Goal: Task Accomplishment & Management: Use online tool/utility

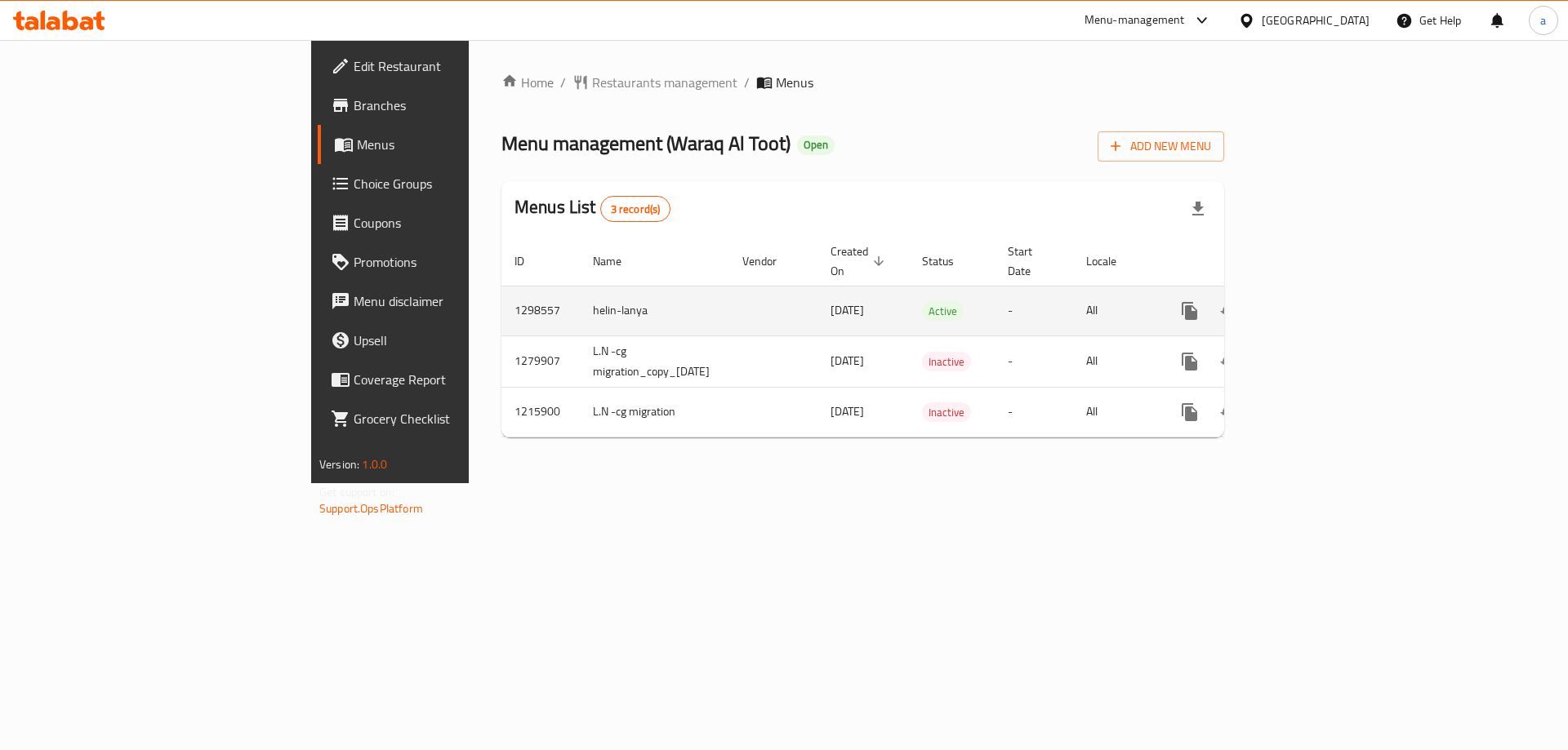
click at [1317, 301] on icon "enhanced table" at bounding box center [1307, 310] width 19 height 19
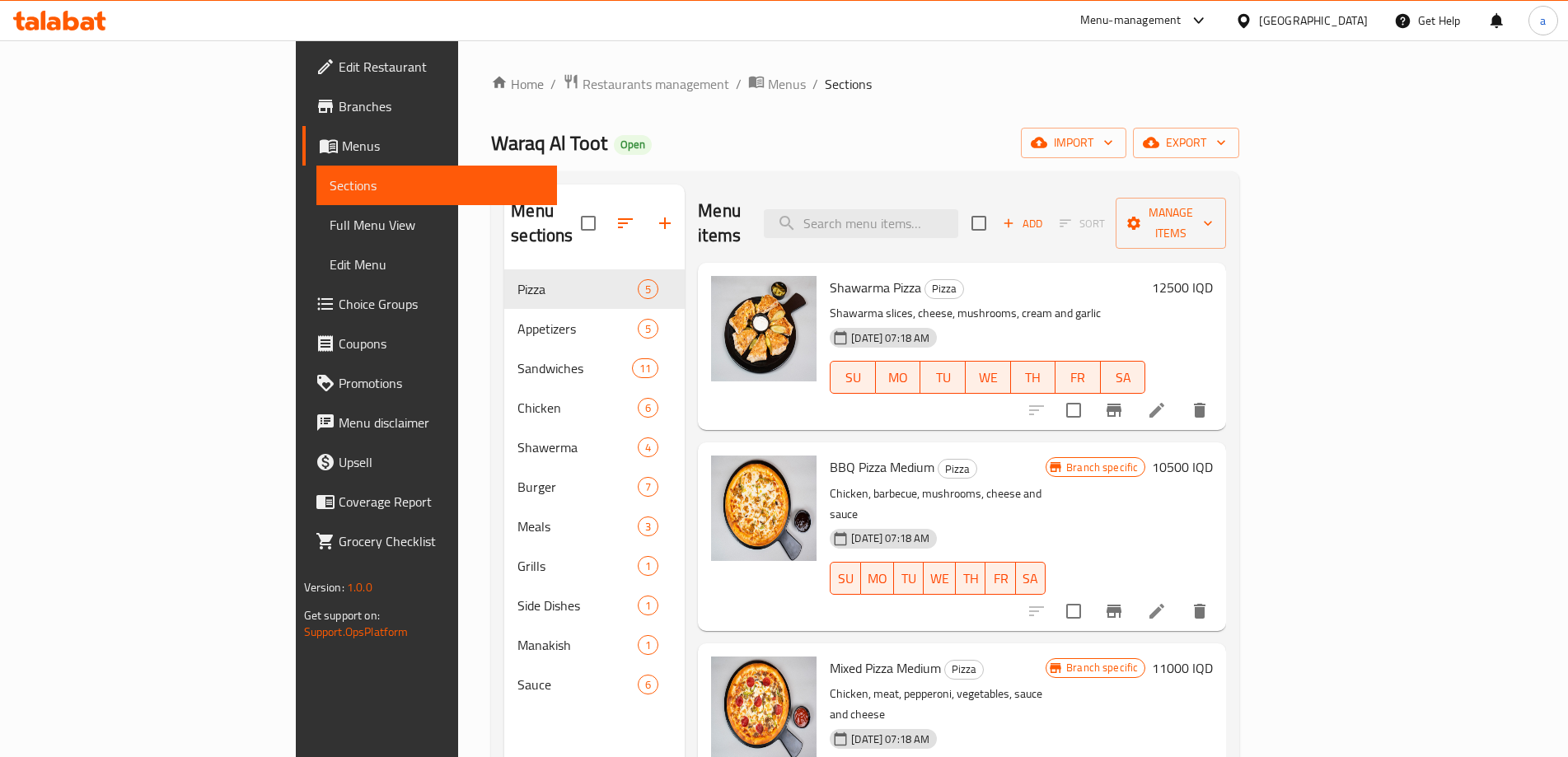
click at [329, 219] on span "Full Menu View" at bounding box center [436, 224] width 215 height 19
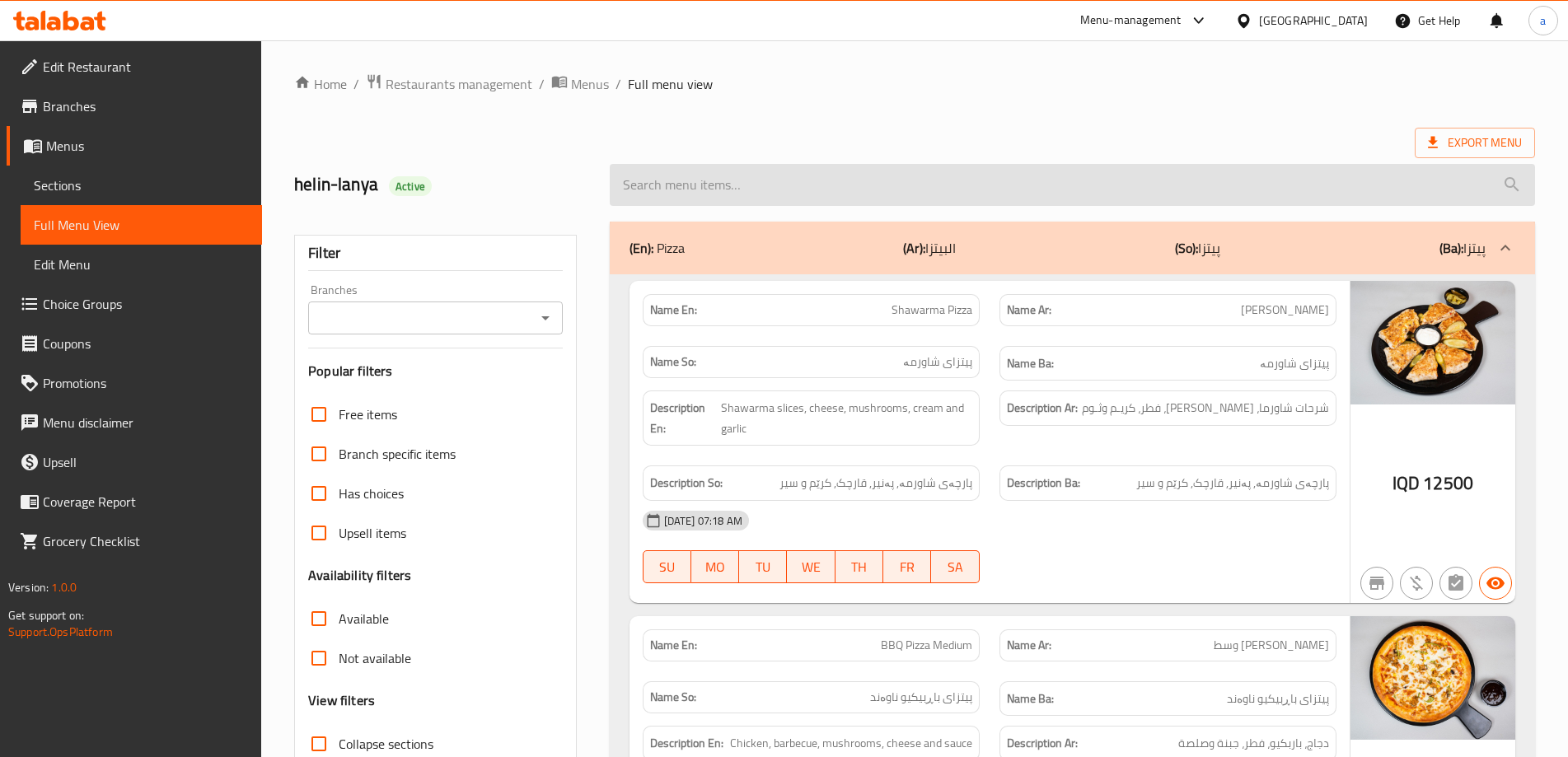
click at [649, 200] on input "search" at bounding box center [1072, 185] width 925 height 42
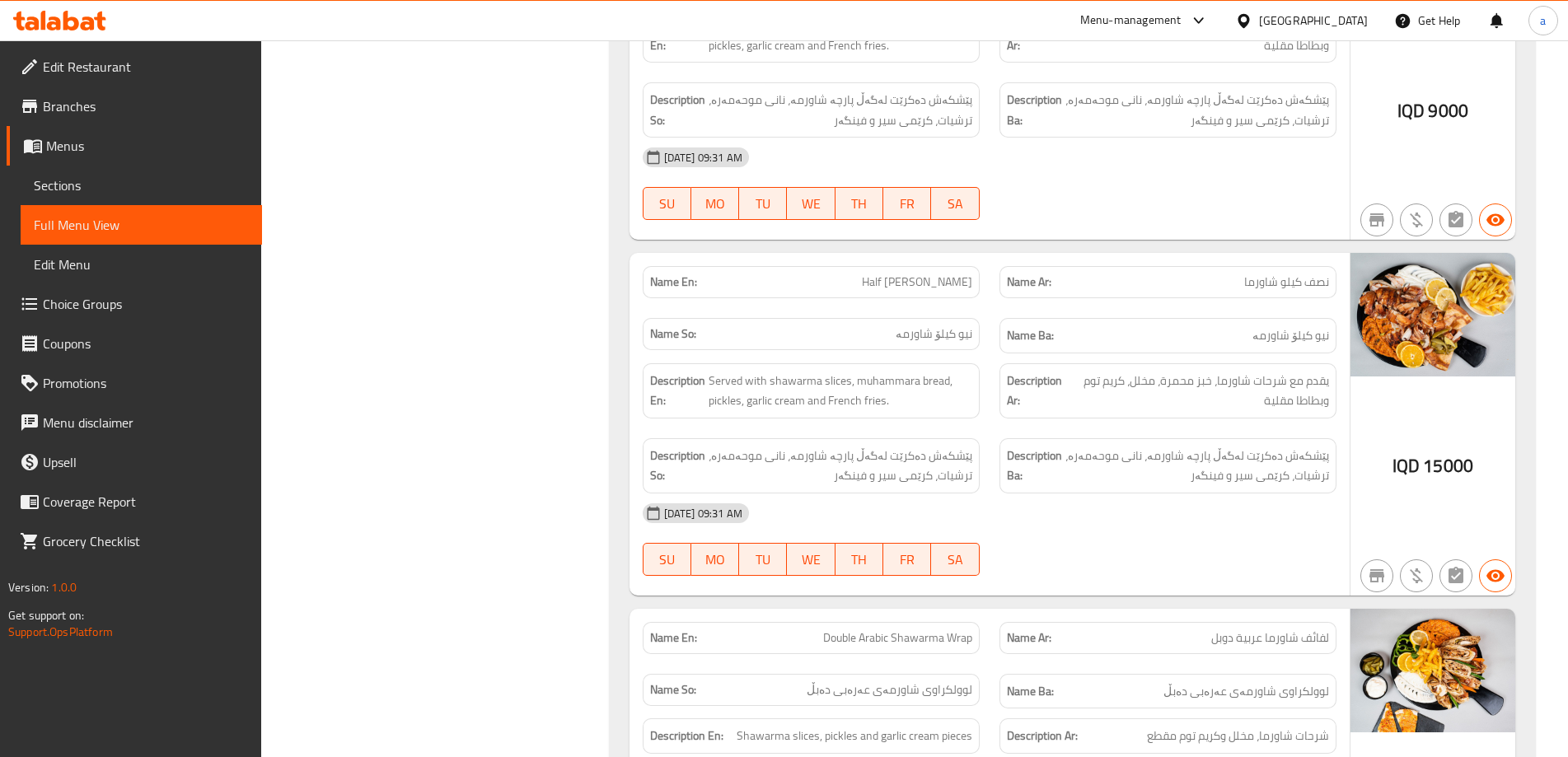
scroll to position [1507, 0]
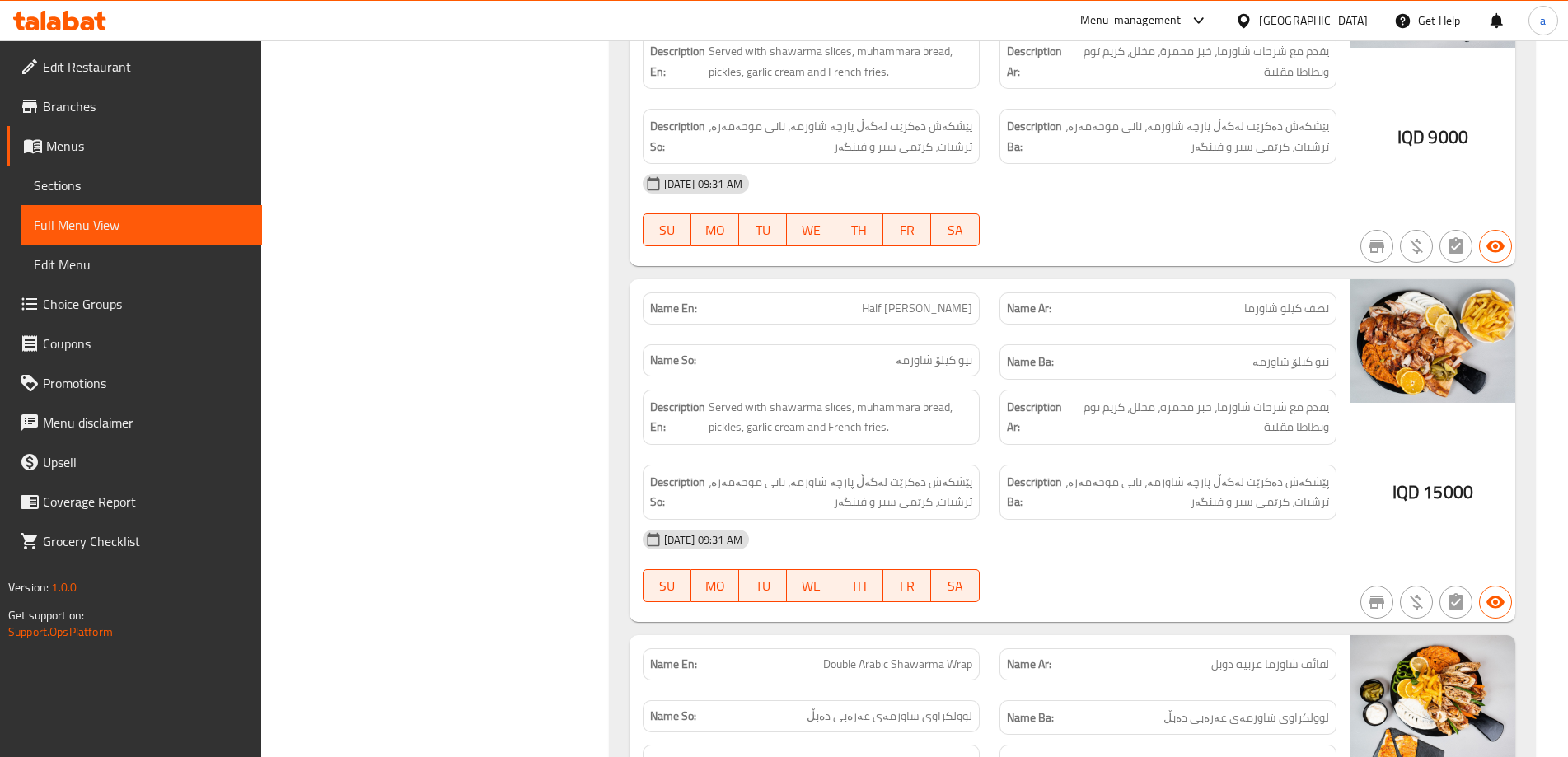
type input "shawarma"
click at [70, 112] on span "Branches" at bounding box center [146, 107] width 206 height 19
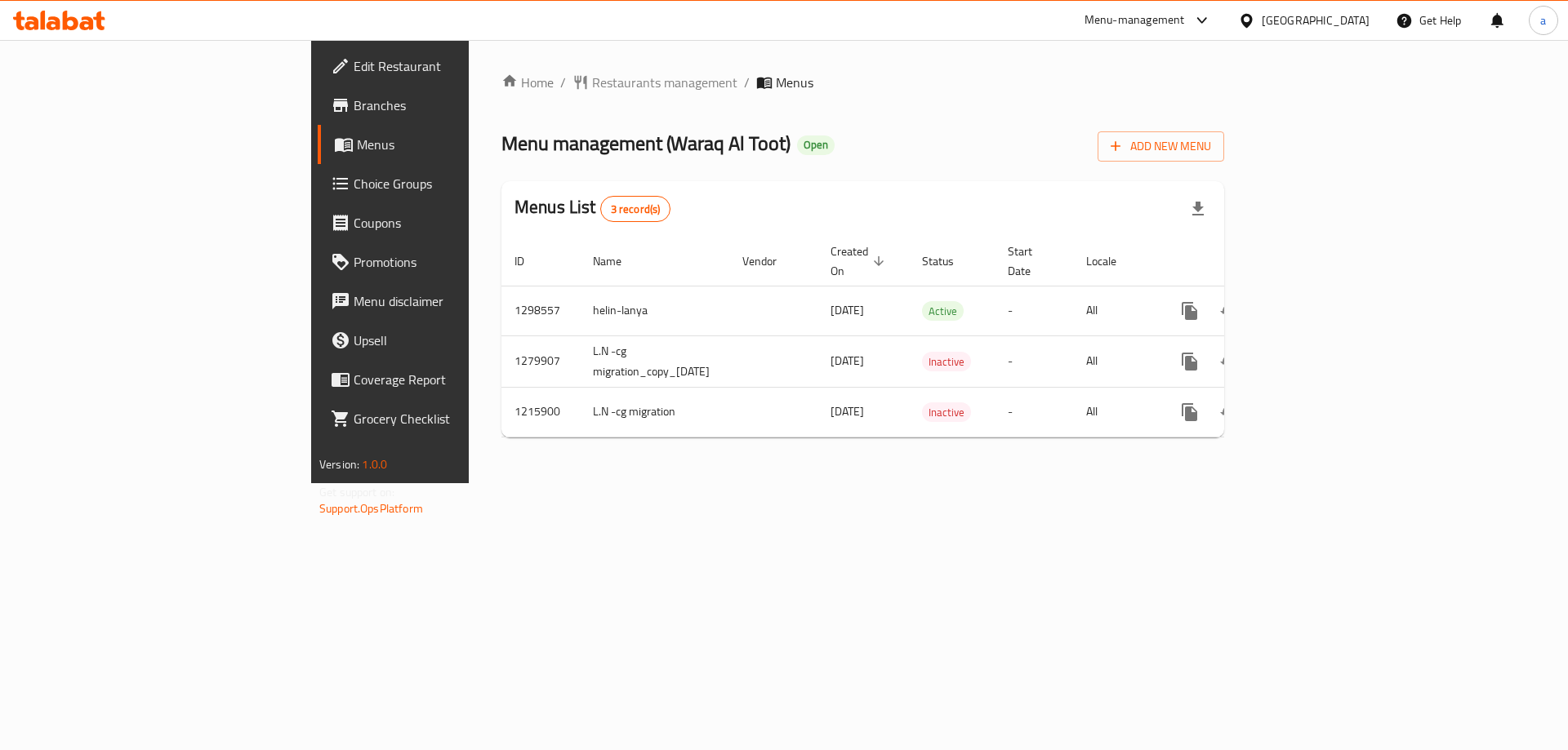
click at [64, 17] on icon at bounding box center [71, 20] width 16 height 19
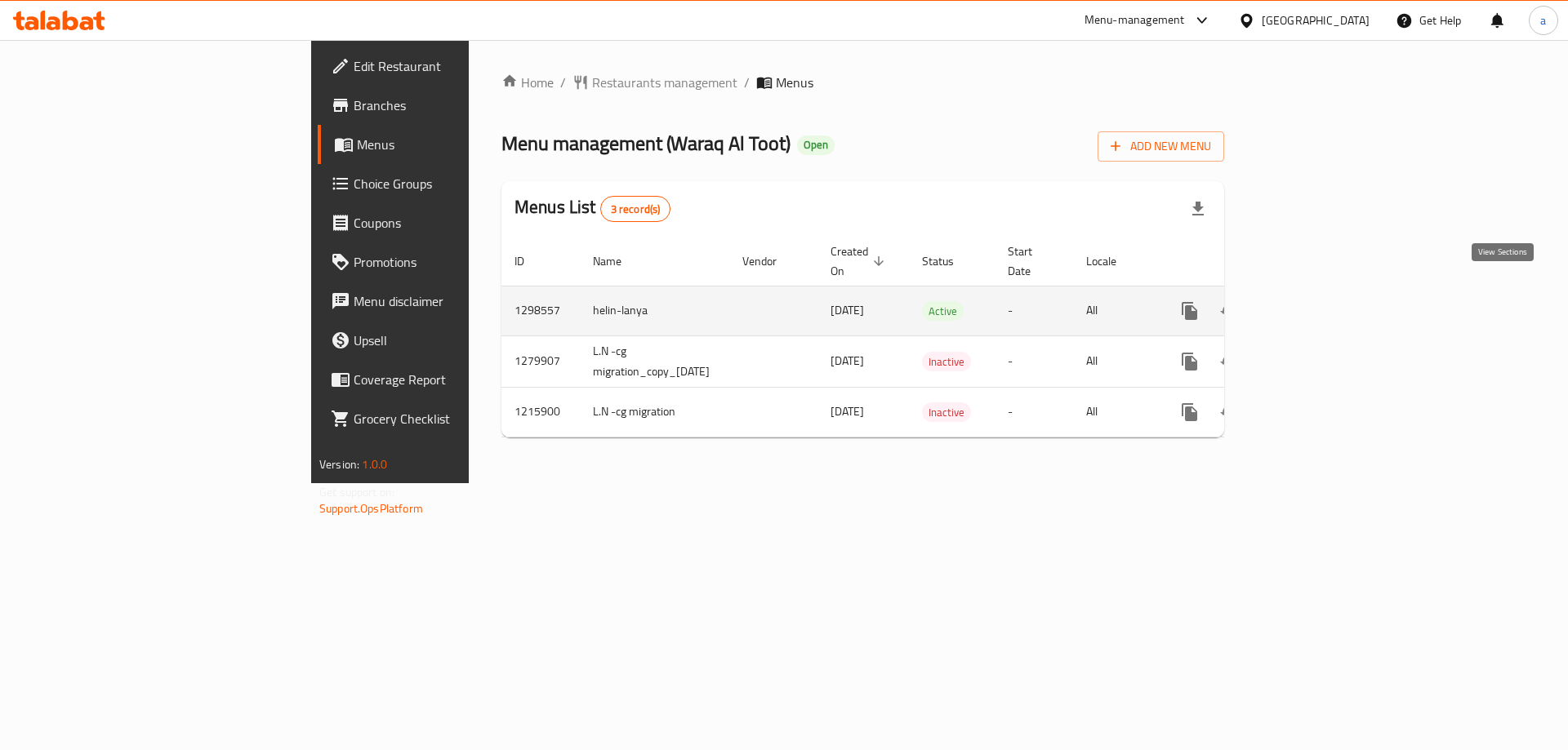
click at [1317, 301] on icon "enhanced table" at bounding box center [1307, 310] width 19 height 19
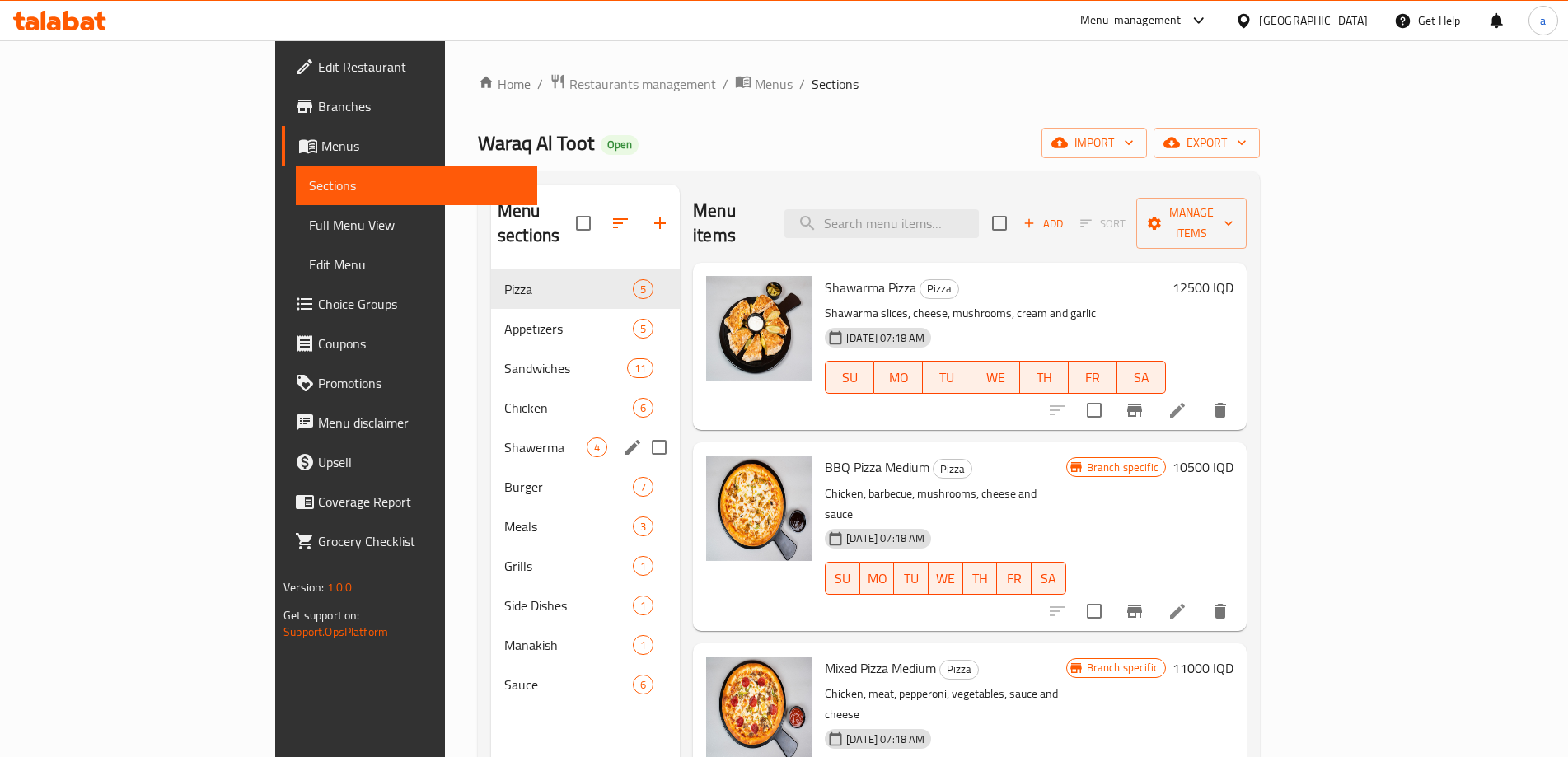
click at [491, 437] on div "Shawerma 4" at bounding box center [585, 447] width 188 height 40
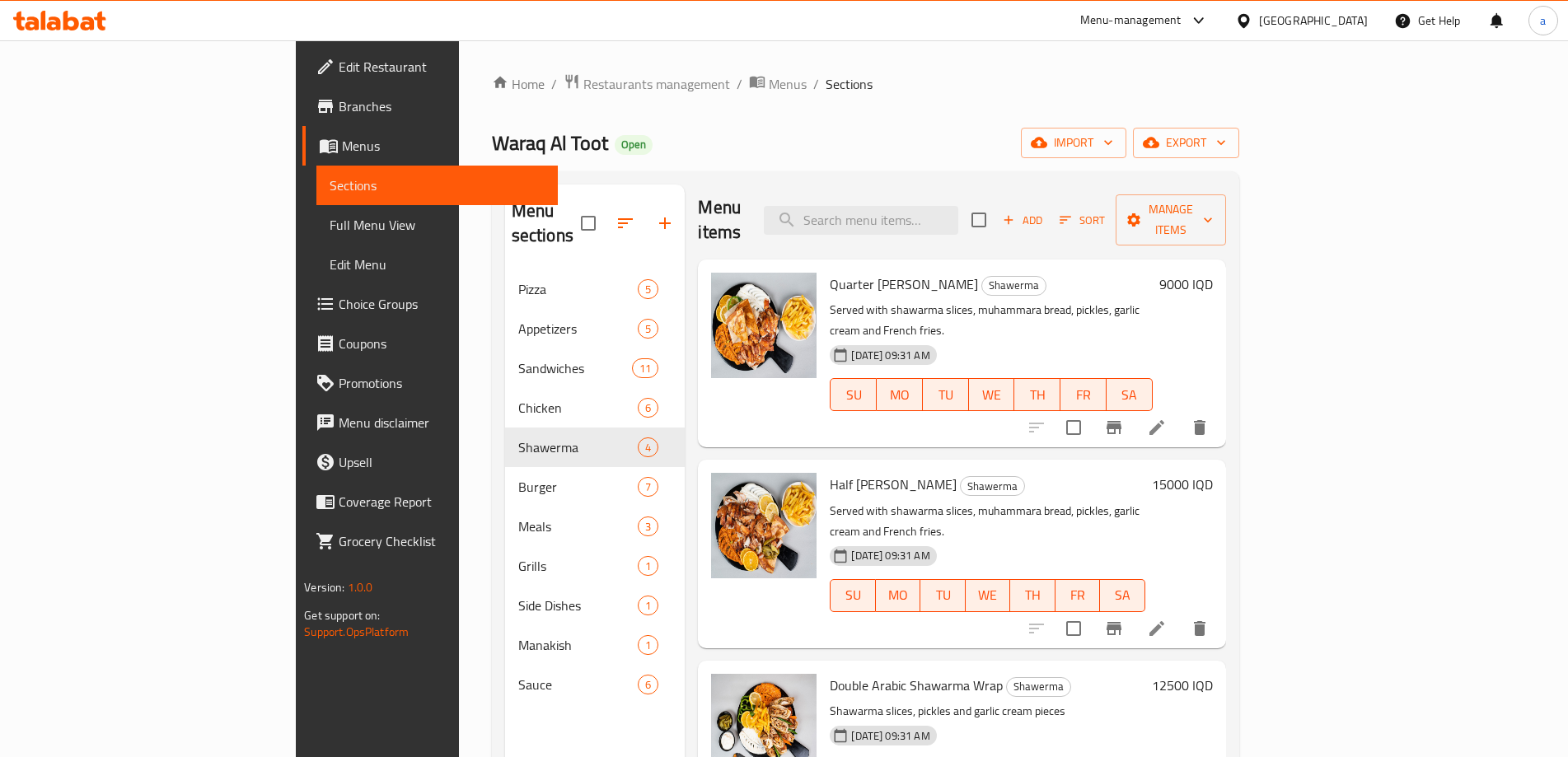
scroll to position [4, 0]
click at [924, 209] on input "search" at bounding box center [861, 219] width 194 height 29
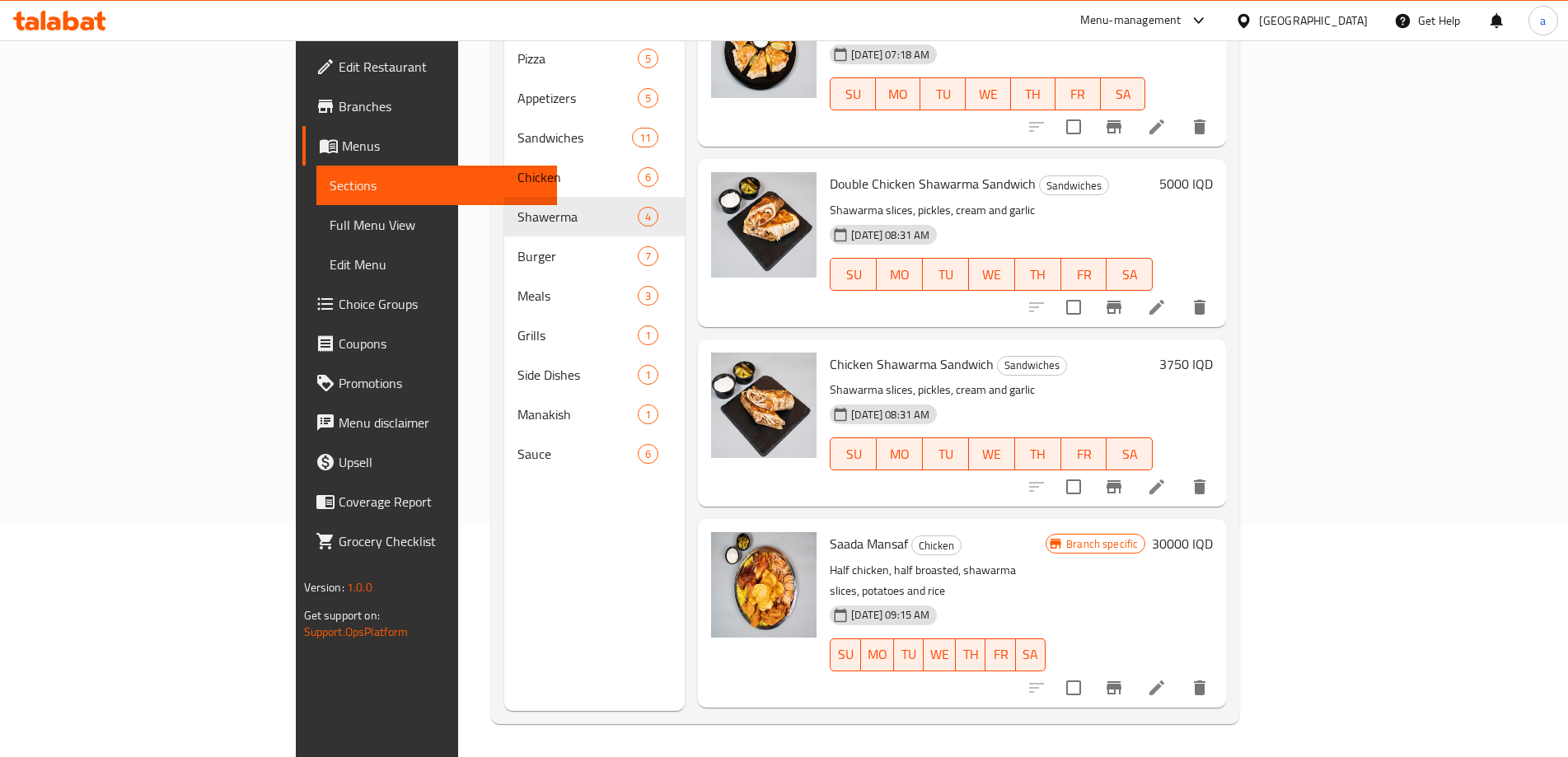
scroll to position [24, 0]
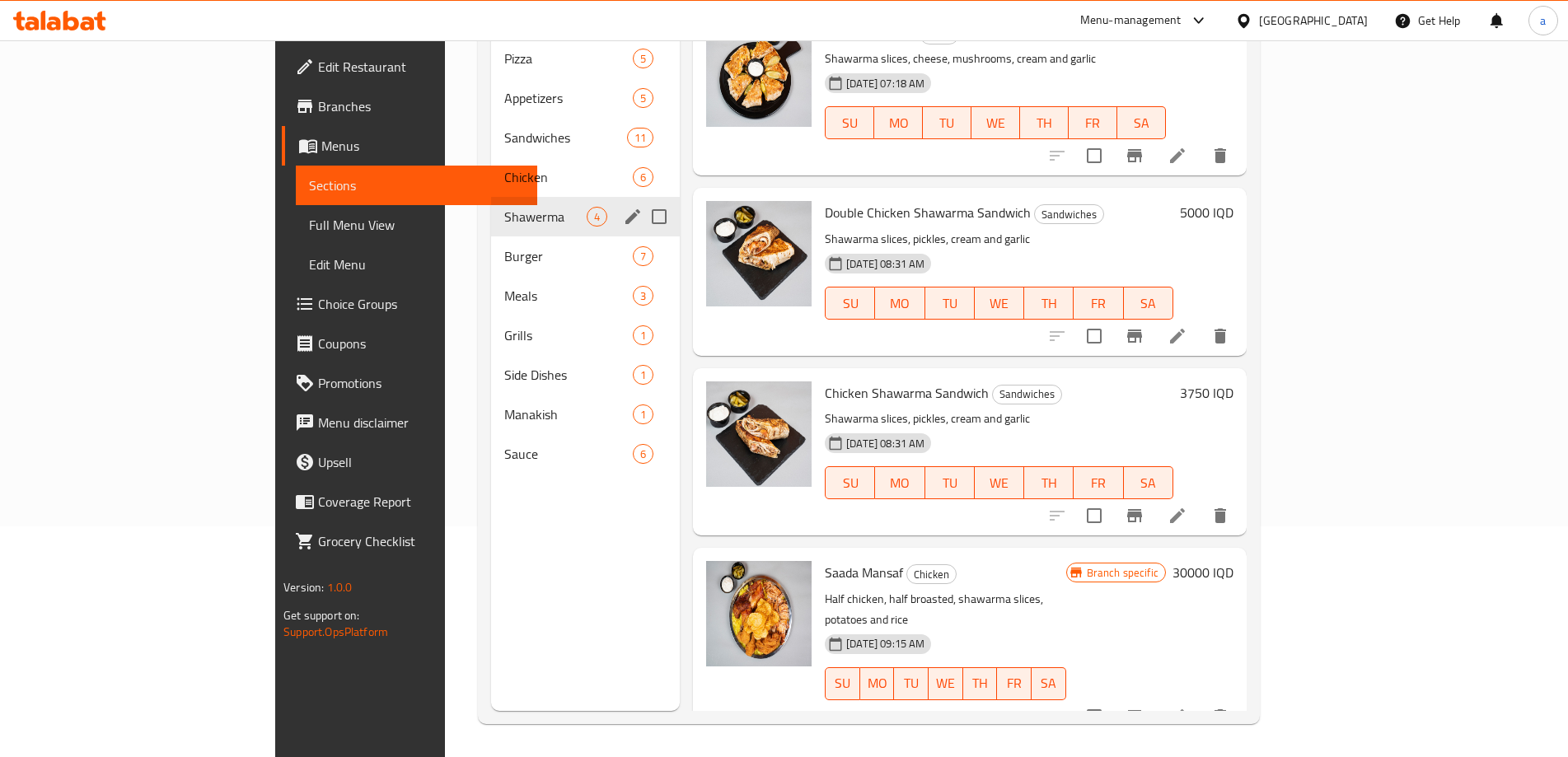
type input "shaw"
click at [491, 202] on div "Shawerma 4" at bounding box center [585, 217] width 188 height 40
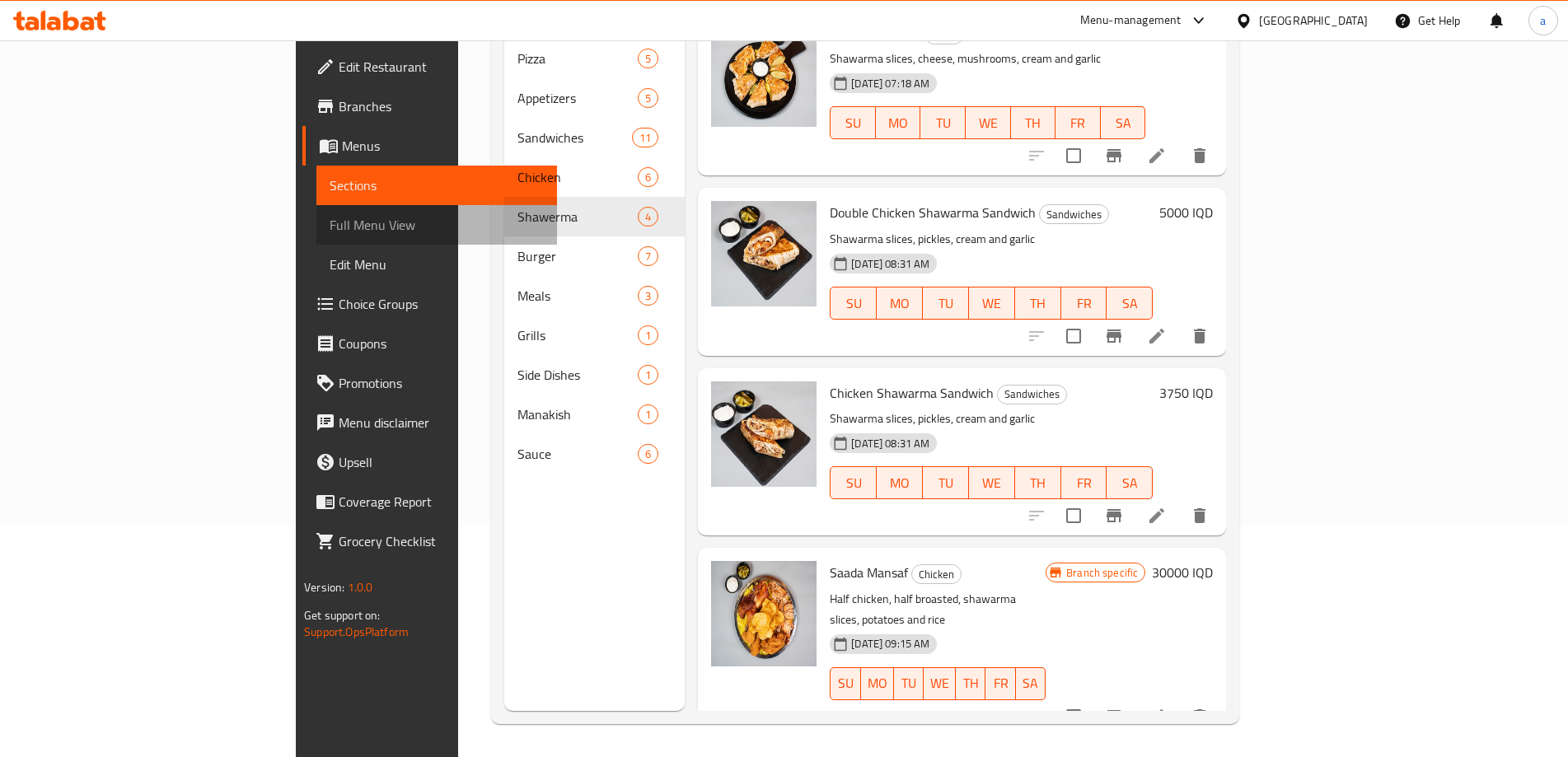
click at [329, 225] on span "Full Menu View" at bounding box center [436, 224] width 215 height 19
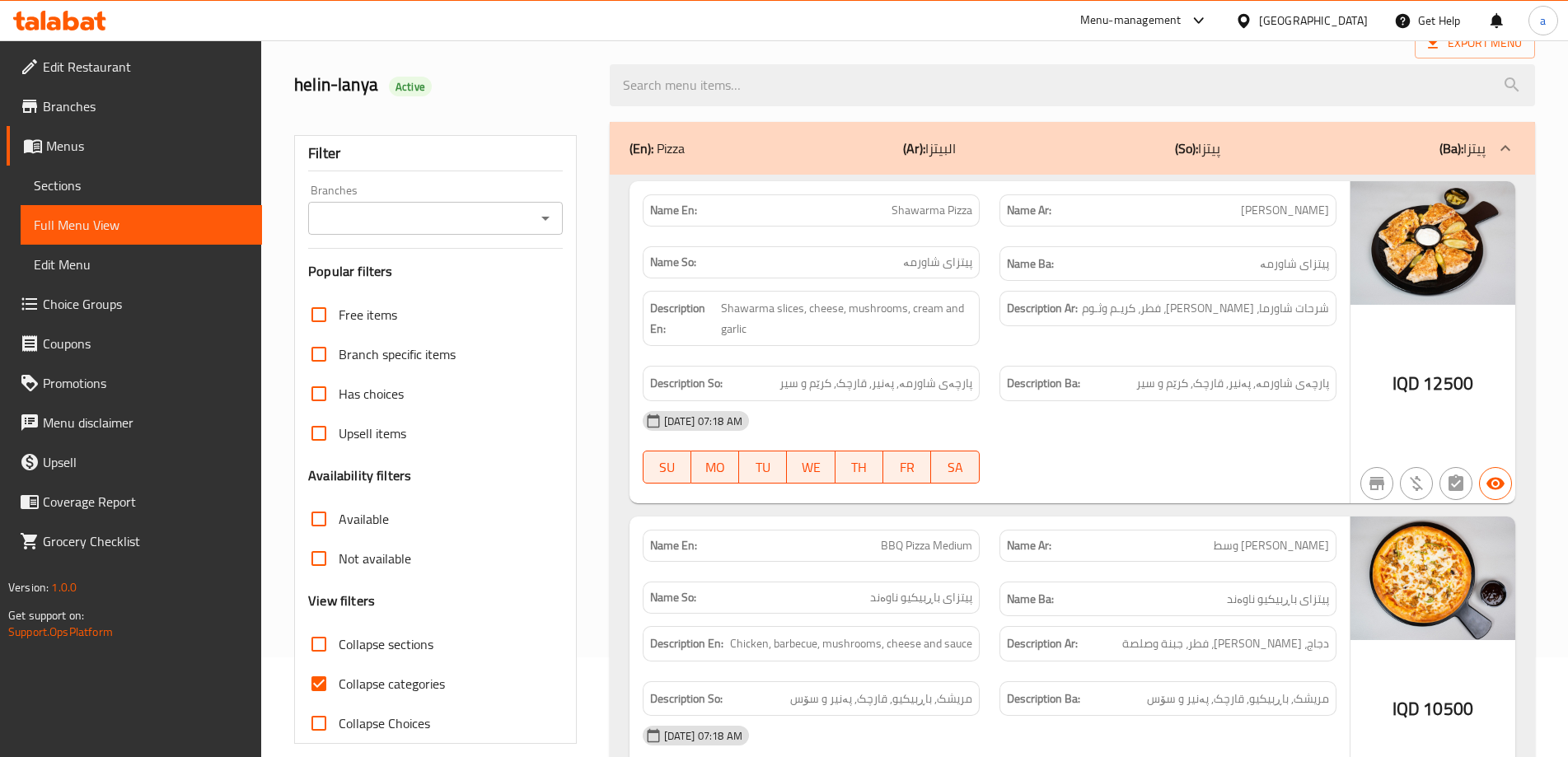
scroll to position [11, 0]
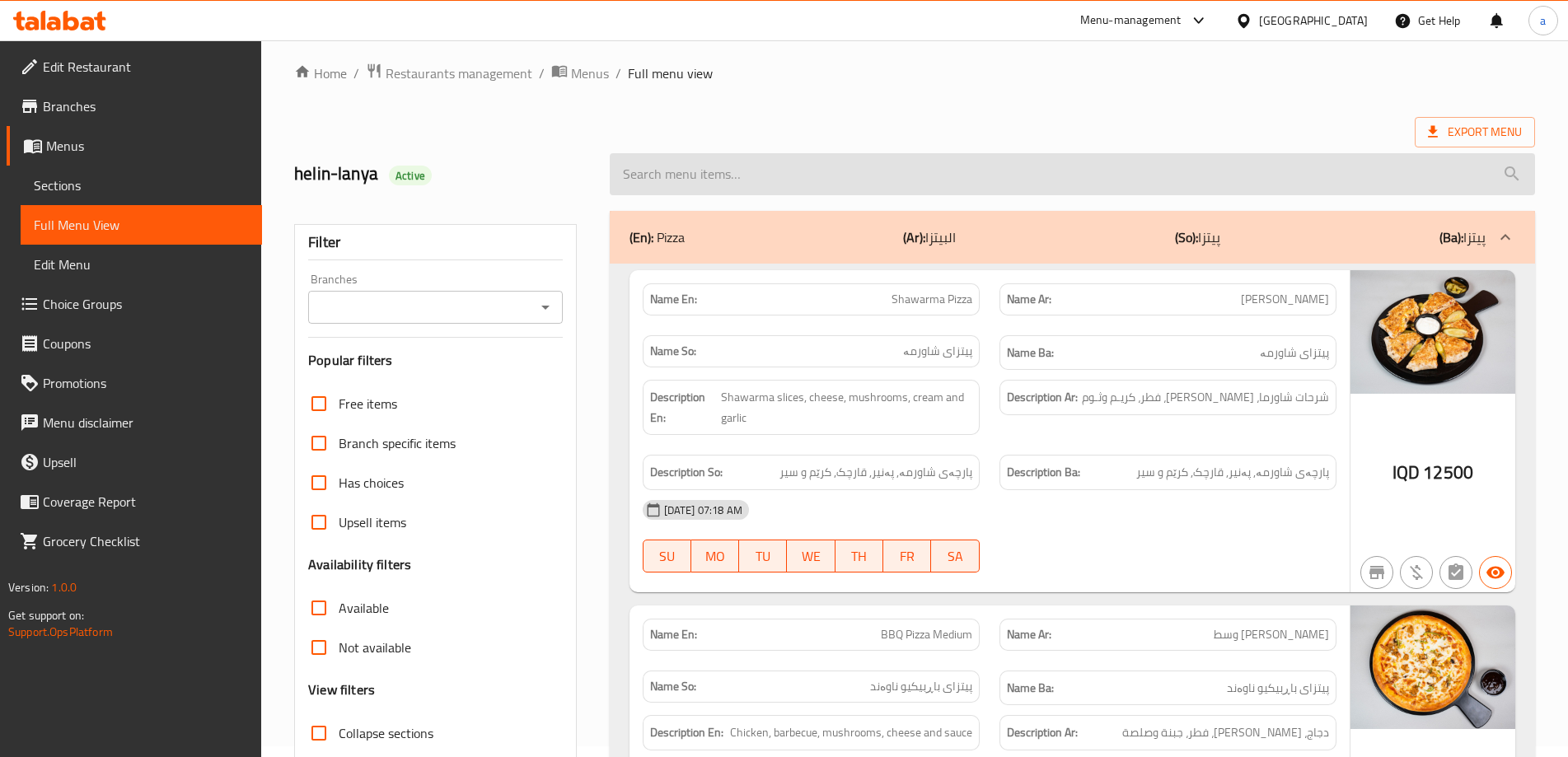
click at [781, 165] on input "search" at bounding box center [1072, 174] width 925 height 42
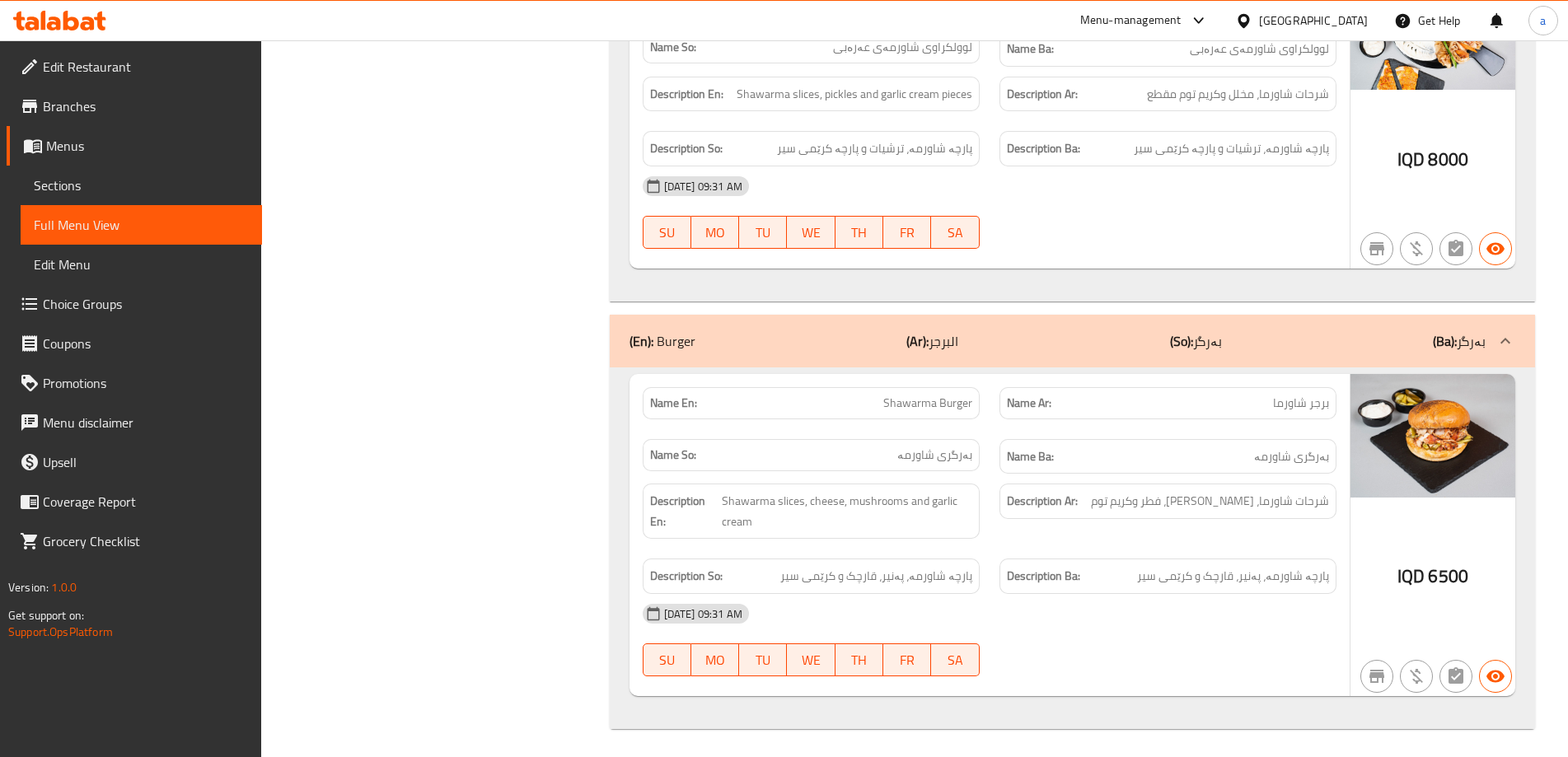
scroll to position [2496, 0]
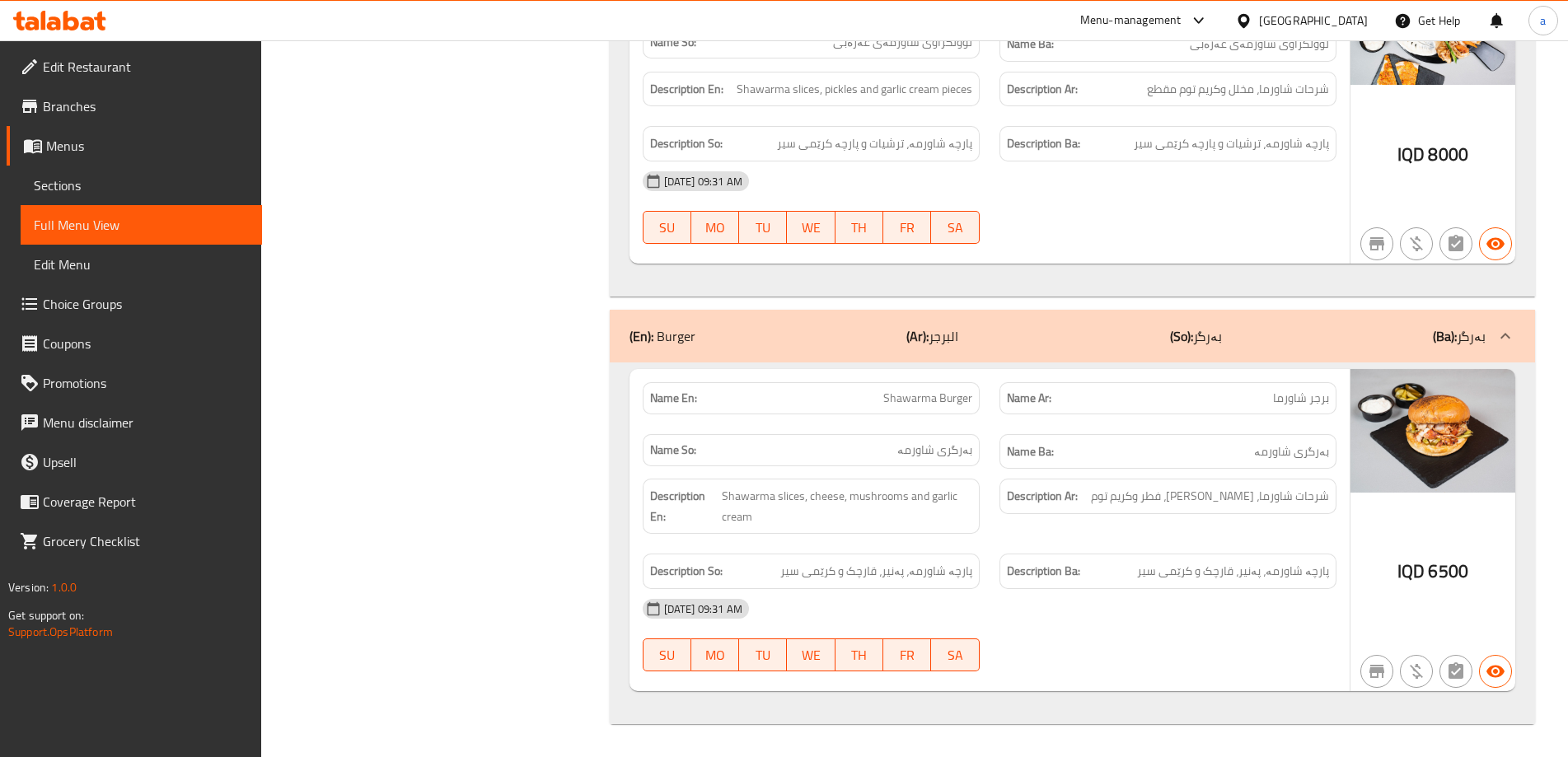
type input "shaw"
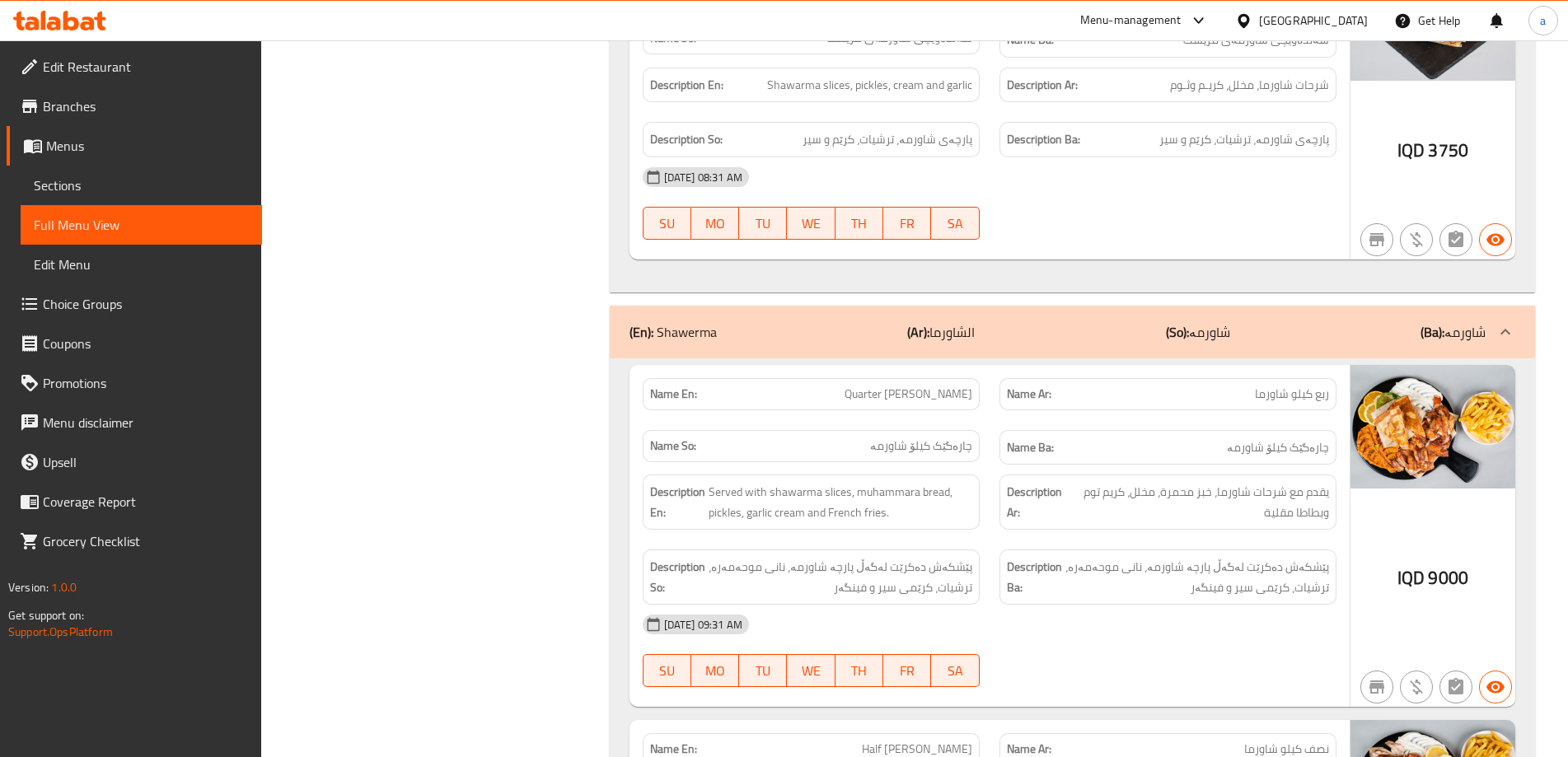
scroll to position [0, 0]
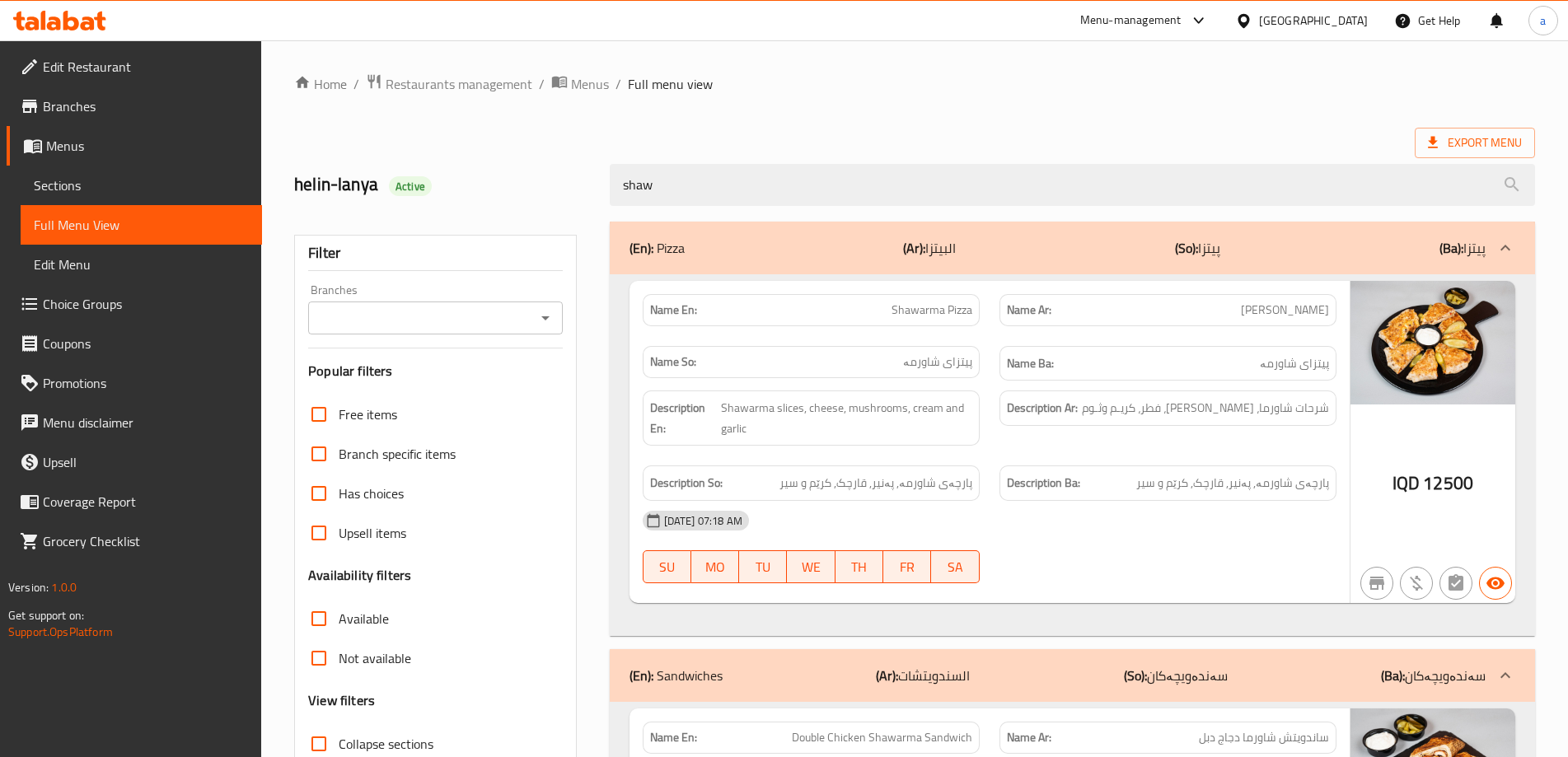
click at [115, 150] on span "Menus" at bounding box center [147, 145] width 202 height 19
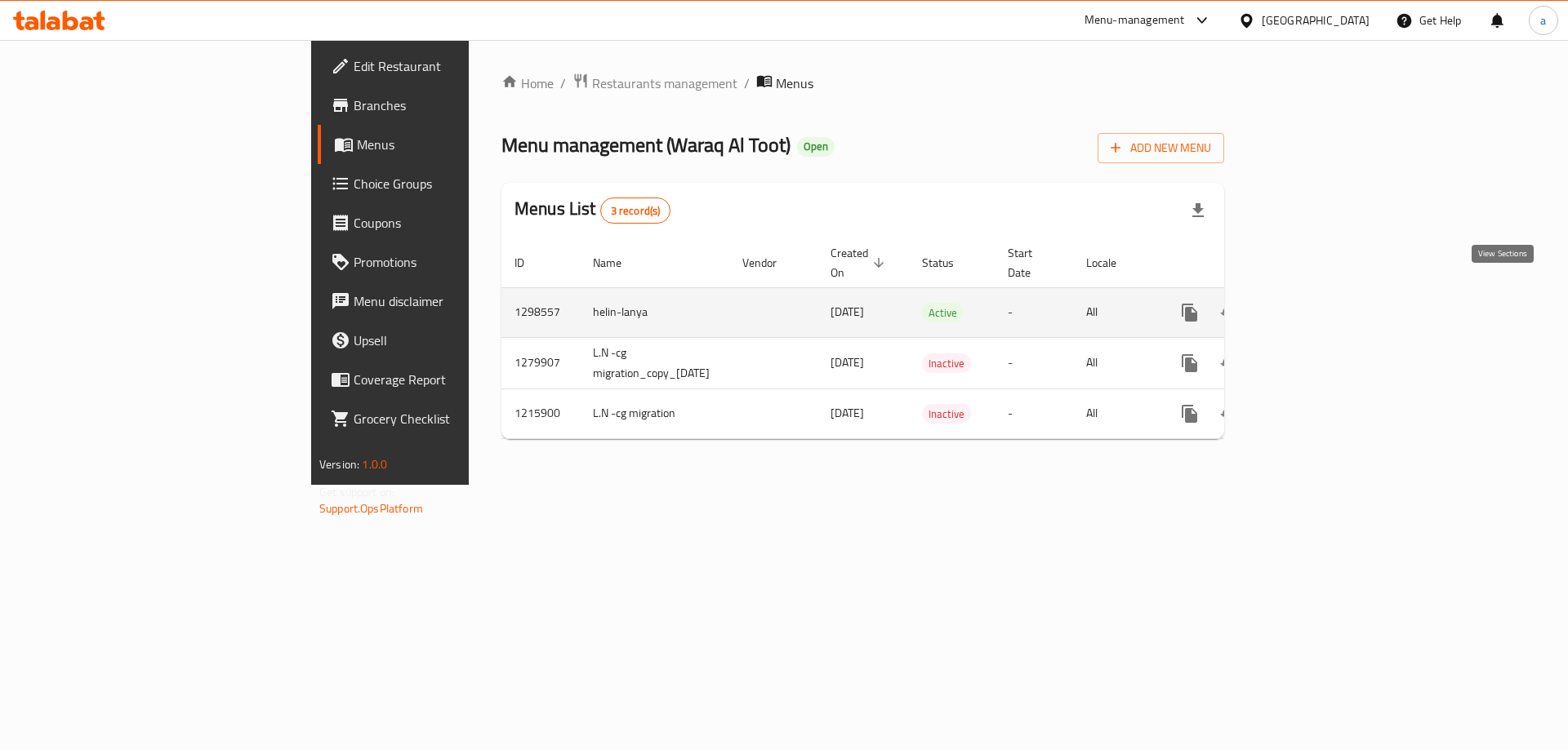
click at [1317, 303] on icon "enhanced table" at bounding box center [1307, 312] width 19 height 19
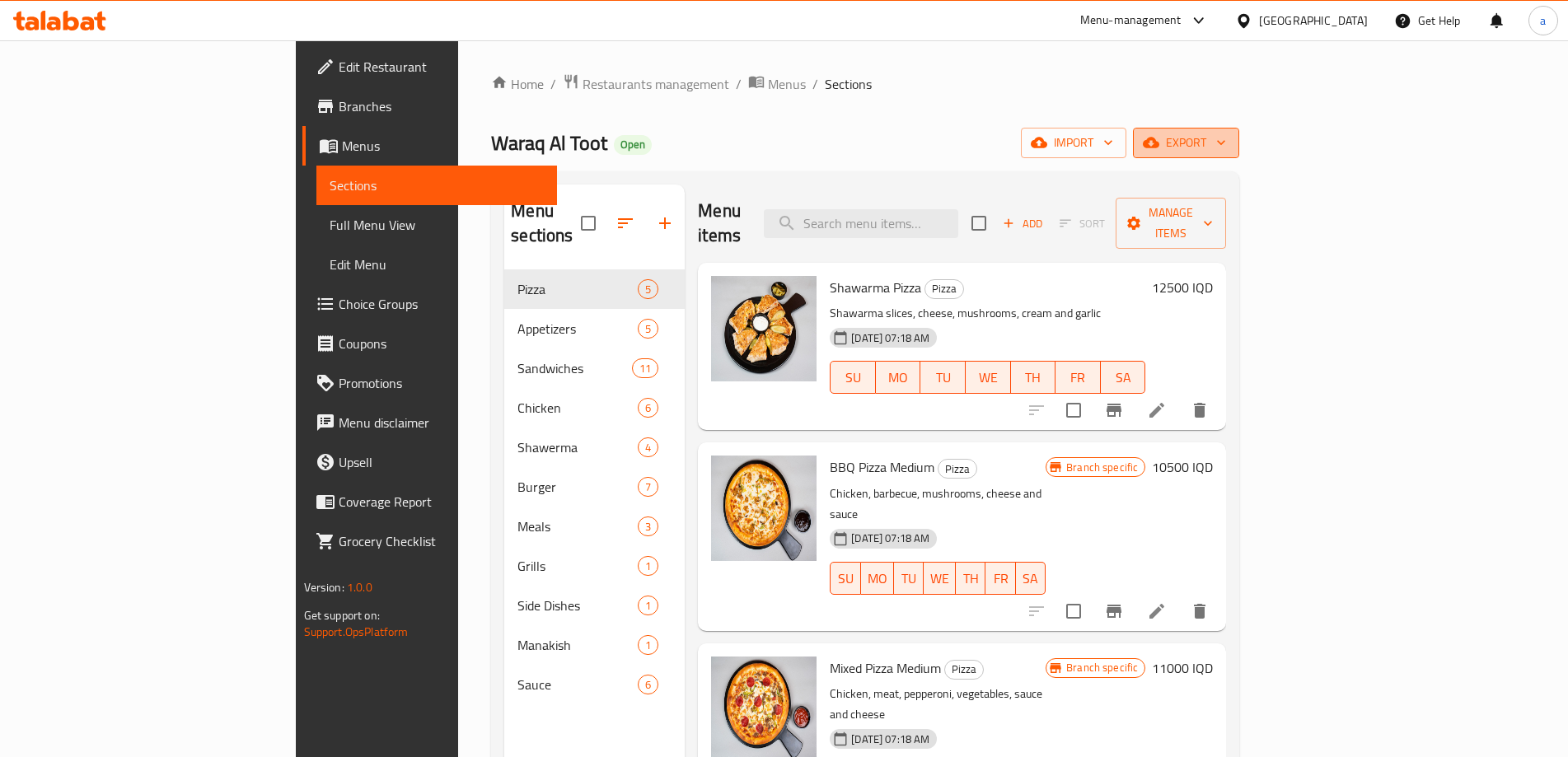
click at [1226, 150] on span "export" at bounding box center [1185, 143] width 80 height 20
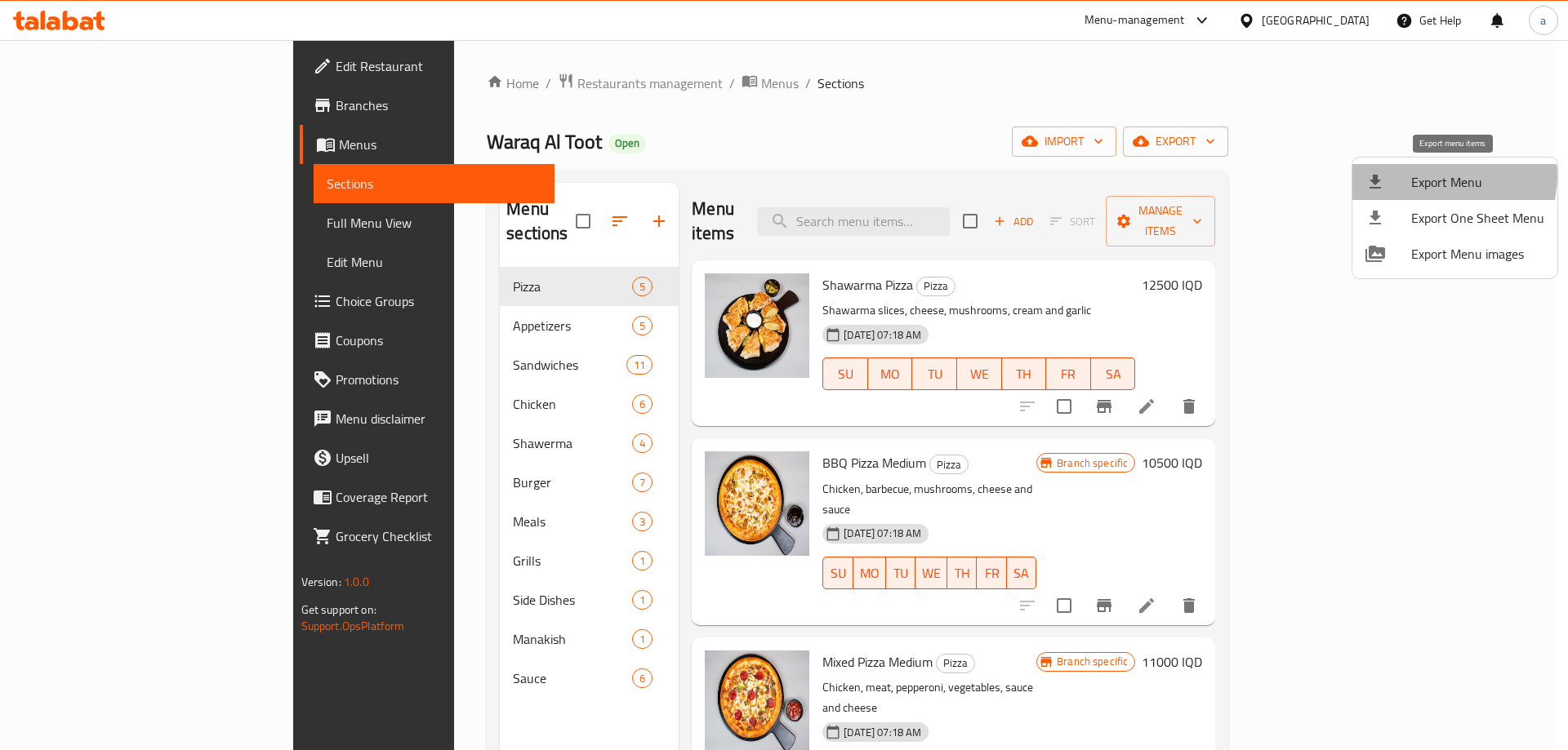
click at [1445, 176] on span "Export Menu" at bounding box center [1477, 182] width 133 height 19
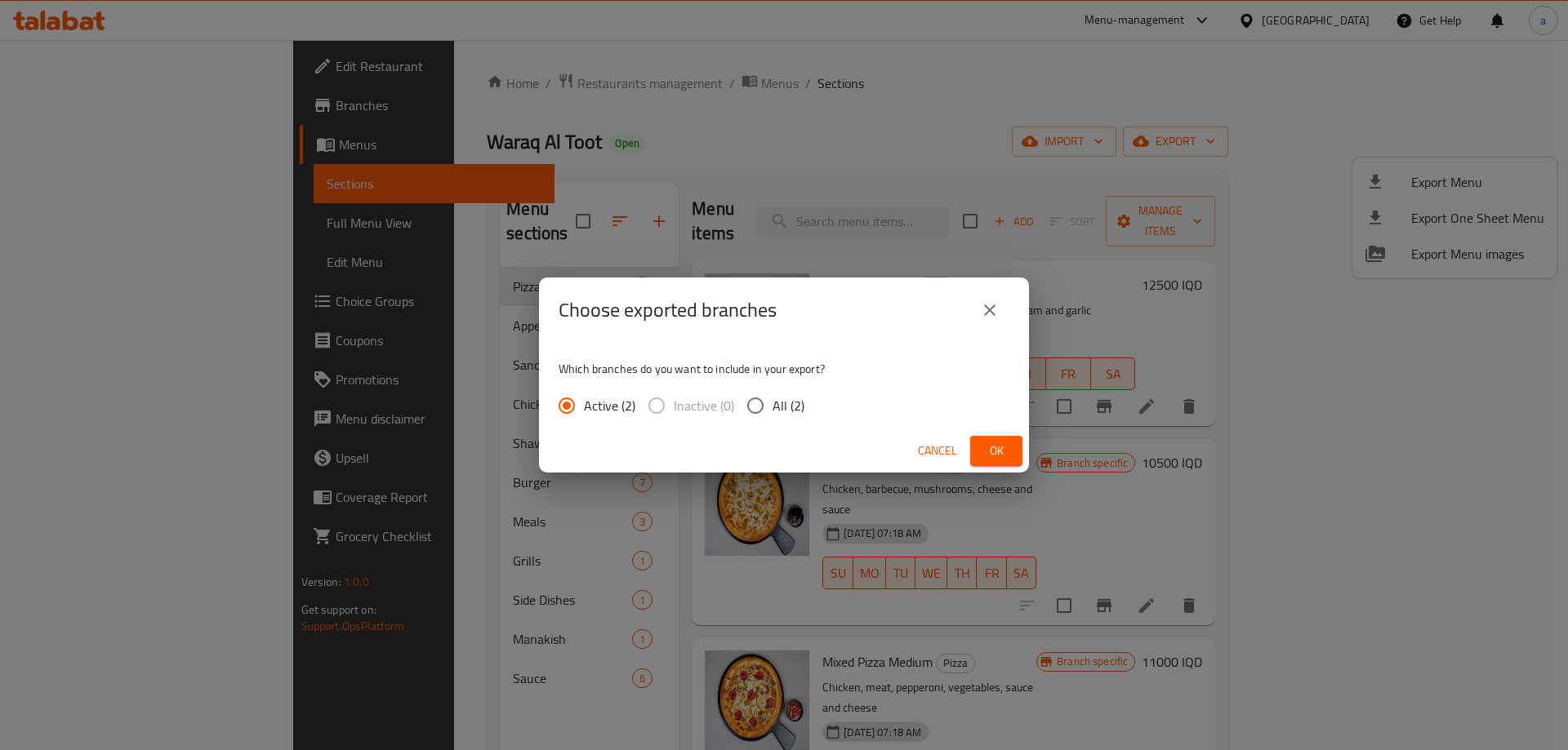
click at [987, 443] on span "Ok" at bounding box center [996, 451] width 26 height 20
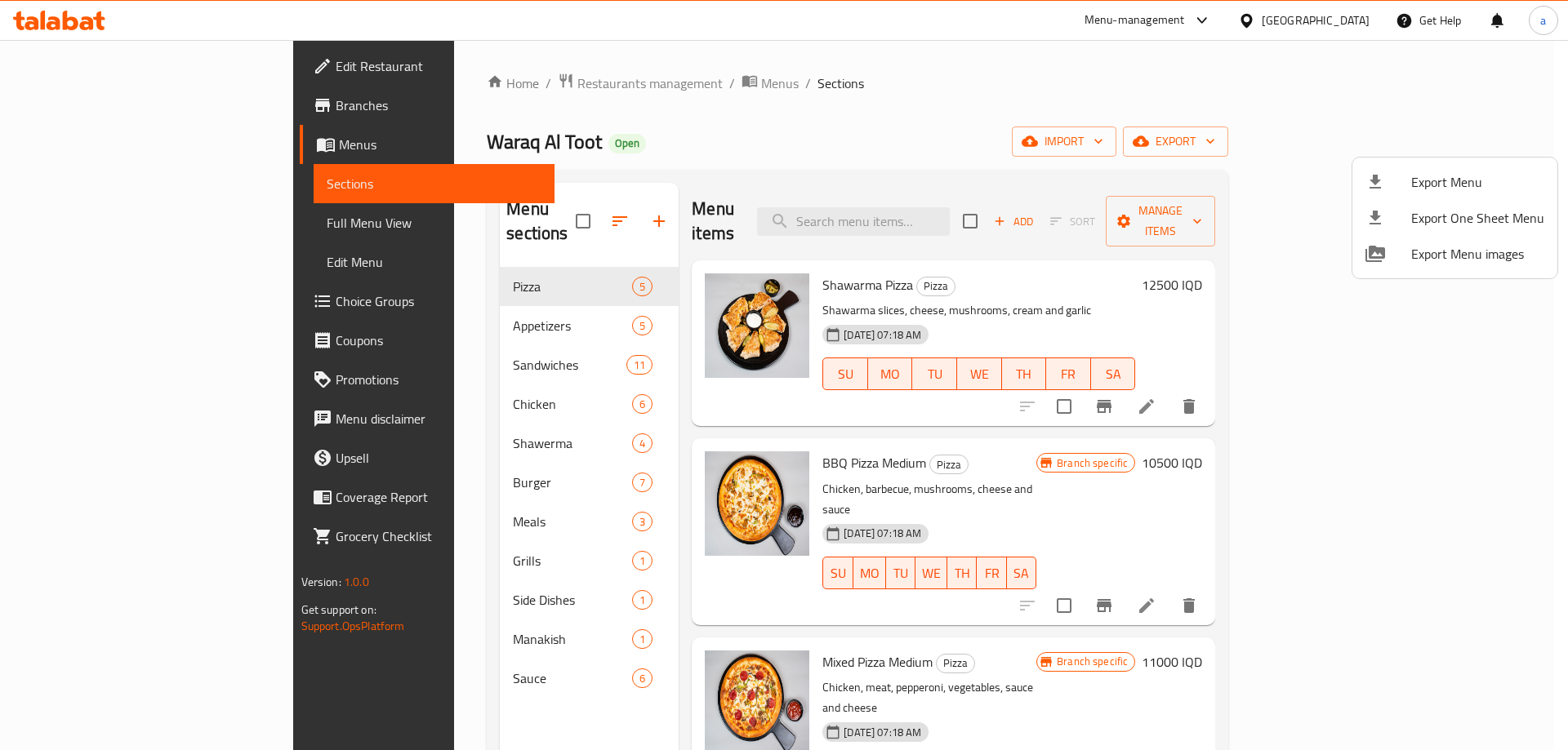
click at [742, 139] on div at bounding box center [784, 375] width 1568 height 750
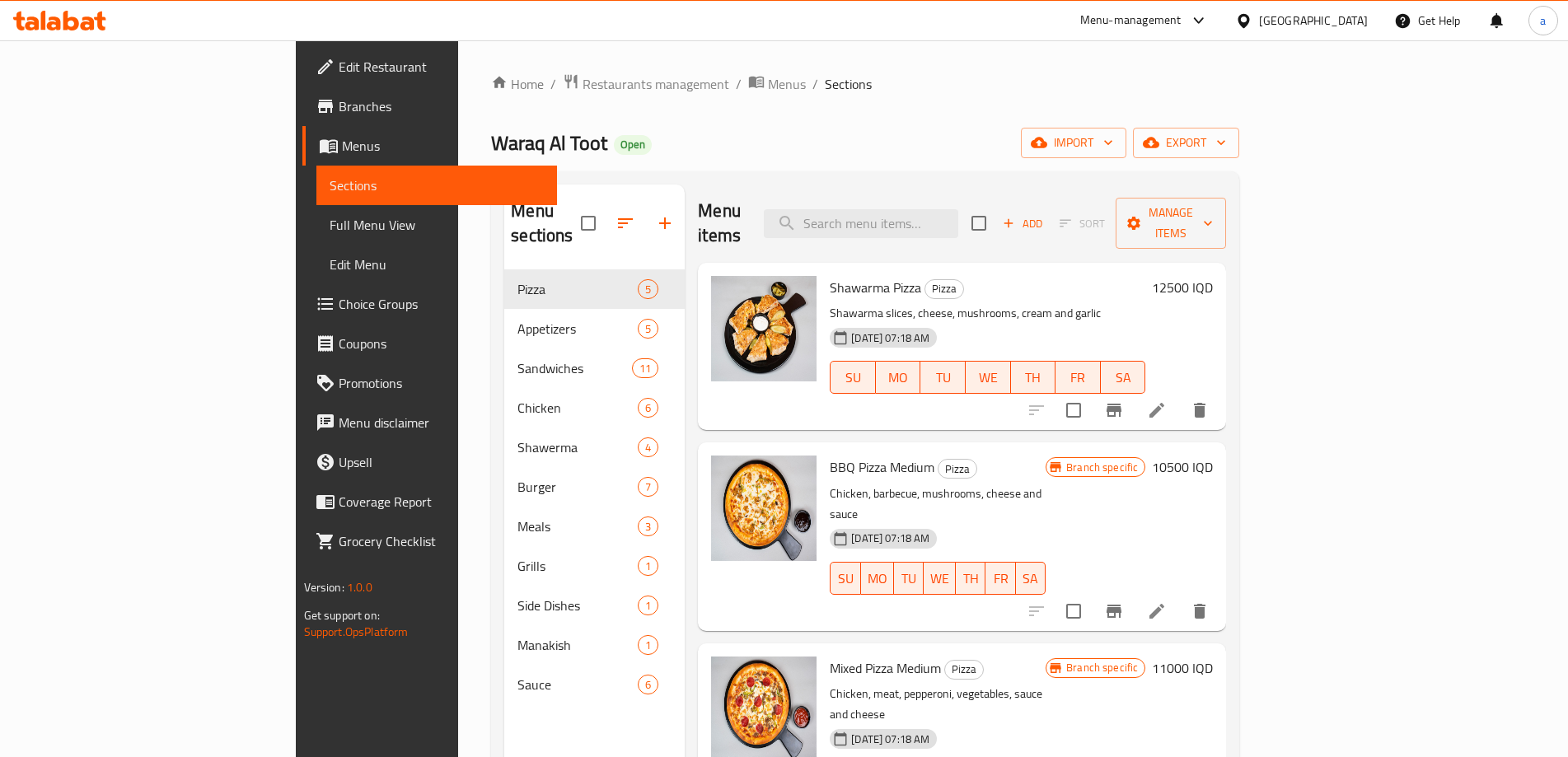
click at [772, 140] on div "Waraq Al Toot Open import export" at bounding box center [865, 143] width 748 height 31
click at [650, 153] on div "Waraq Al Toot Open import export" at bounding box center [865, 143] width 748 height 31
drag, startPoint x: 668, startPoint y: 147, endPoint x: 624, endPoint y: 234, distance: 97.5
click at [668, 147] on div "Waraq Al Toot Open import export" at bounding box center [865, 143] width 748 height 31
click at [715, 122] on div "Home / Restaurants management / Menus / Sections Waraq Al Toot Open import expo…" at bounding box center [865, 514] width 748 height 882
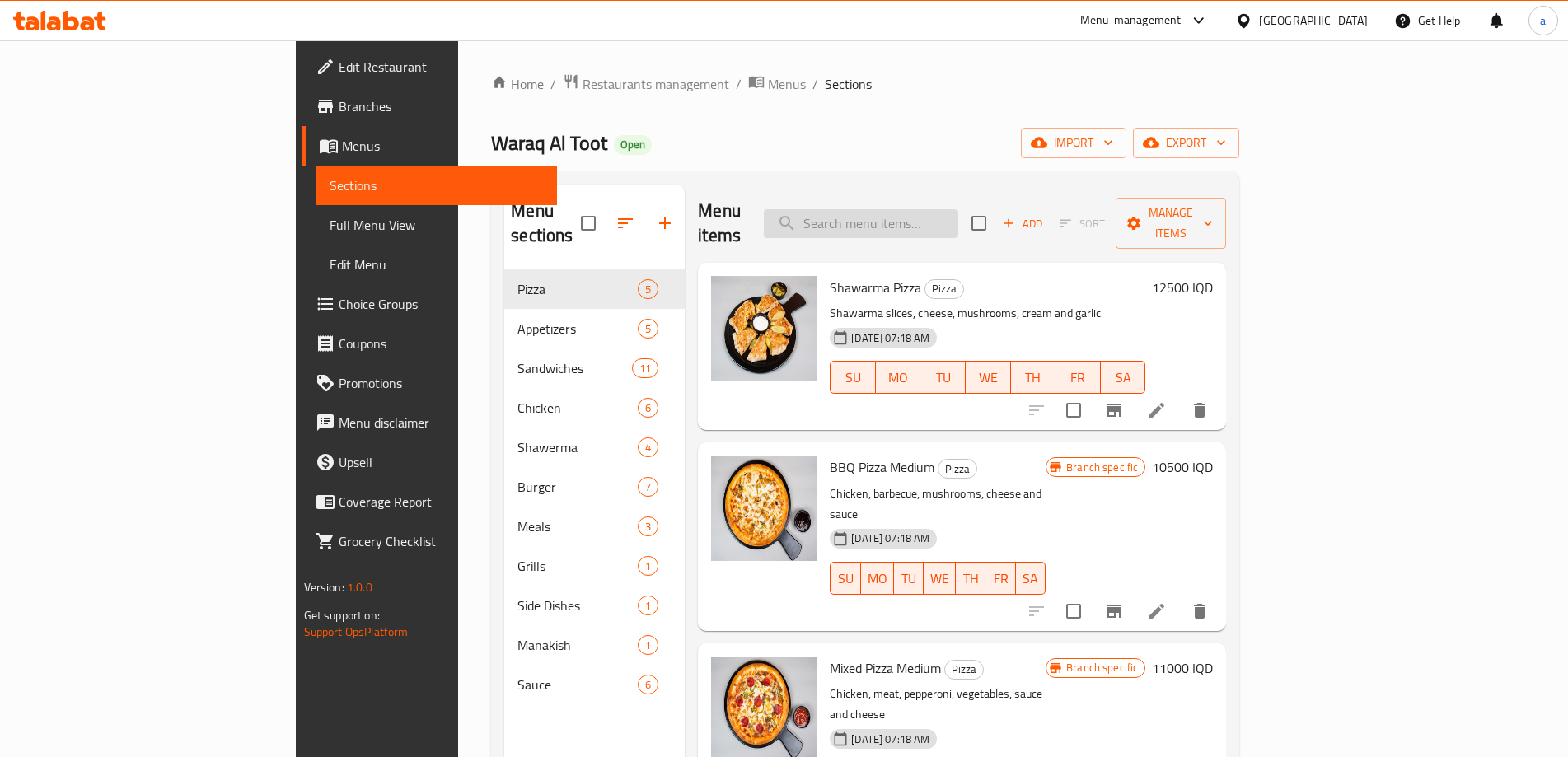
click at [948, 224] on input "search" at bounding box center [861, 224] width 194 height 29
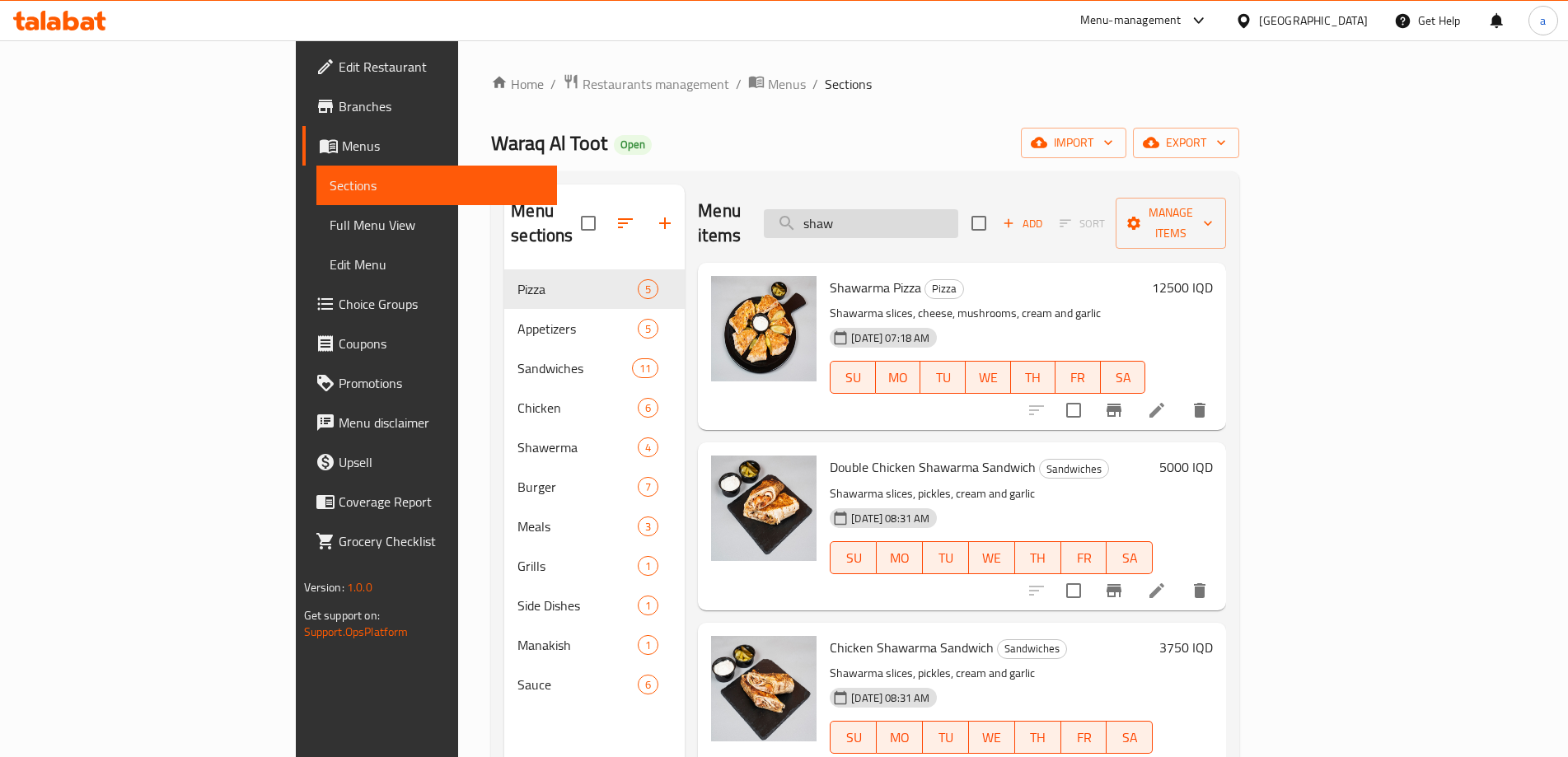
drag, startPoint x: 971, startPoint y: 216, endPoint x: 898, endPoint y: 202, distance: 74.3
click at [898, 209] on input "shaw" at bounding box center [861, 224] width 194 height 29
type input "shaw"
click at [1167, 401] on icon at bounding box center [1156, 410] width 19 height 19
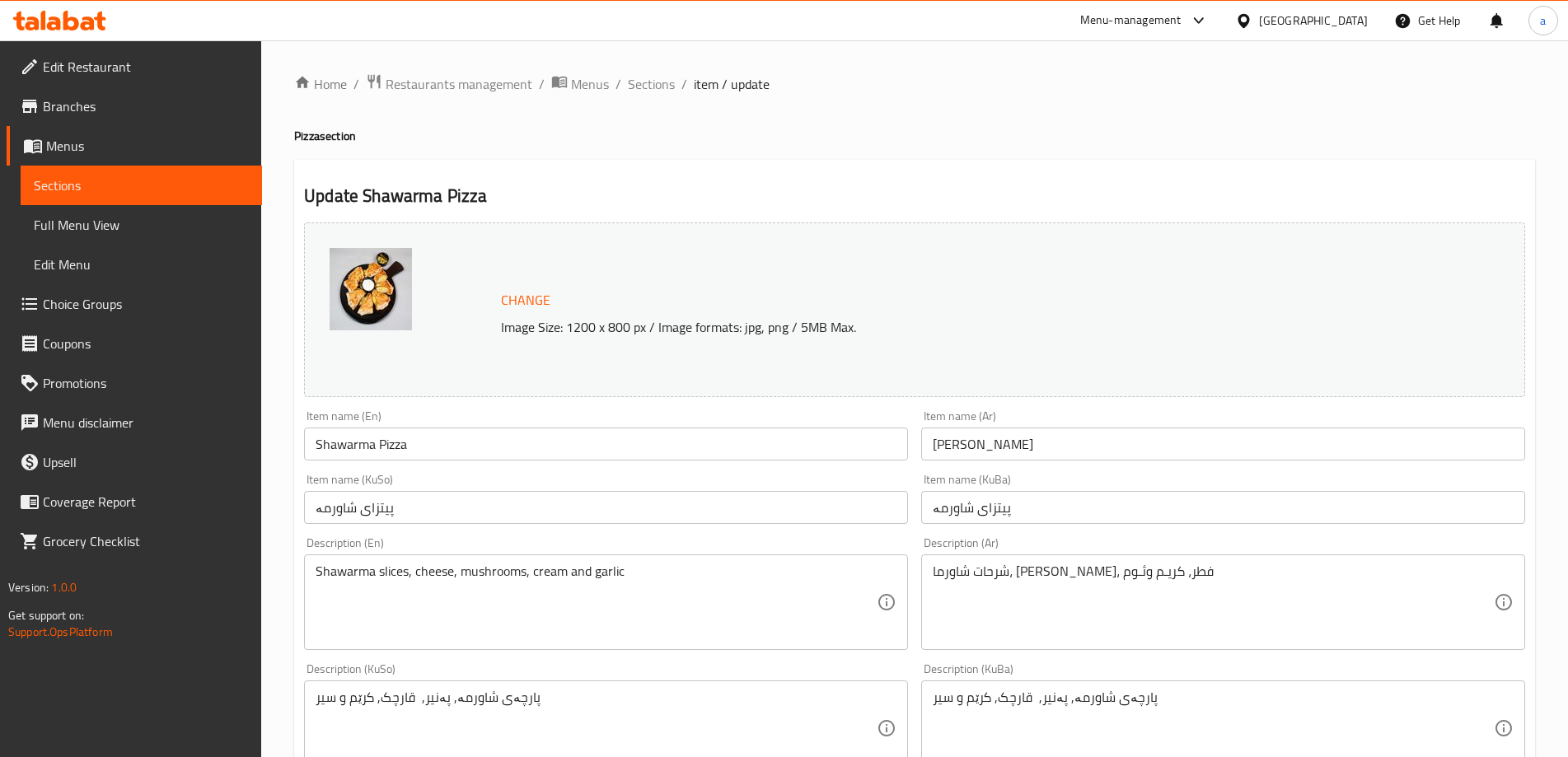
click at [97, 191] on span "Sections" at bounding box center [141, 185] width 215 height 19
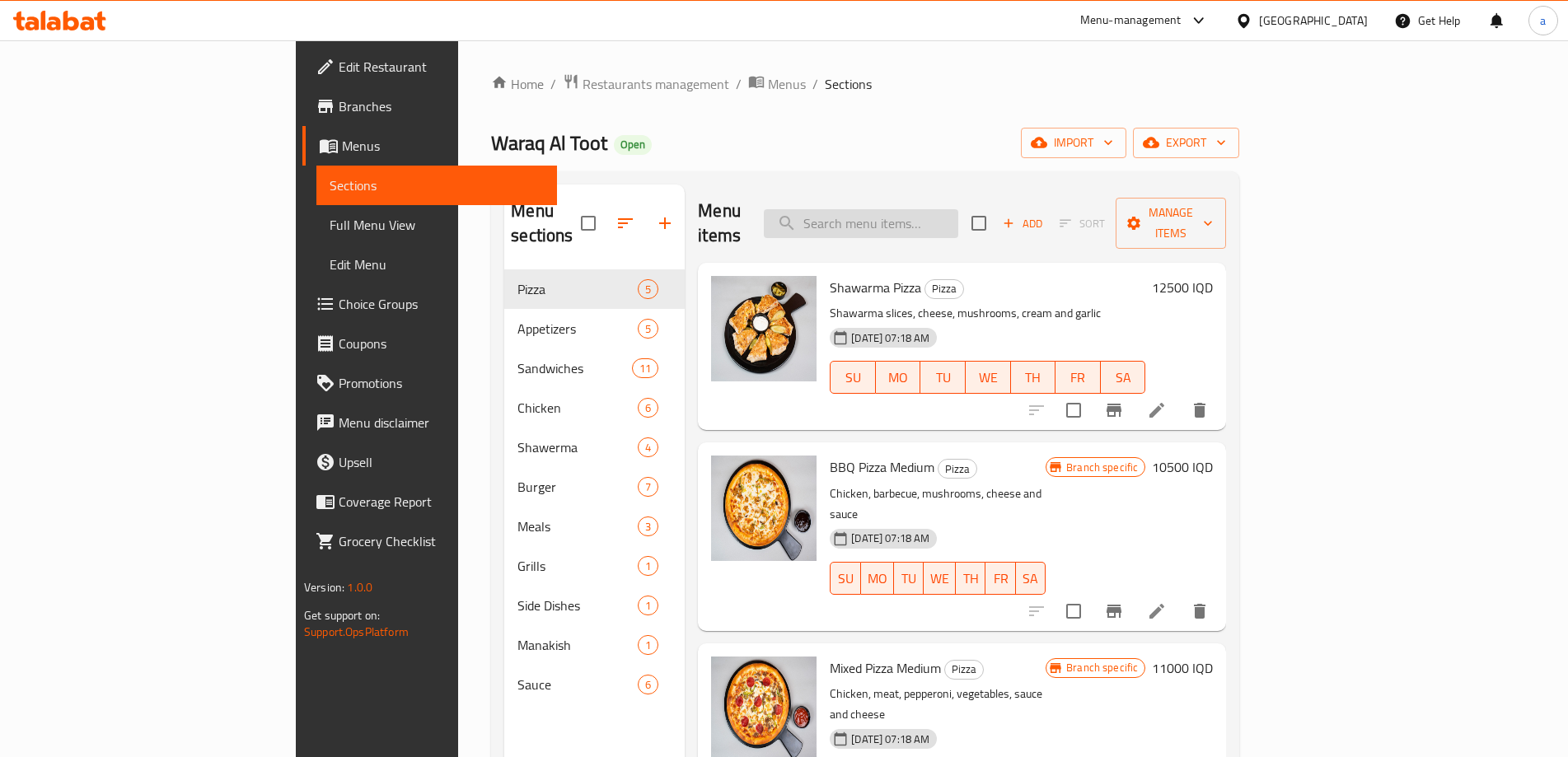
click at [958, 214] on input "search" at bounding box center [861, 224] width 194 height 29
paste input "shaw"
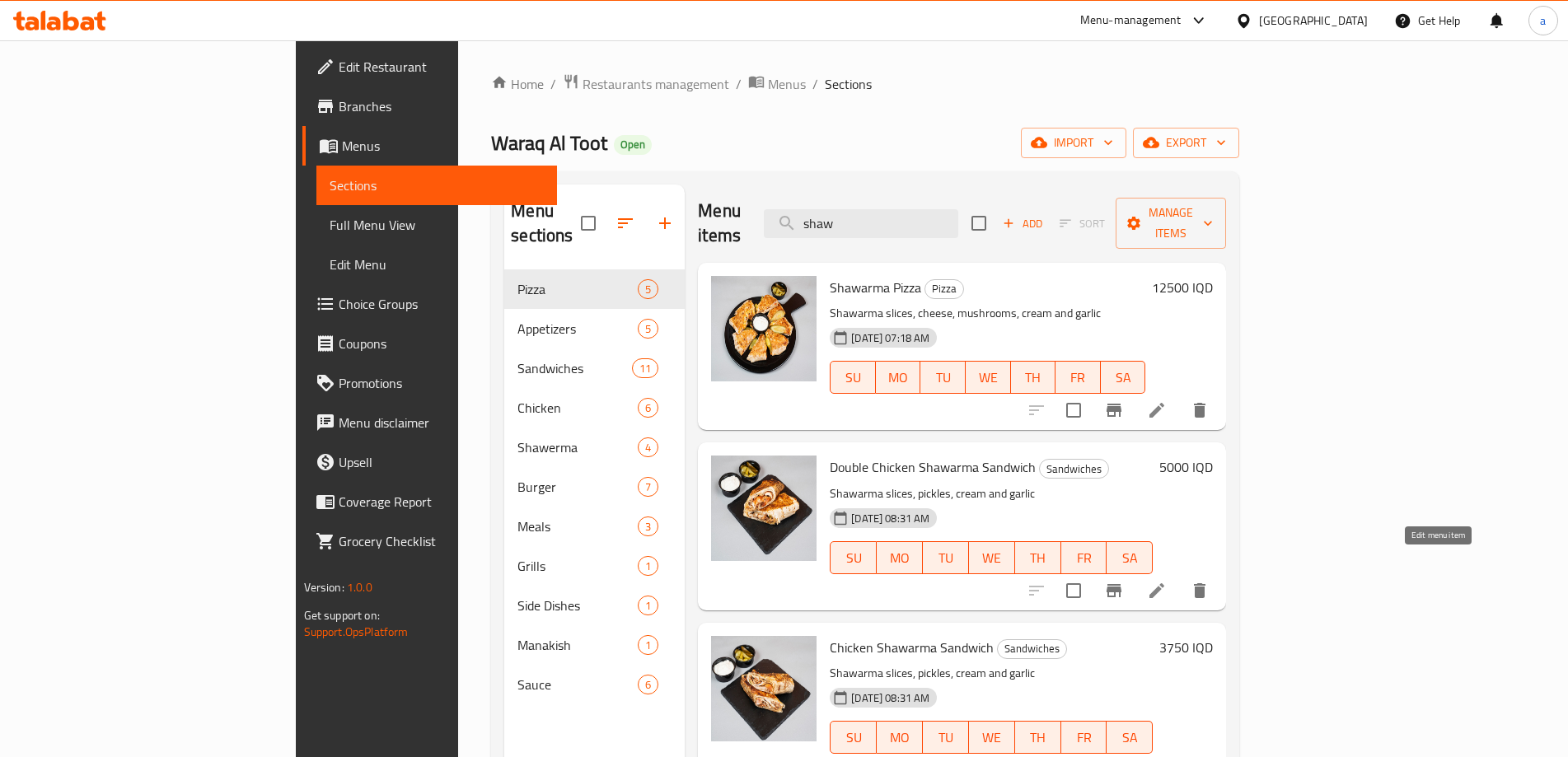
type input "shaw"
click at [1180, 578] on li at bounding box center [1156, 591] width 46 height 30
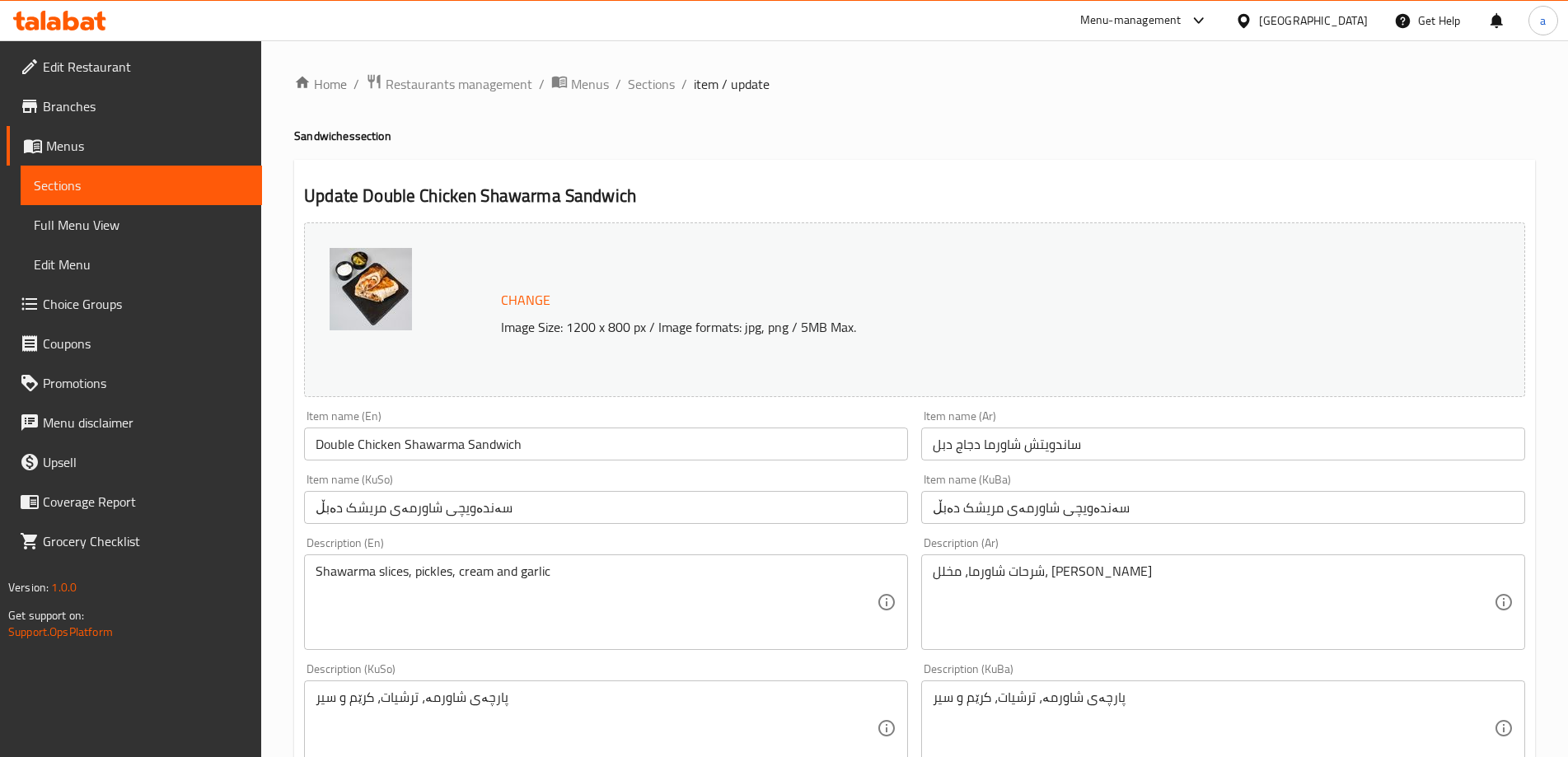
click at [166, 193] on span "Sections" at bounding box center [141, 185] width 215 height 19
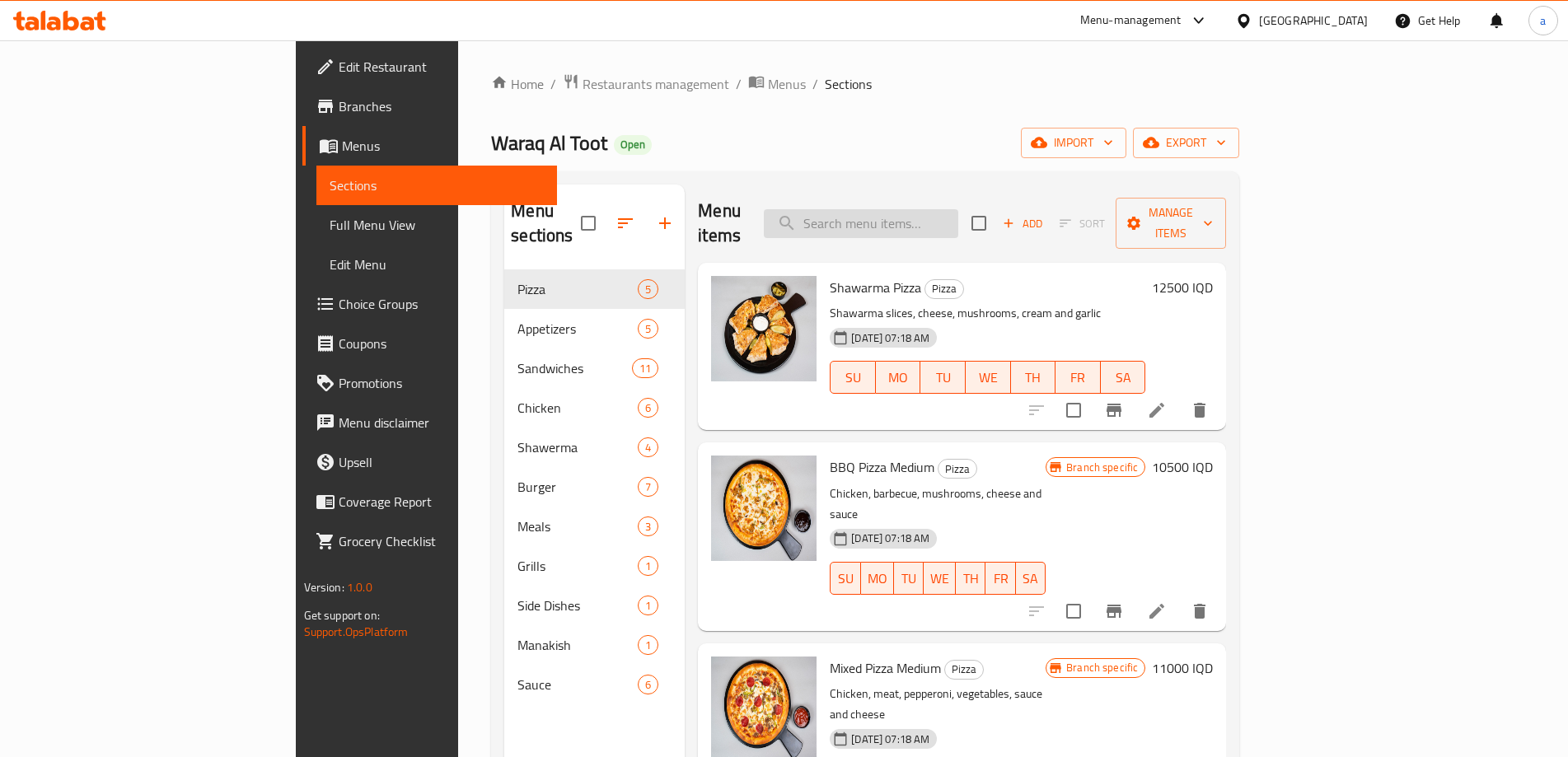
click at [906, 214] on input "search" at bounding box center [861, 224] width 194 height 29
paste input "shaw"
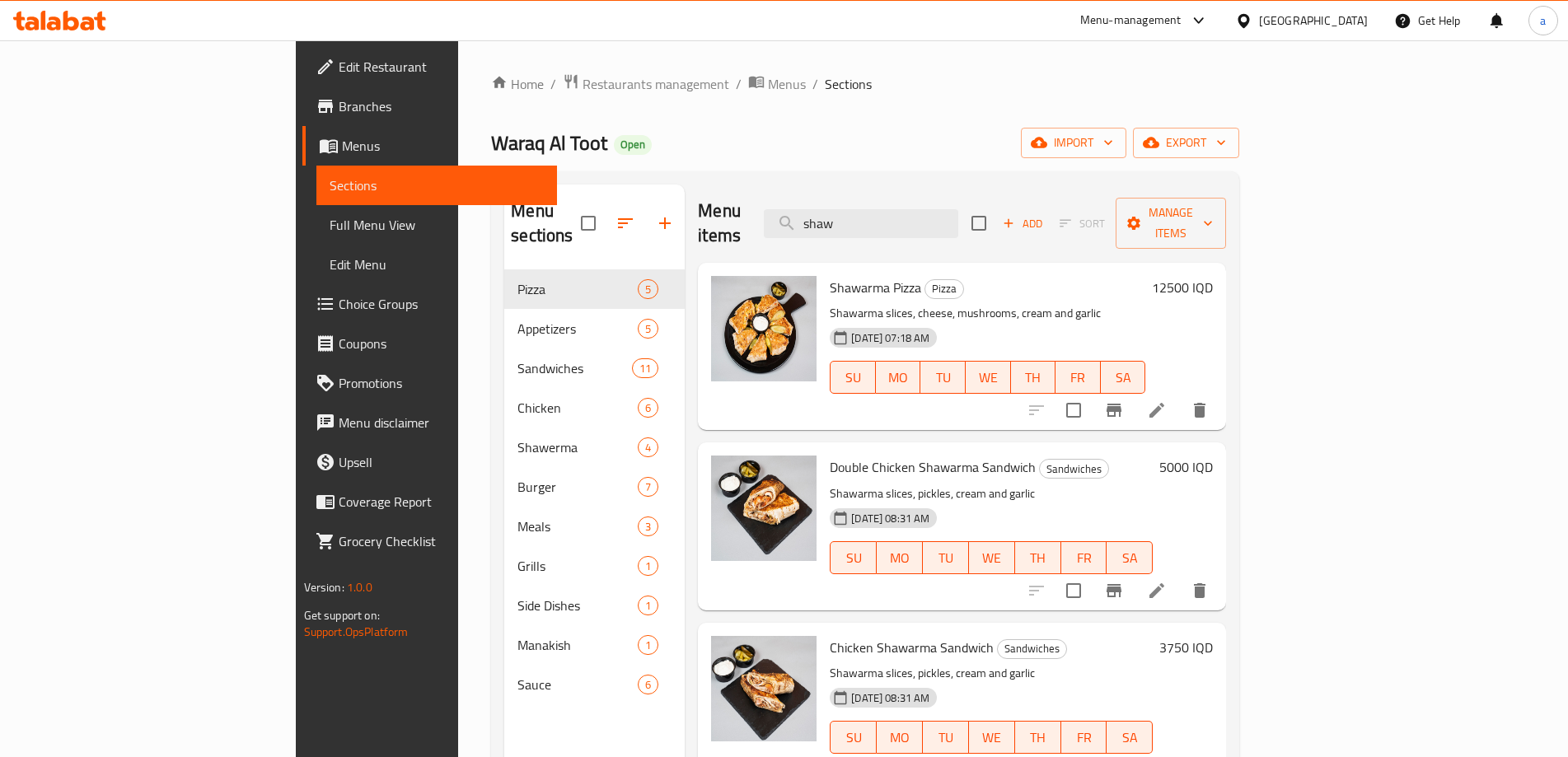
type input "shaw"
click at [1164, 756] on icon at bounding box center [1156, 770] width 15 height 15
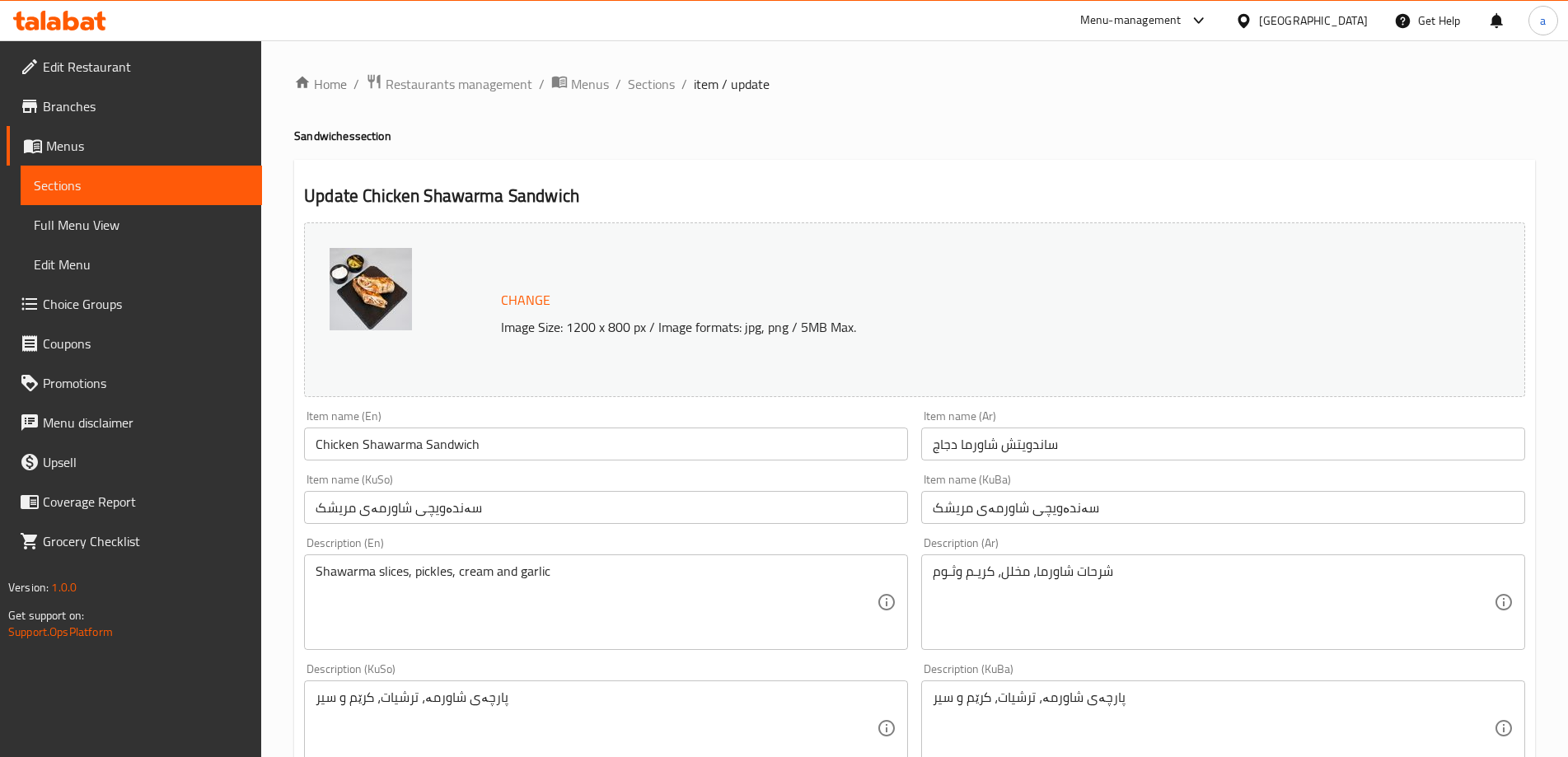
click at [150, 185] on span "Sections" at bounding box center [141, 185] width 215 height 19
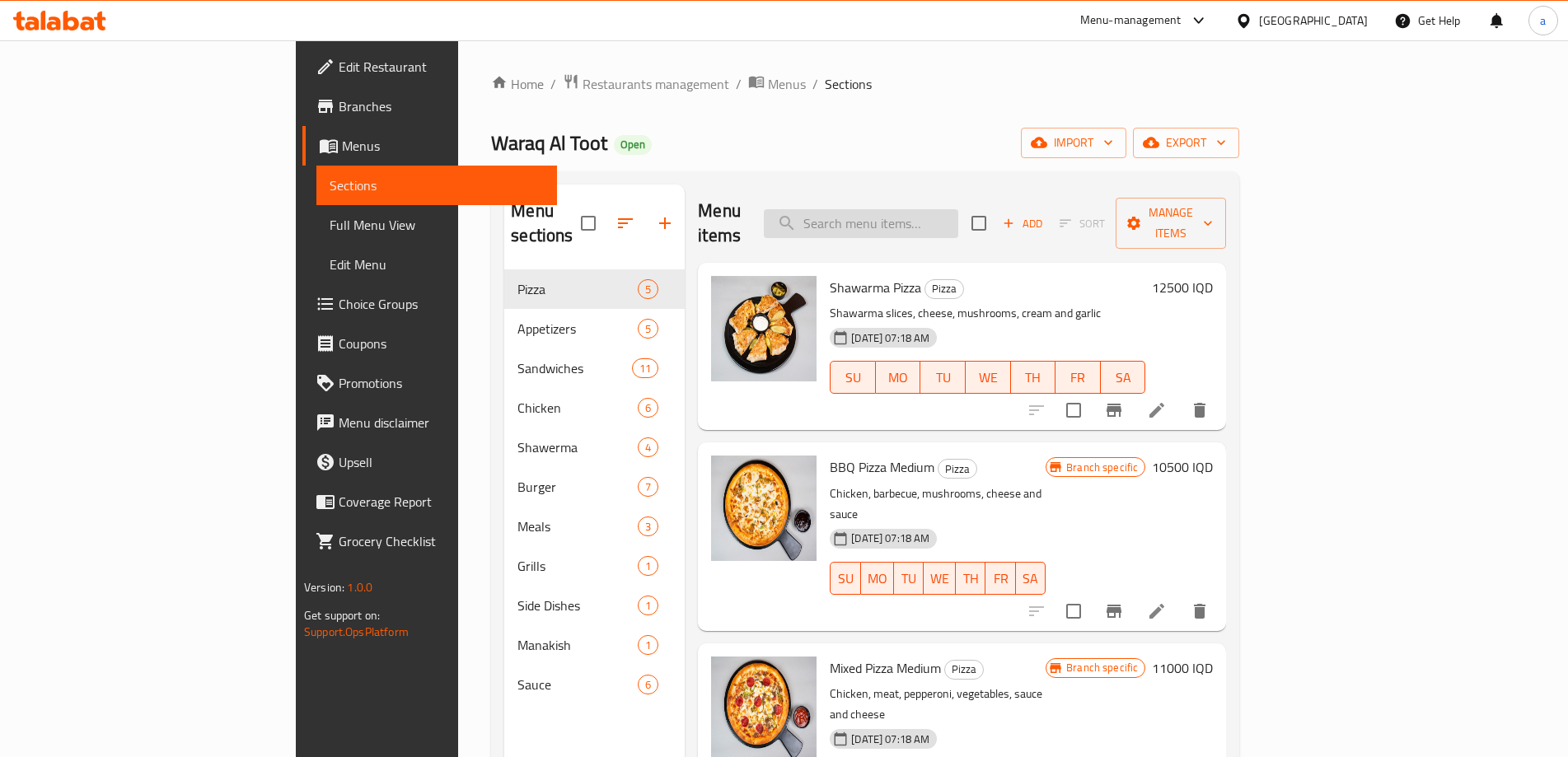
click at [958, 214] on input "search" at bounding box center [861, 224] width 194 height 29
paste input "shaw"
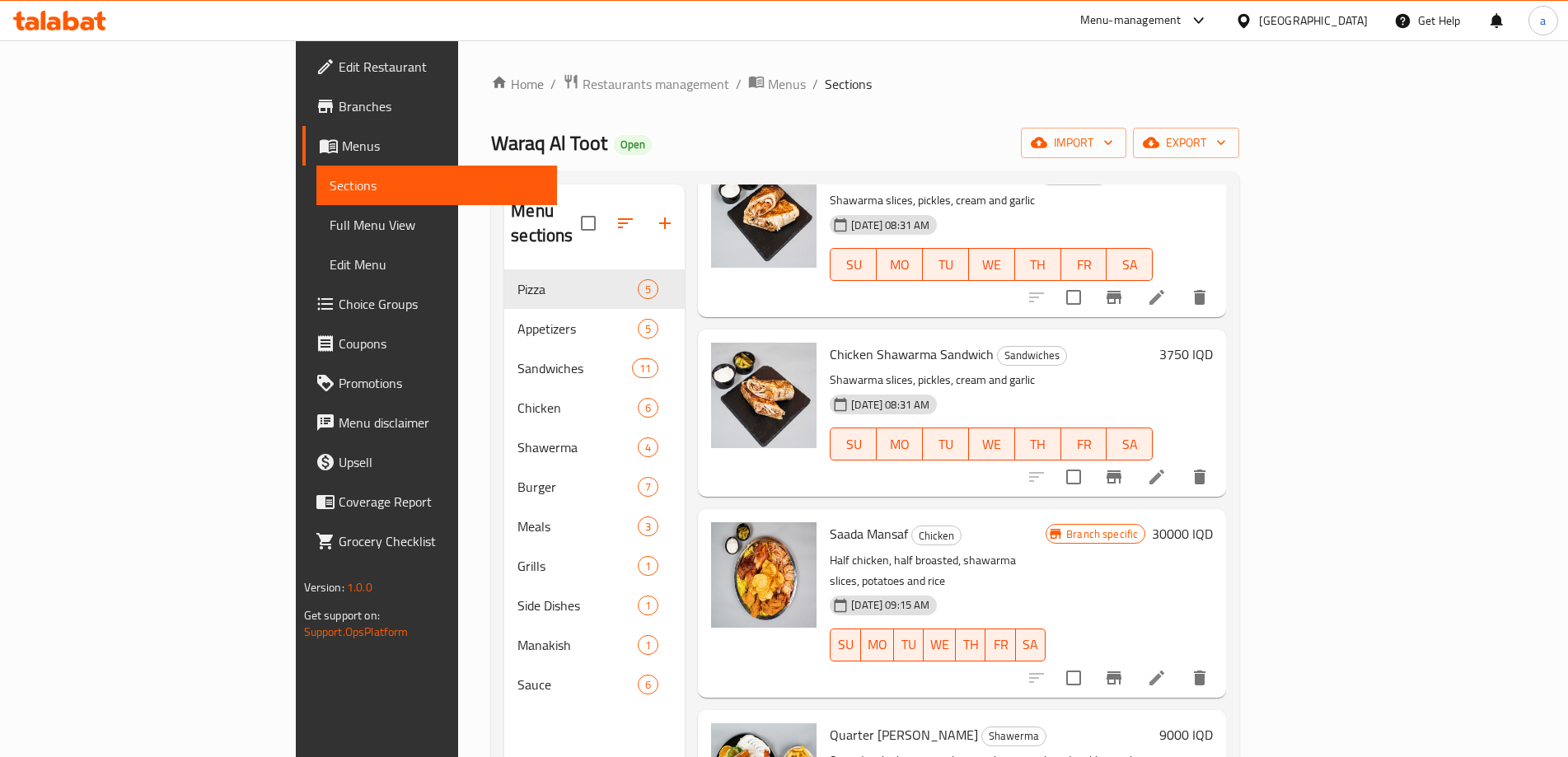
scroll to position [329, 0]
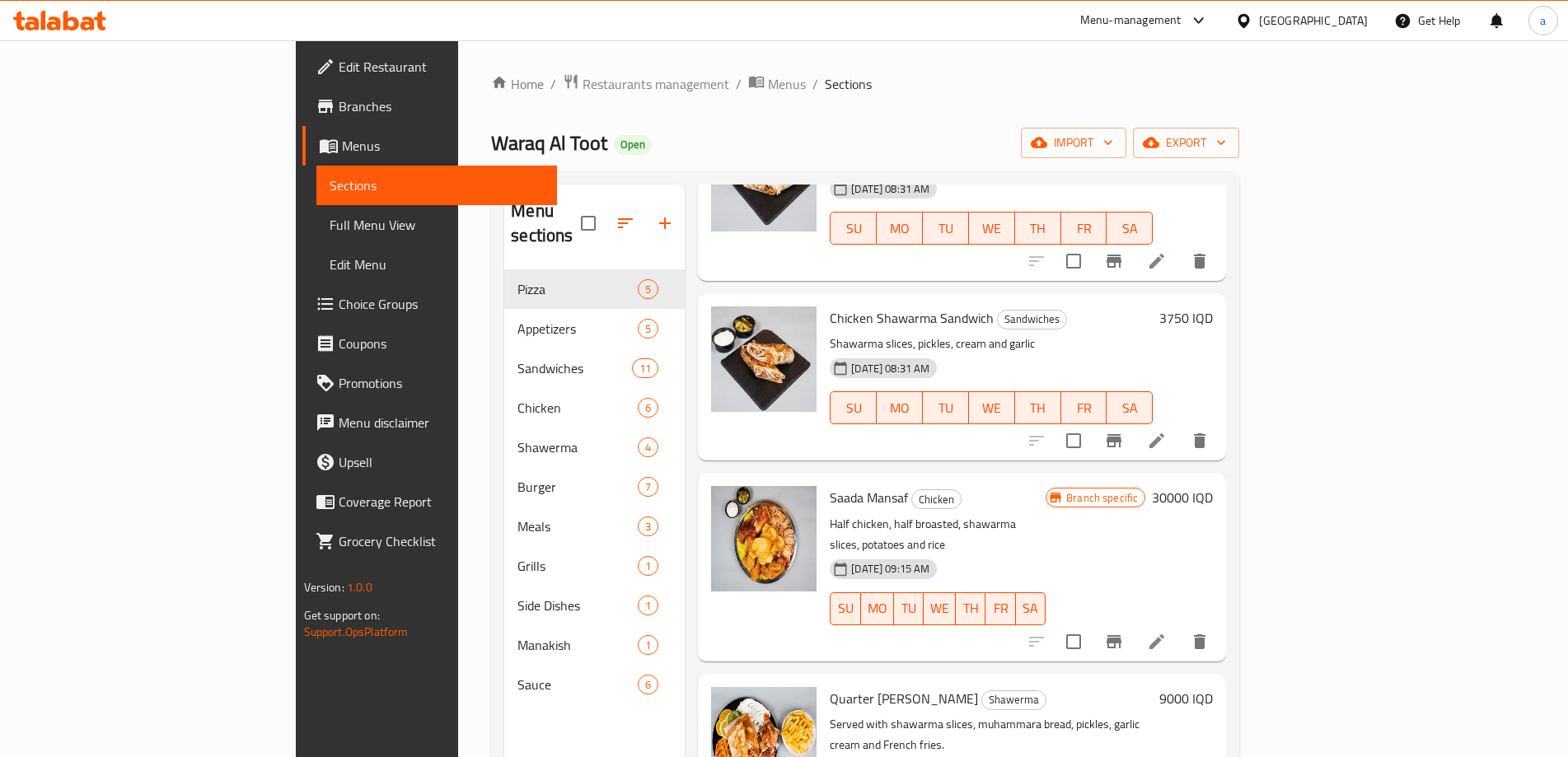
type input "shaw"
click at [1167, 632] on icon at bounding box center [1156, 642] width 19 height 19
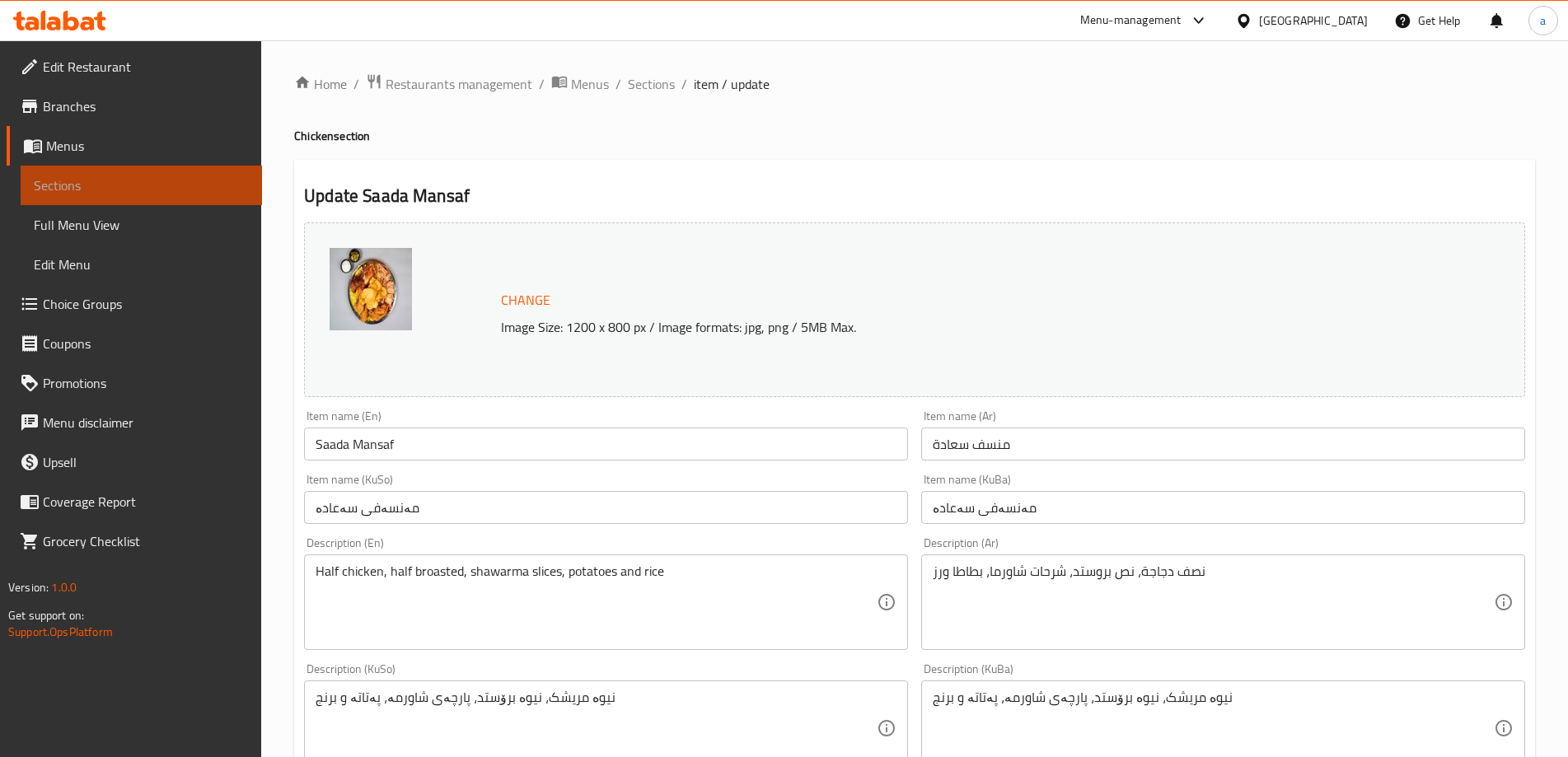
click at [128, 188] on span "Sections" at bounding box center [141, 185] width 215 height 19
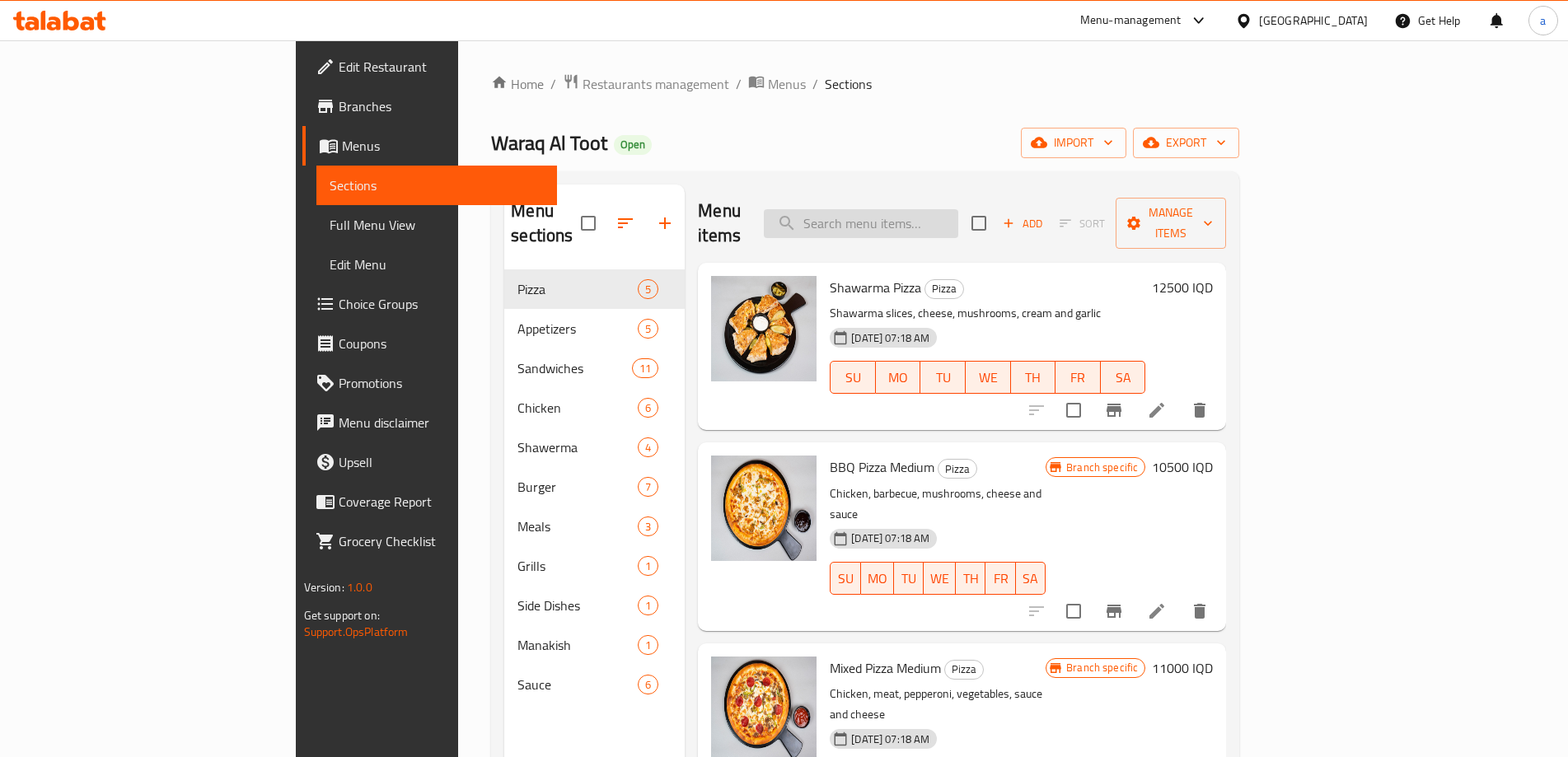
click at [932, 209] on input "search" at bounding box center [861, 224] width 194 height 29
paste input "shaw"
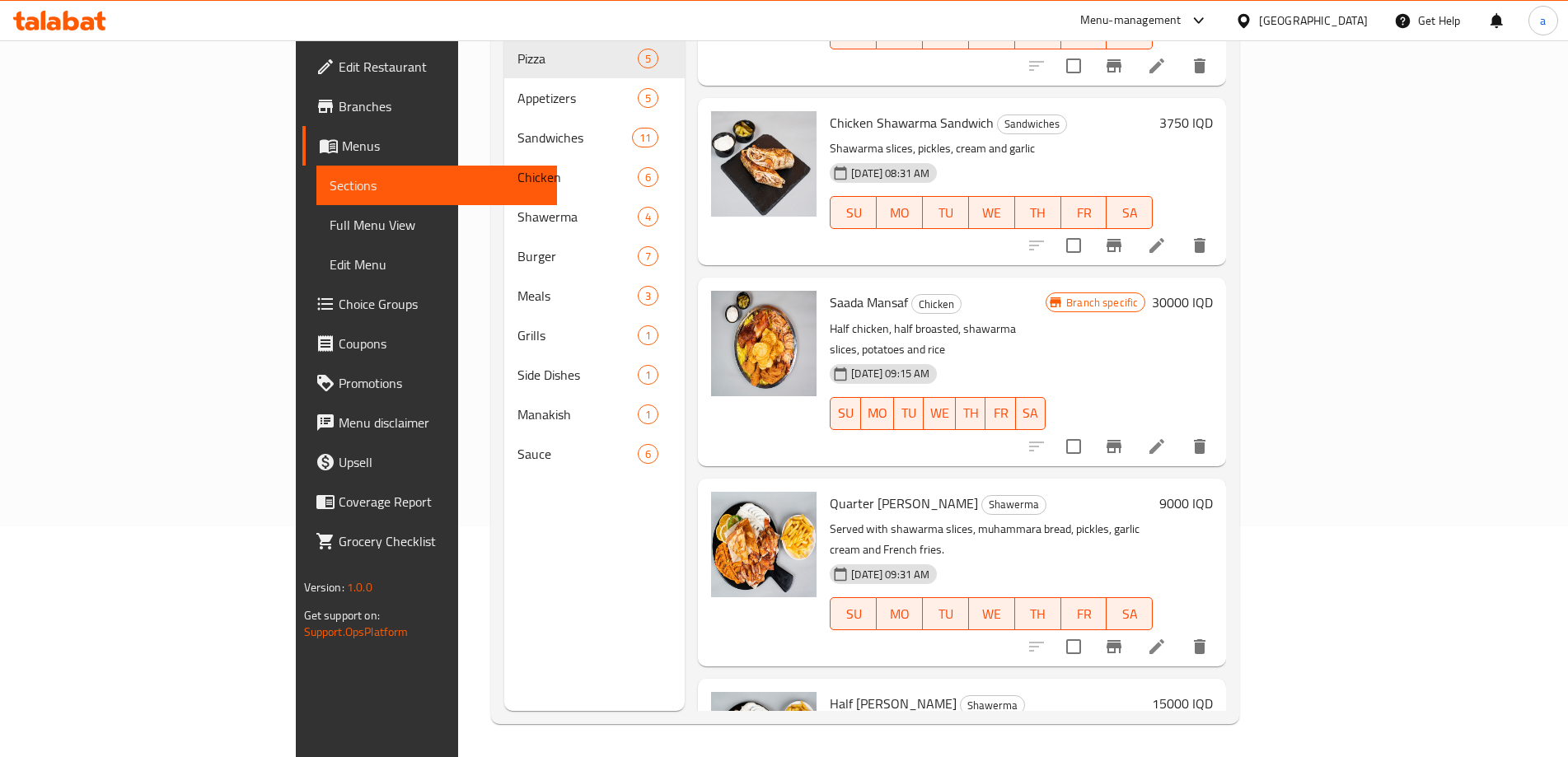
scroll to position [329, 0]
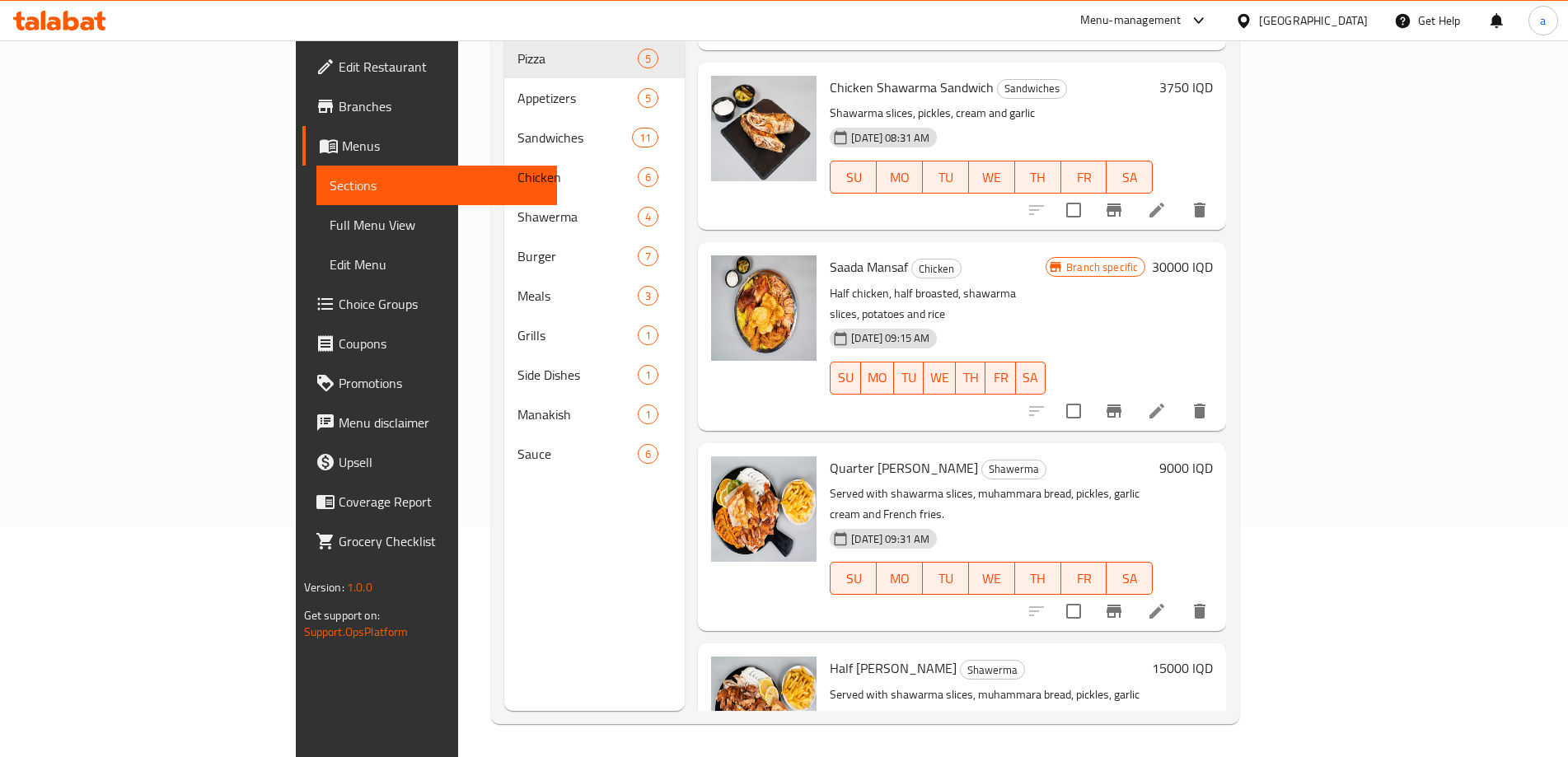
type input "shaw"
click at [1180, 597] on li at bounding box center [1156, 612] width 46 height 30
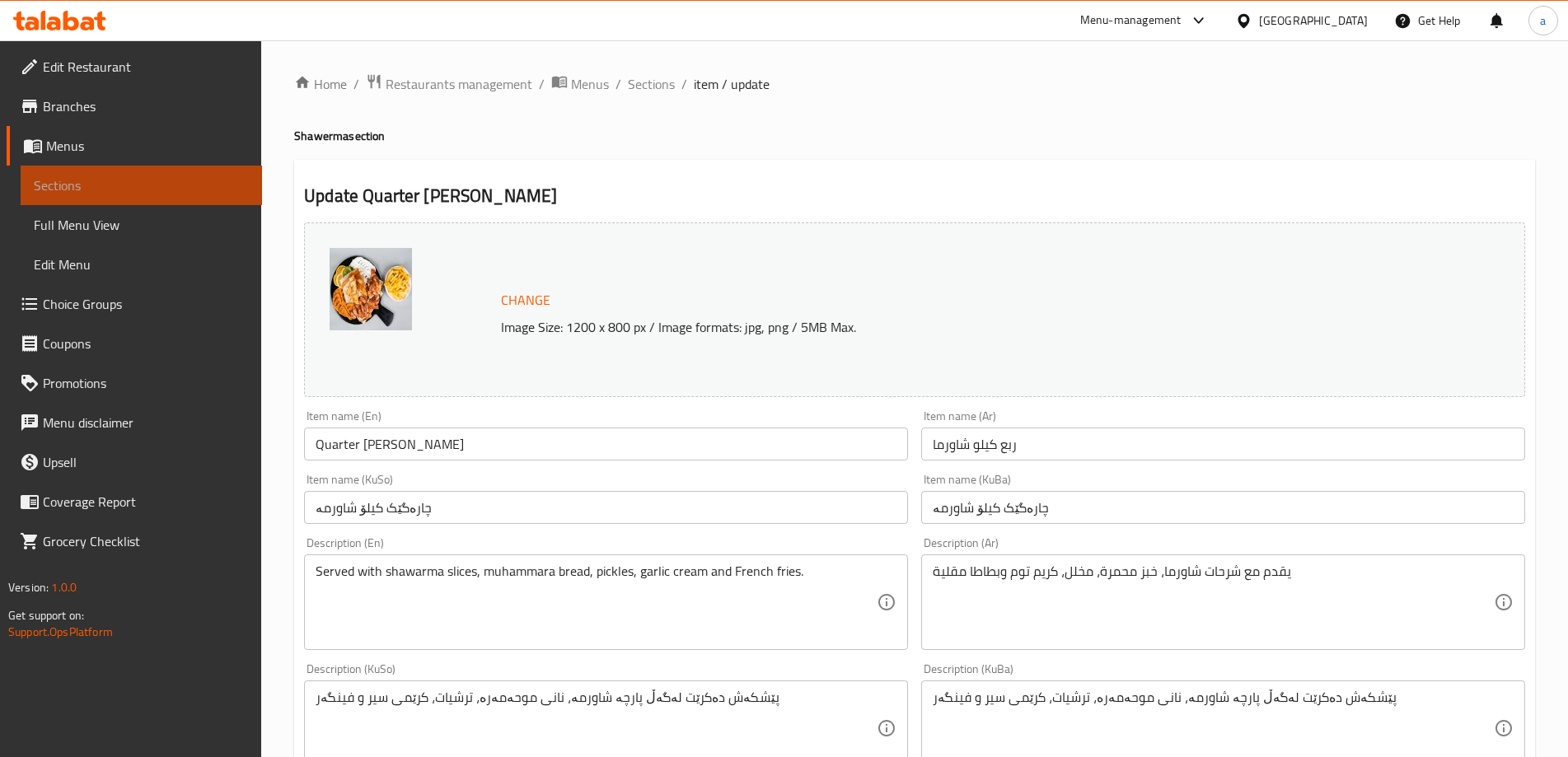
click at [122, 188] on span "Sections" at bounding box center [141, 185] width 215 height 19
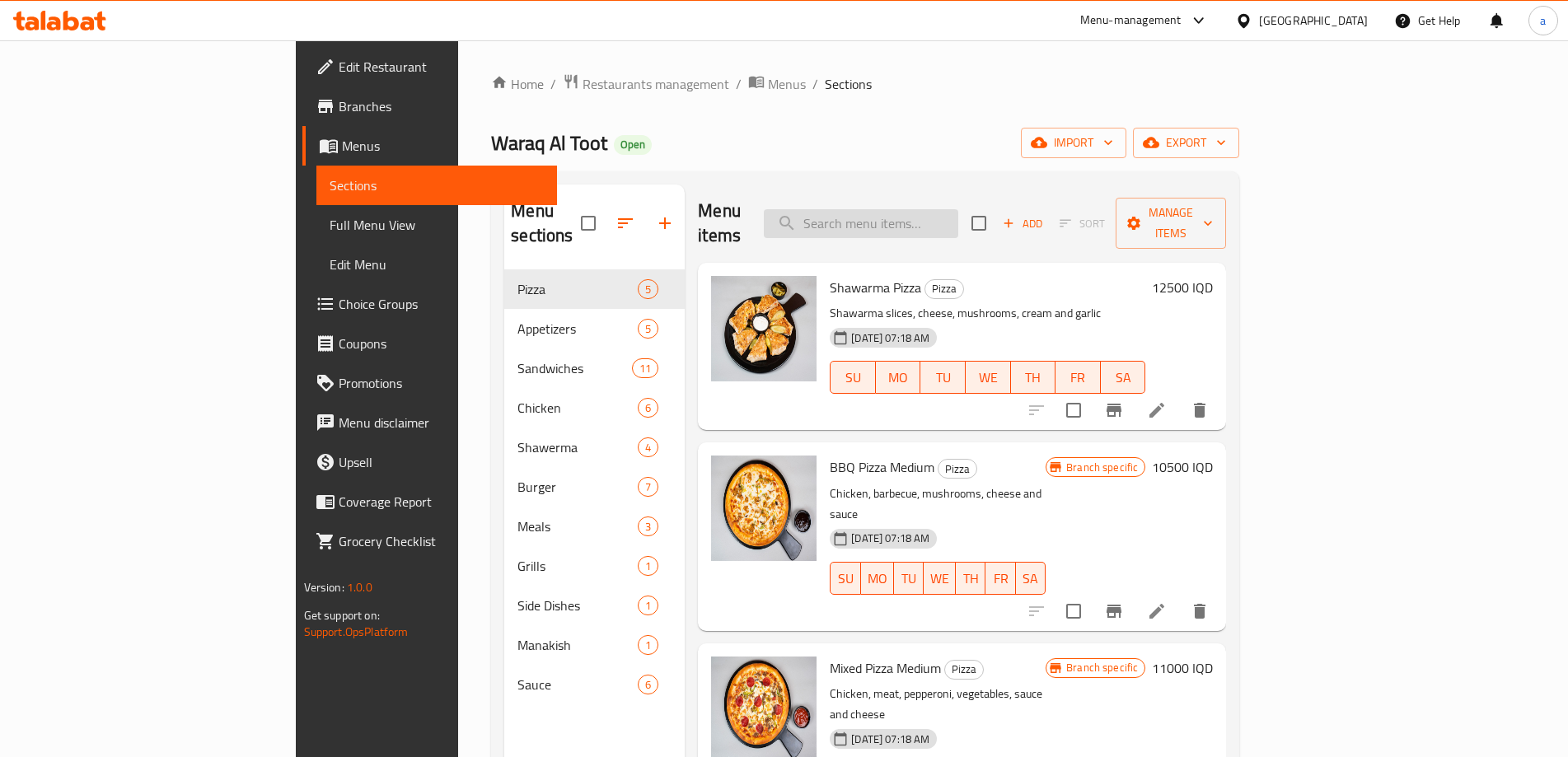
click at [925, 215] on input "search" at bounding box center [861, 224] width 194 height 29
paste input "shaw"
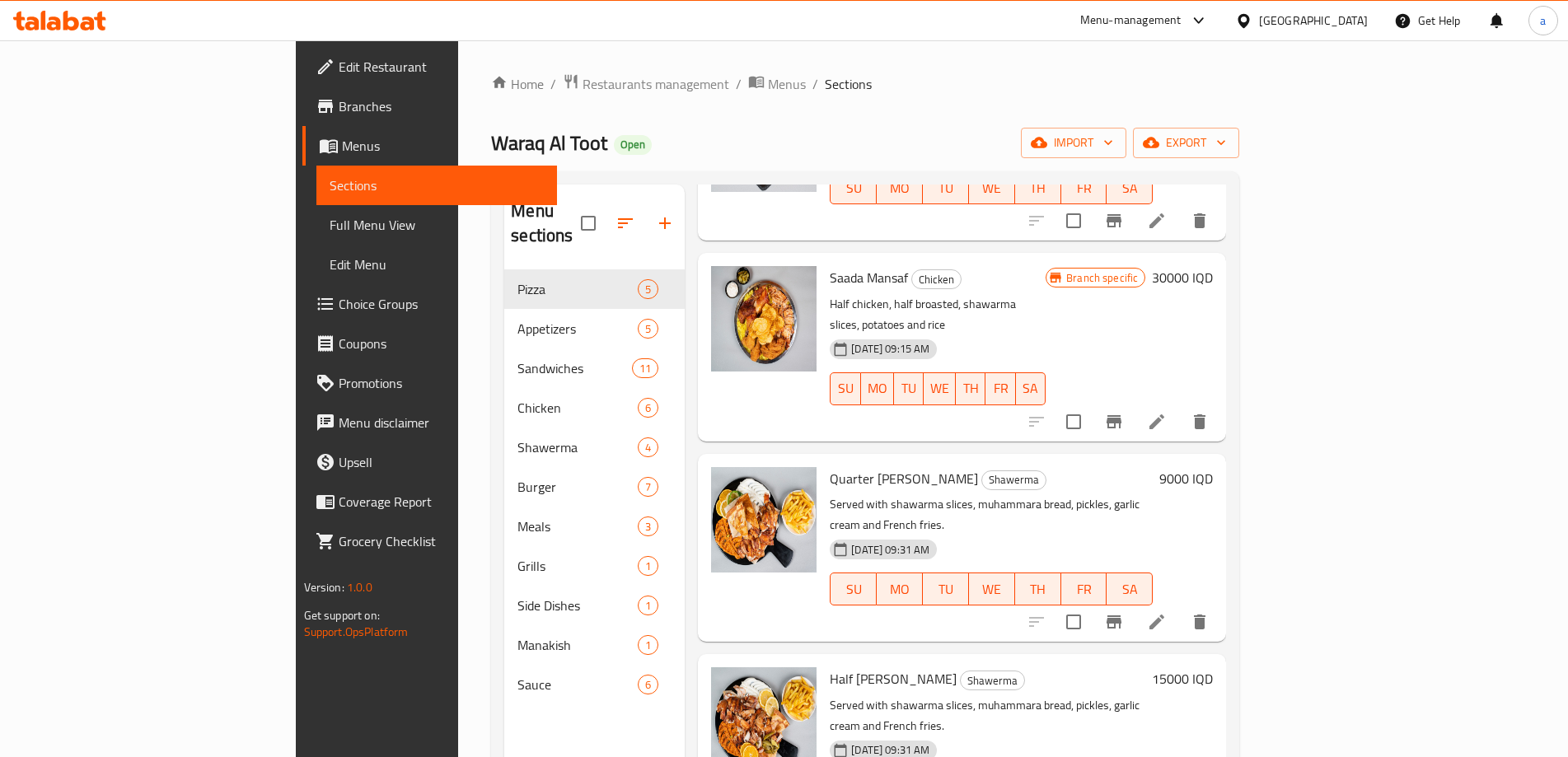
scroll to position [659, 0]
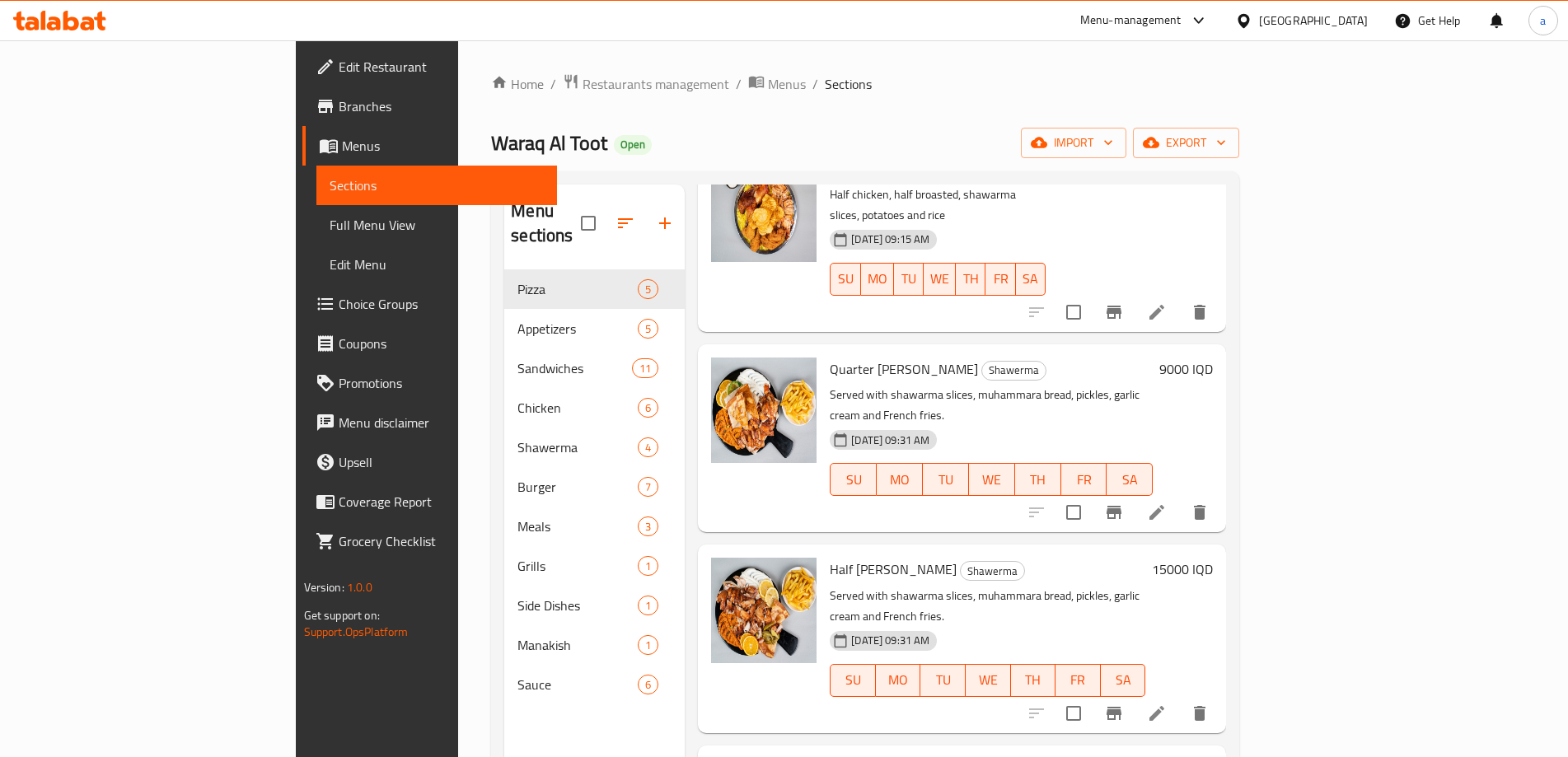
type input "shaw"
click at [1167, 704] on icon at bounding box center [1156, 714] width 19 height 19
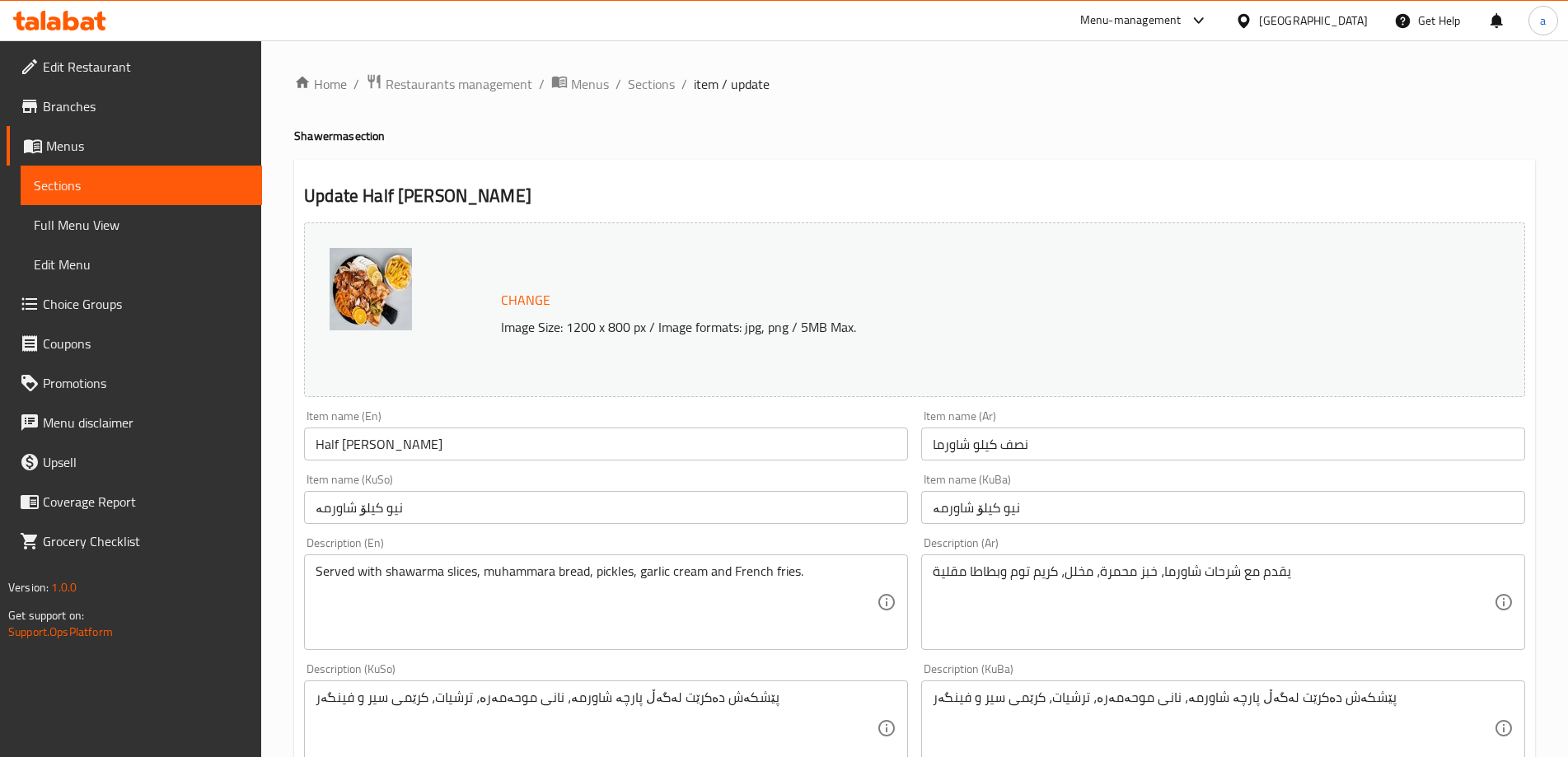
click at [118, 184] on span "Sections" at bounding box center [141, 185] width 215 height 19
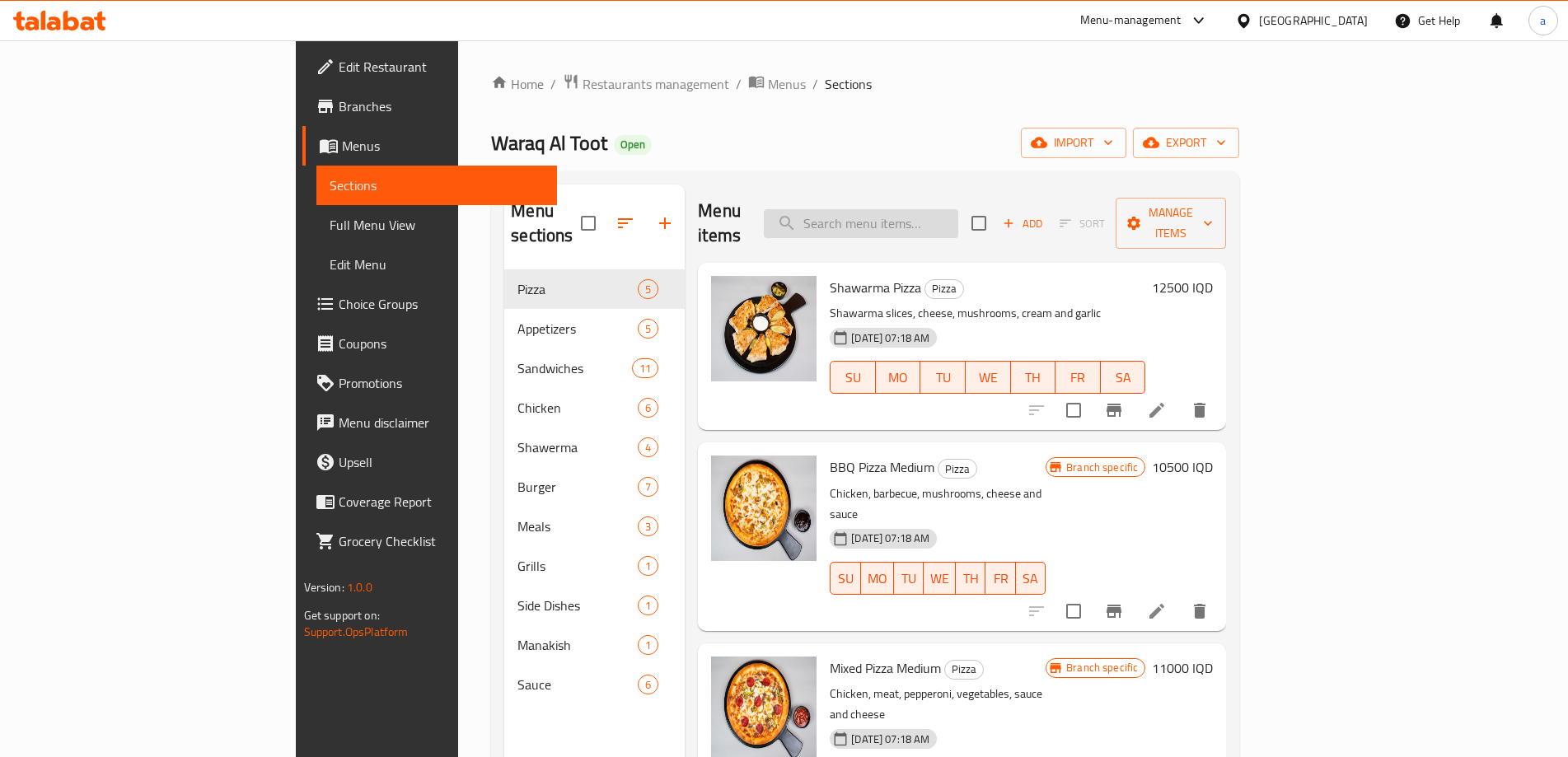
click at [934, 209] on input "search" at bounding box center [861, 224] width 194 height 29
paste input "shaw"
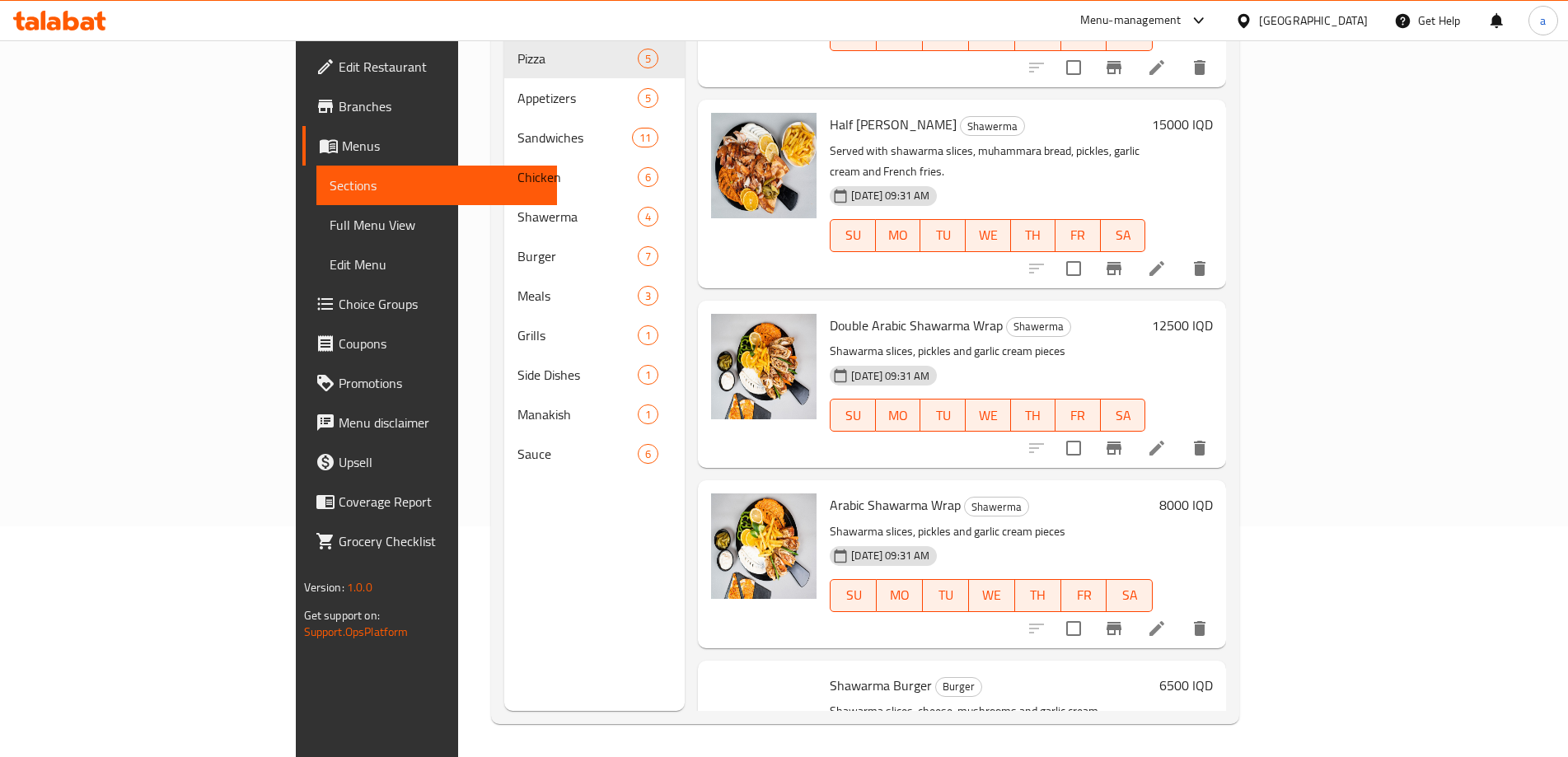
scroll to position [879, 0]
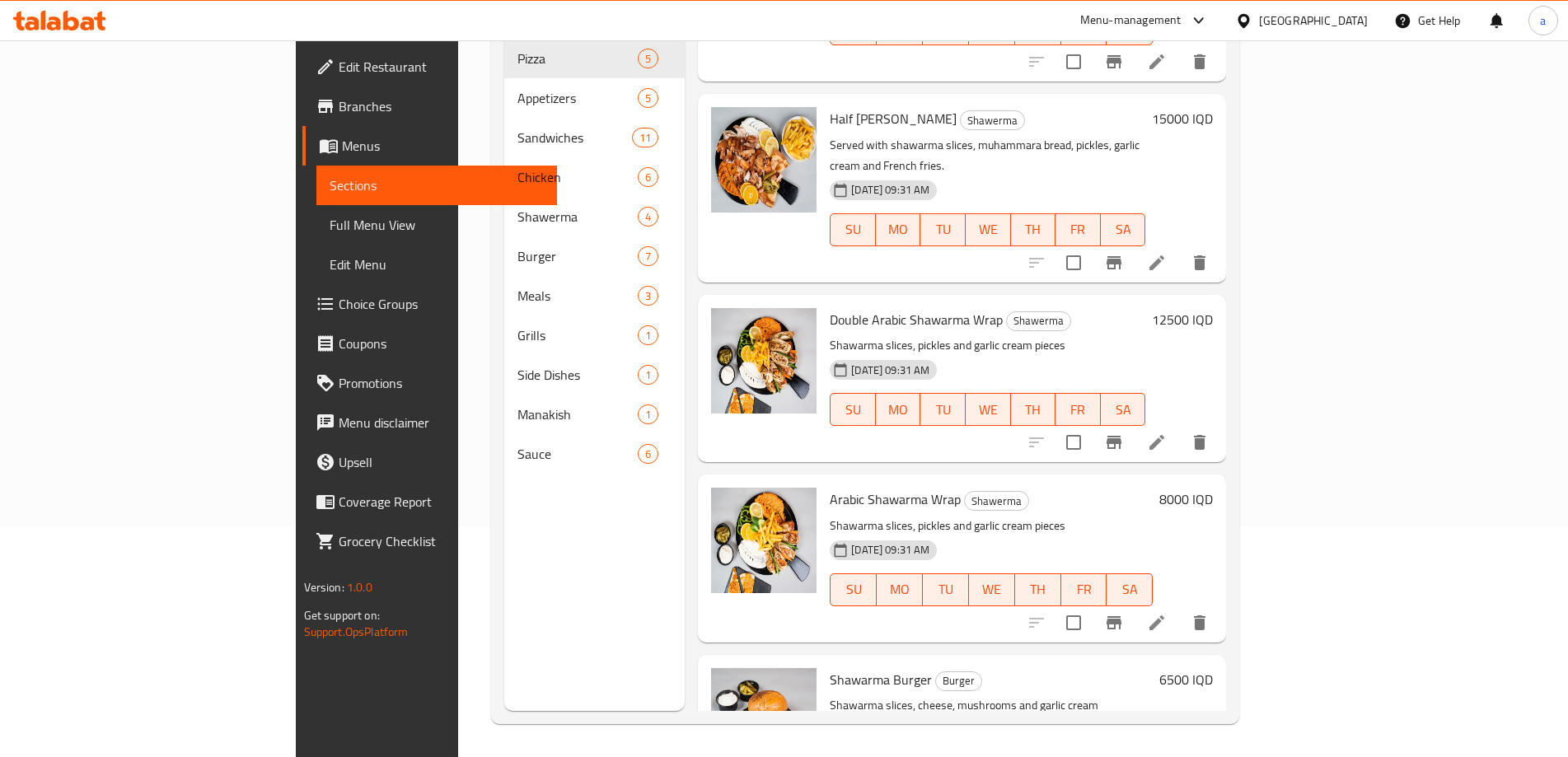
type input "shaw"
click at [1167, 433] on icon at bounding box center [1156, 443] width 19 height 19
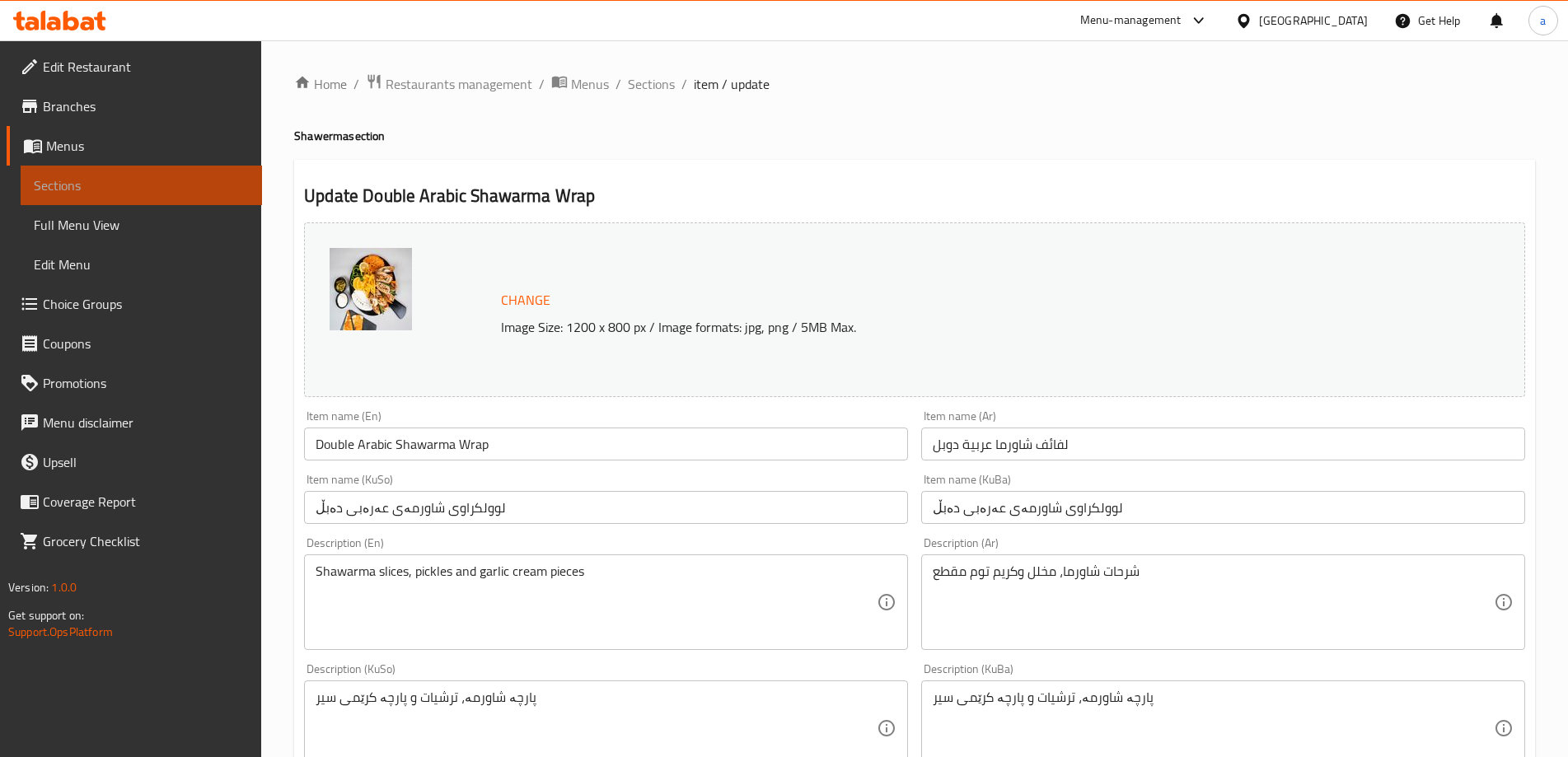
click at [116, 185] on span "Sections" at bounding box center [141, 185] width 215 height 19
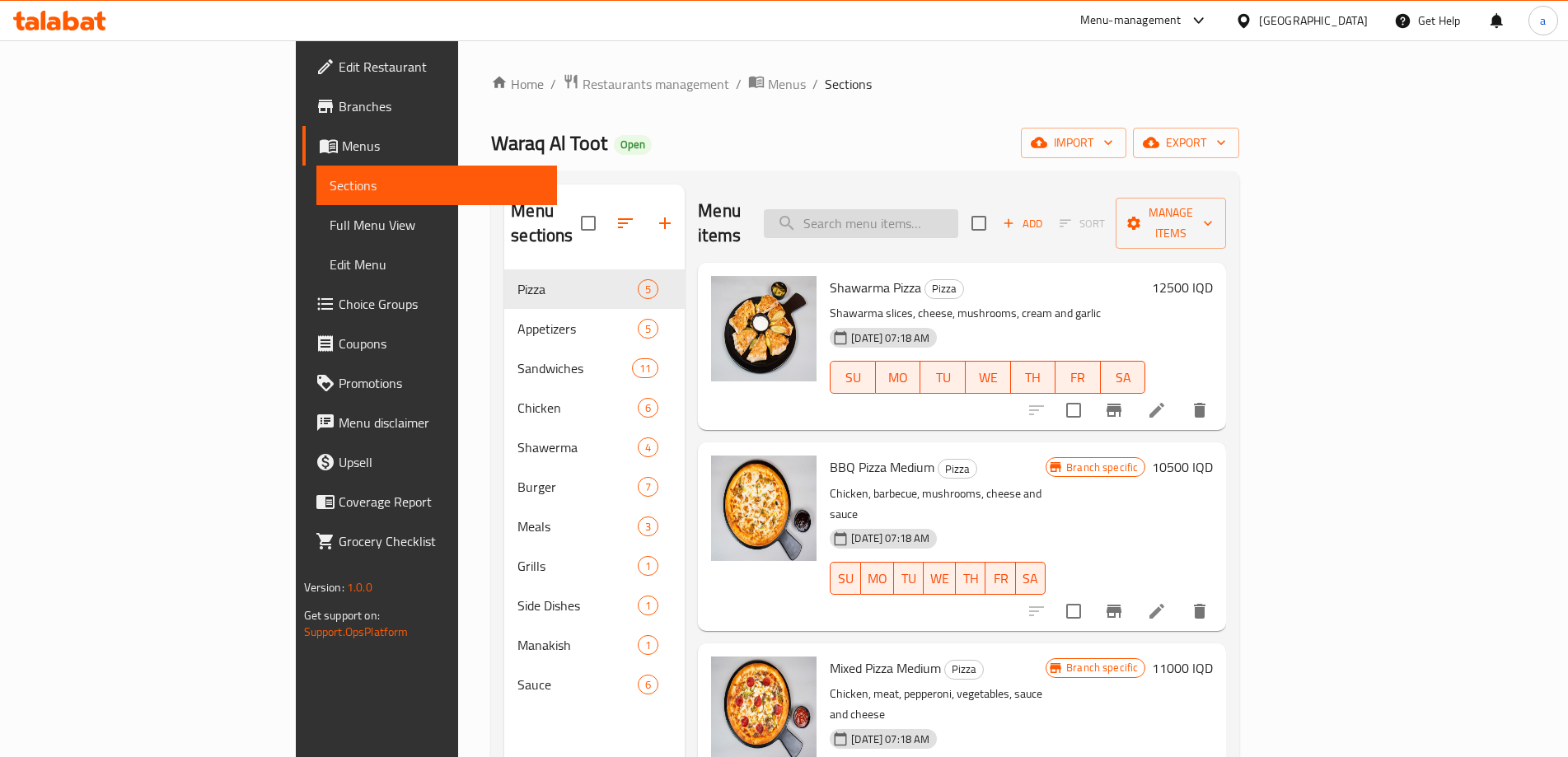
click at [958, 213] on input "search" at bounding box center [861, 224] width 194 height 29
paste input "shaw"
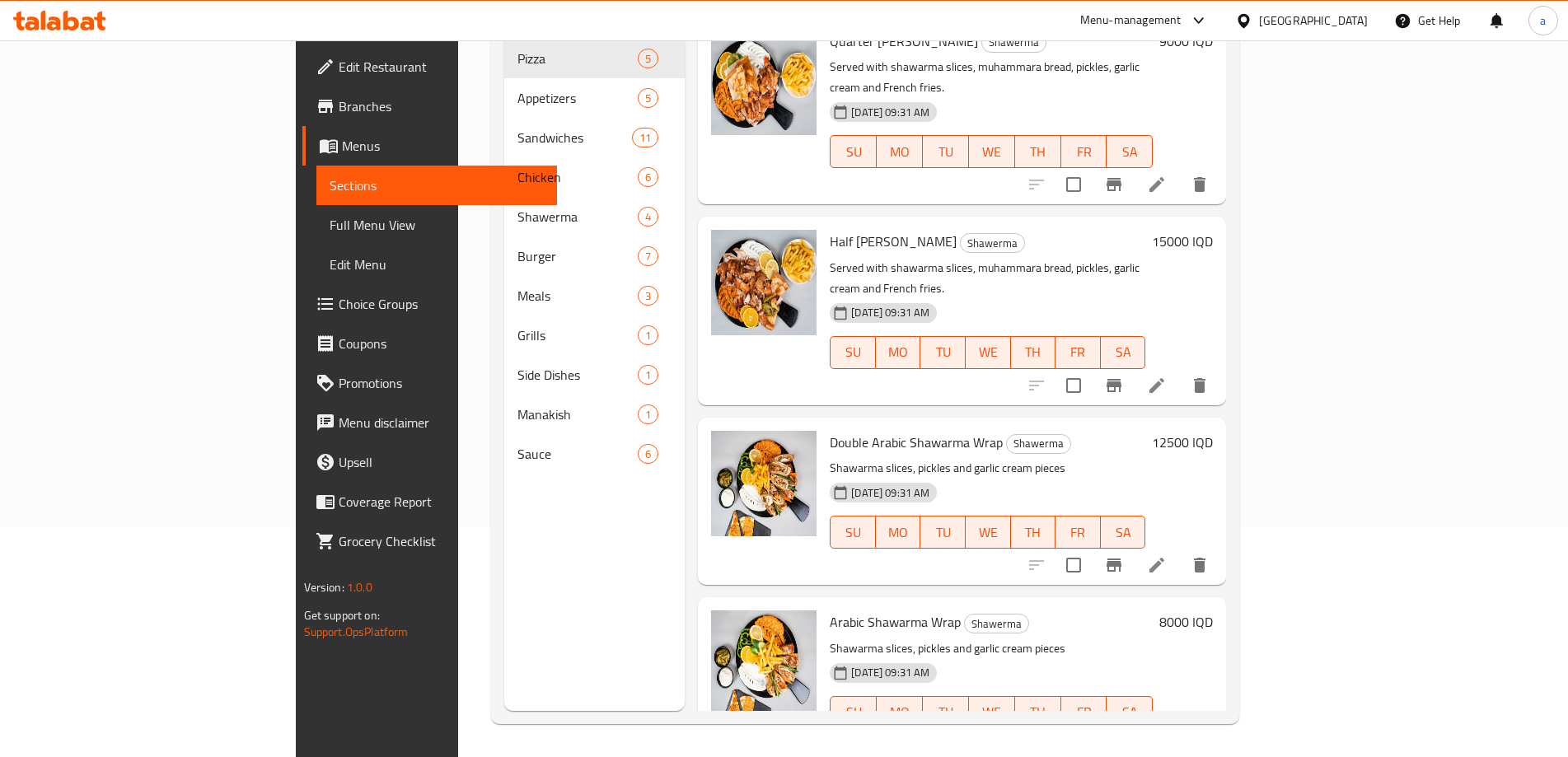
scroll to position [879, 0]
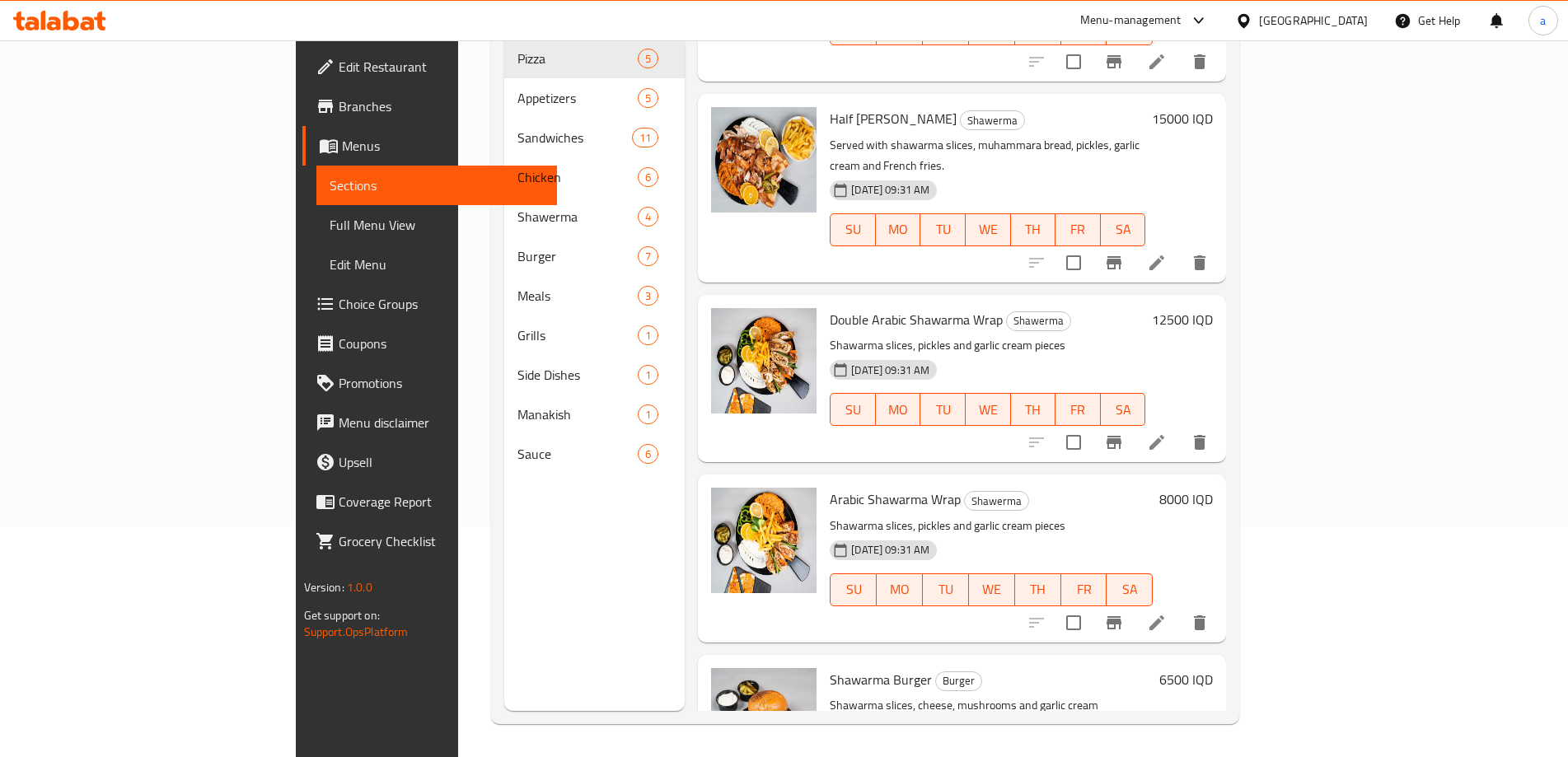
type input "shaw"
click at [1164, 615] on icon at bounding box center [1156, 622] width 15 height 15
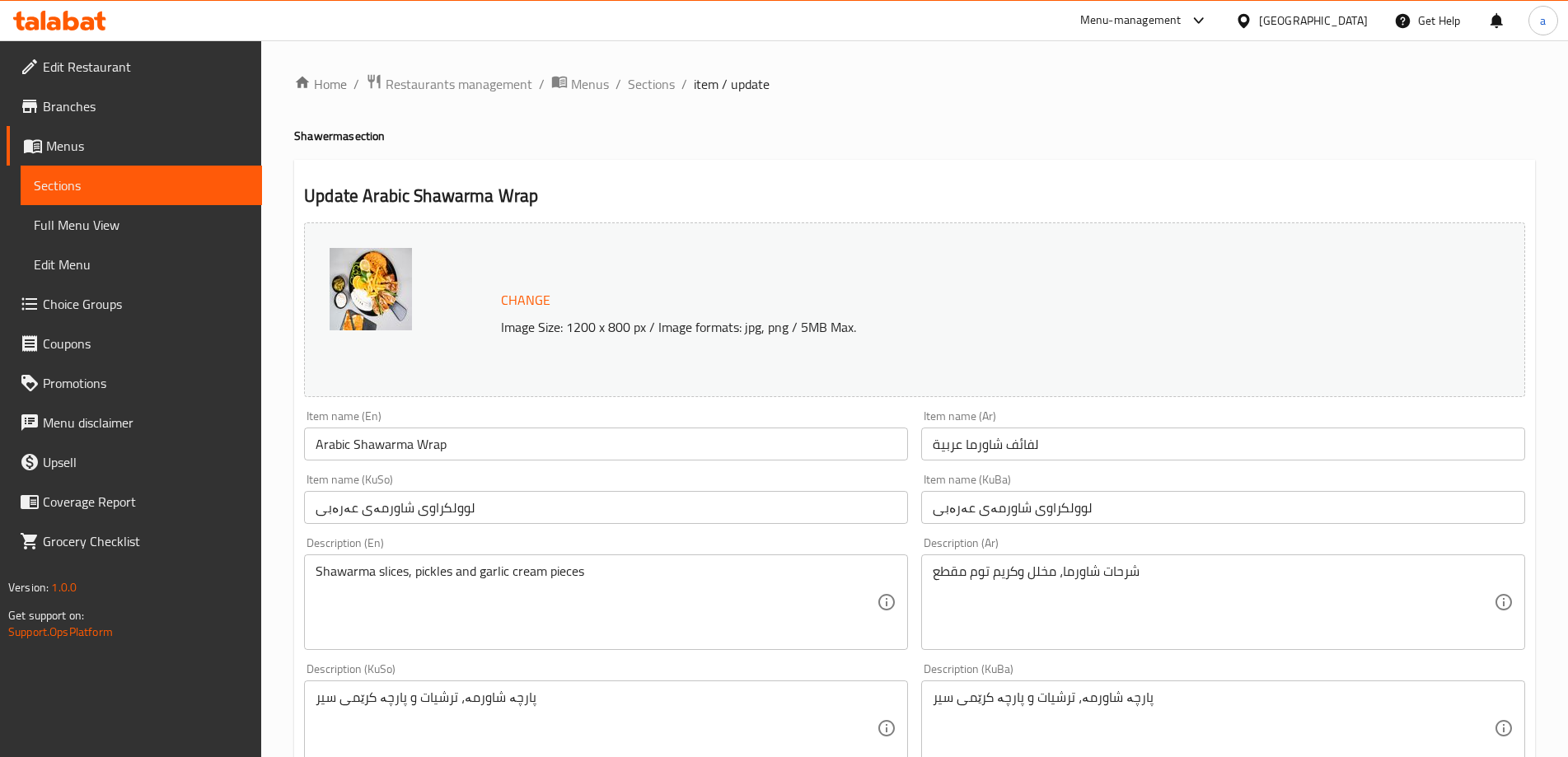
click at [56, 187] on span "Sections" at bounding box center [141, 185] width 215 height 19
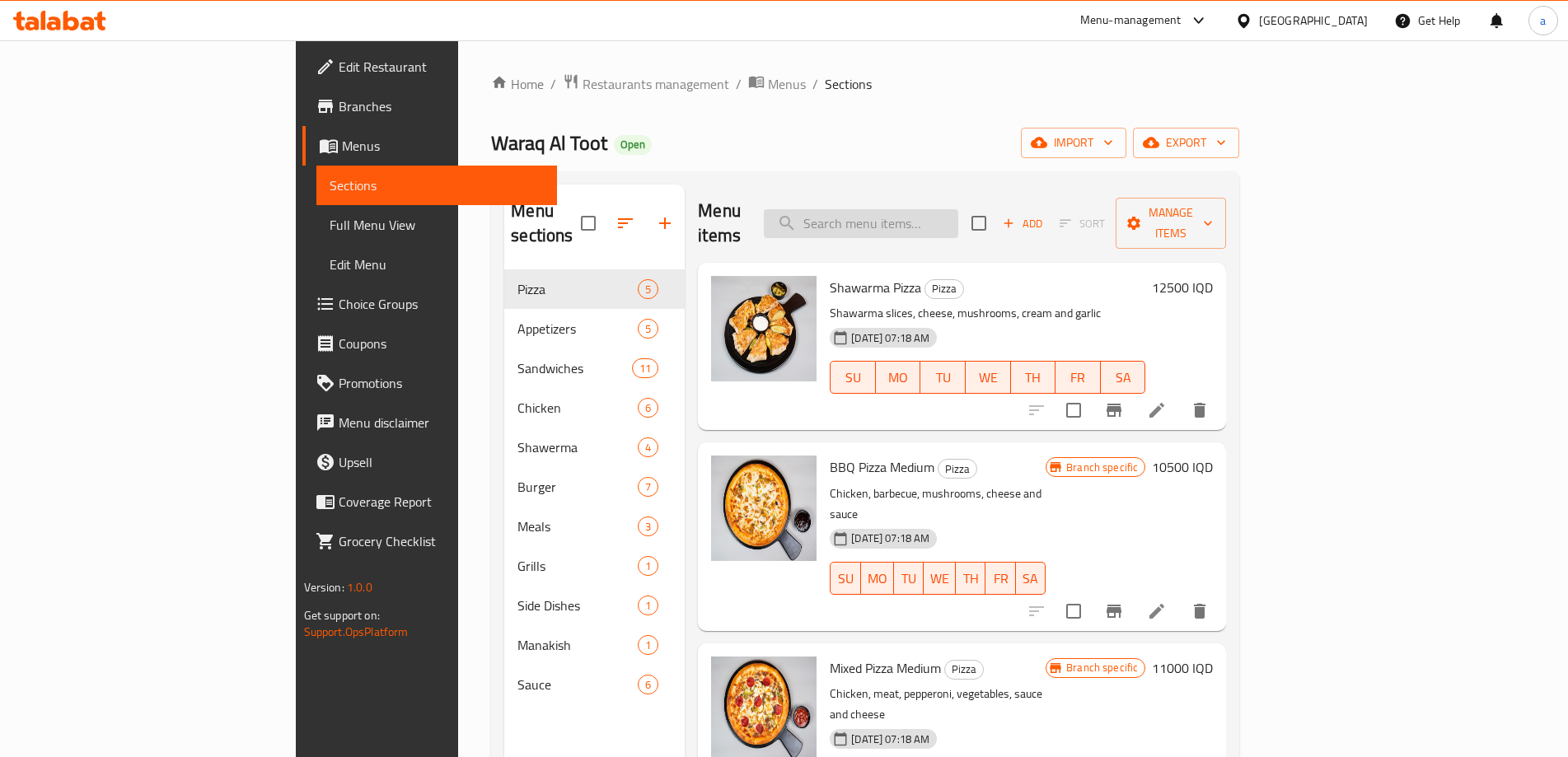
click at [958, 209] on input "search" at bounding box center [861, 224] width 194 height 29
paste input "shaw"
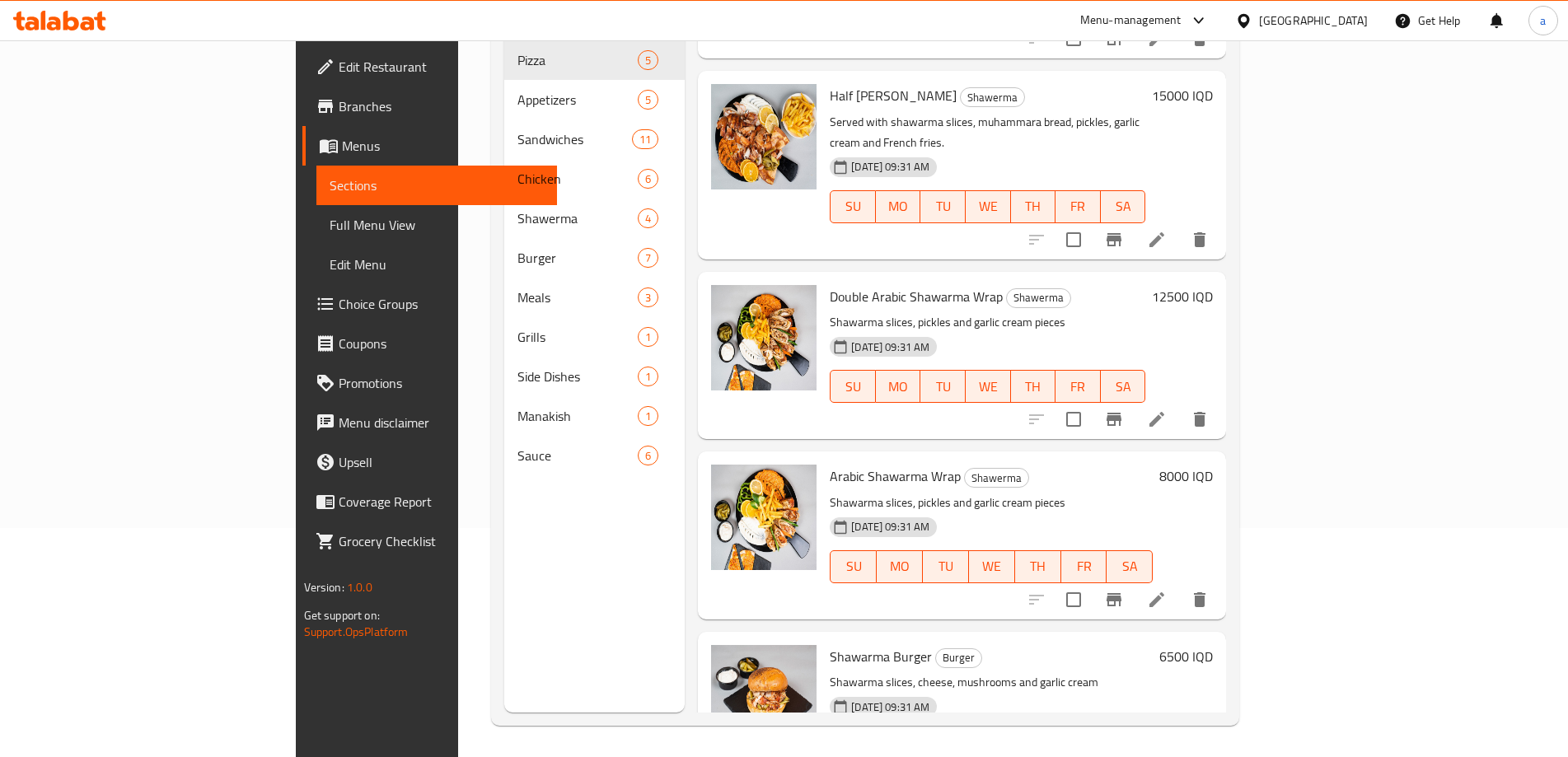
scroll to position [231, 0]
type input "shaw"
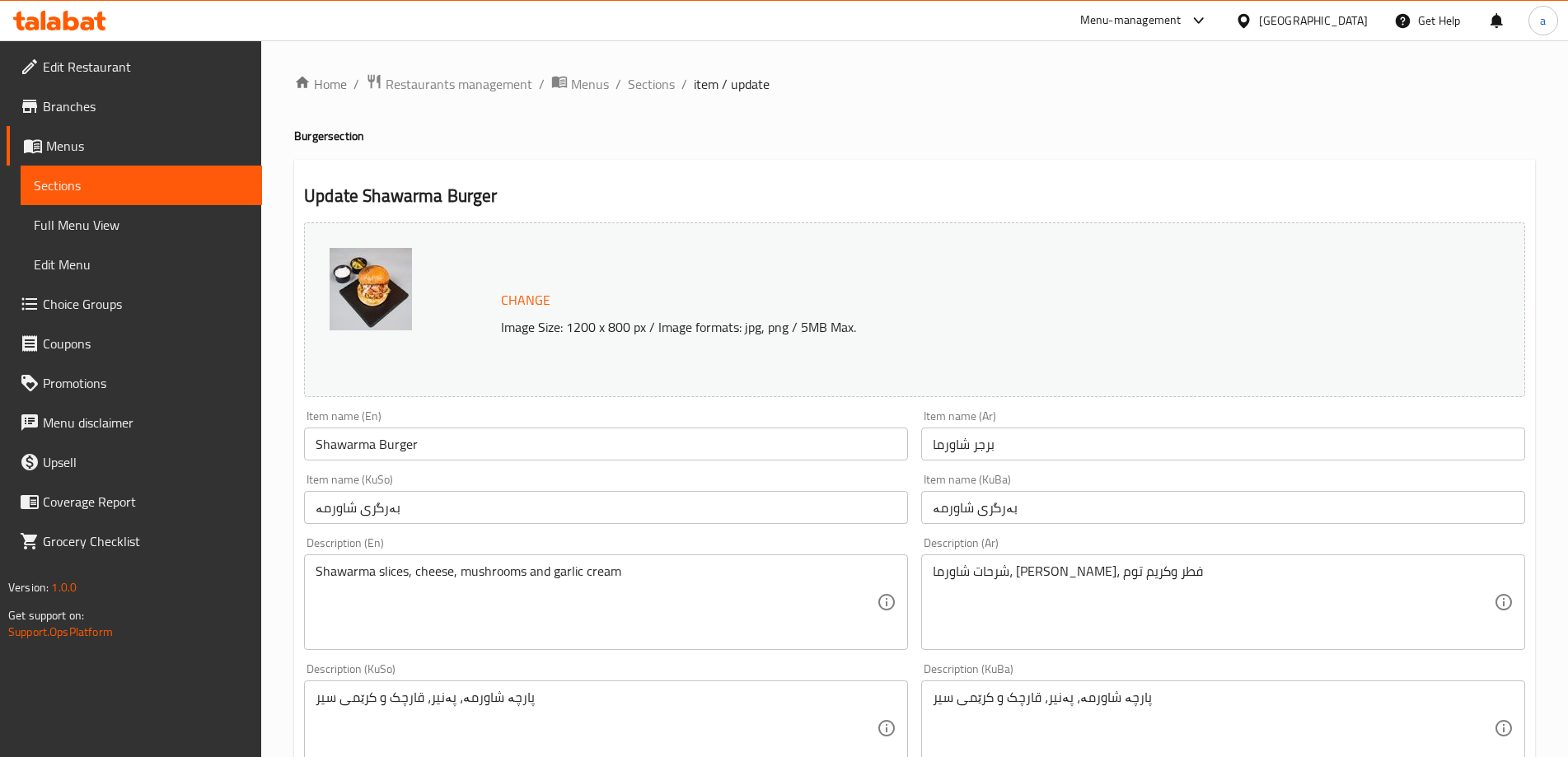
click at [74, 177] on span "Sections" at bounding box center [141, 185] width 215 height 19
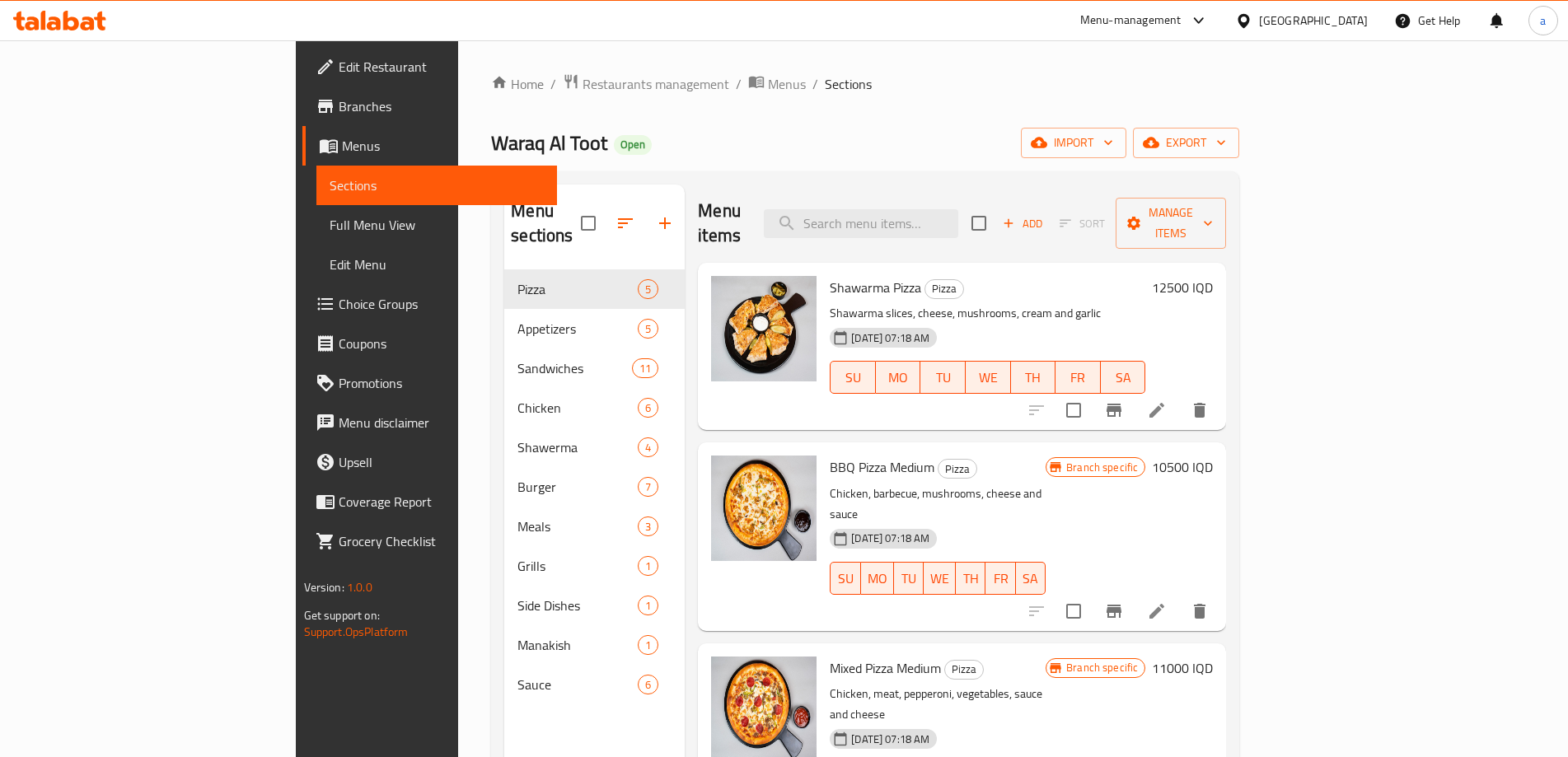
click at [317, 198] on link "Sections" at bounding box center [437, 185] width 241 height 40
click at [329, 224] on span "Full Menu View" at bounding box center [436, 224] width 215 height 19
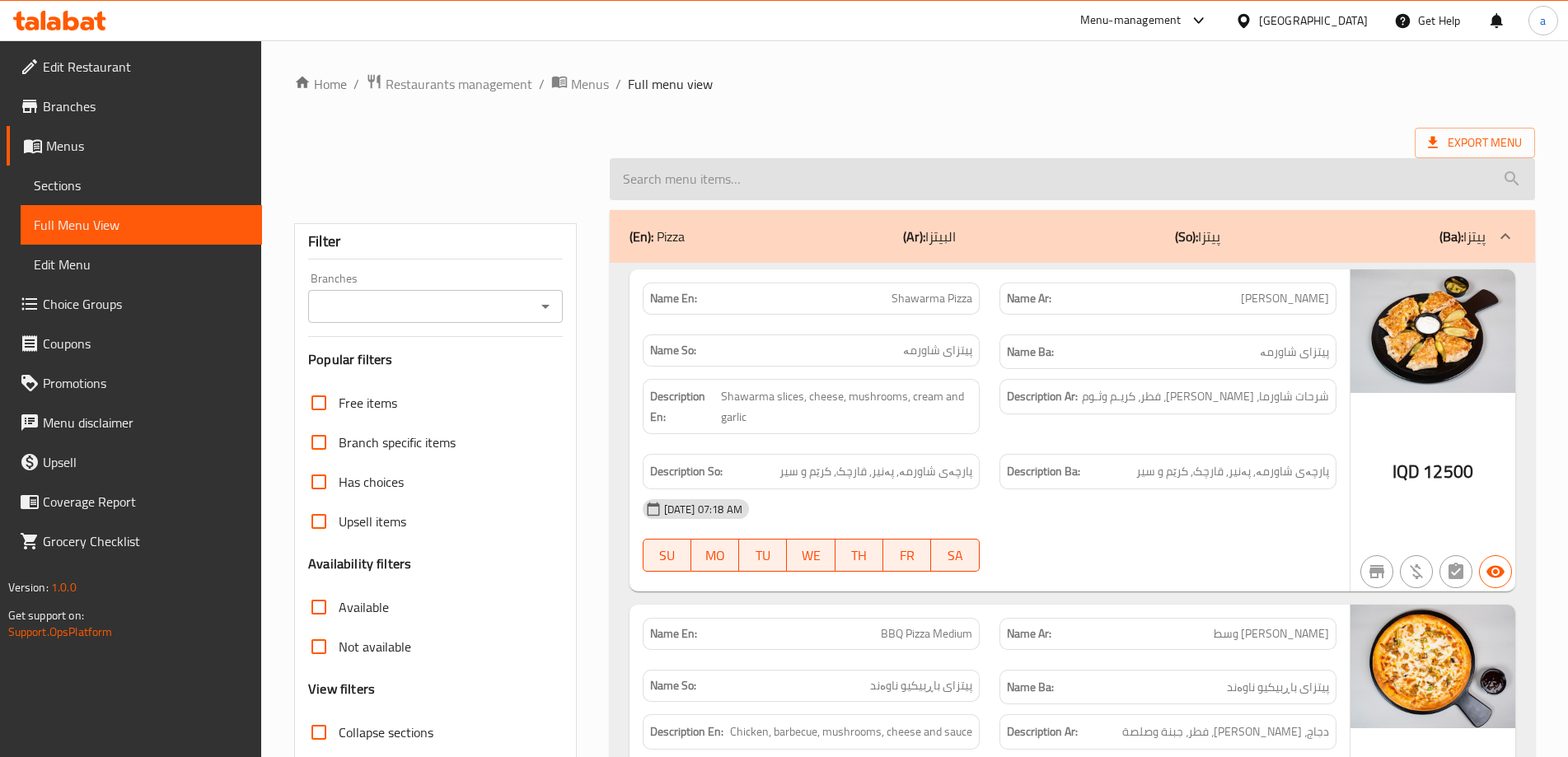
click at [882, 183] on input "search" at bounding box center [1072, 180] width 925 height 42
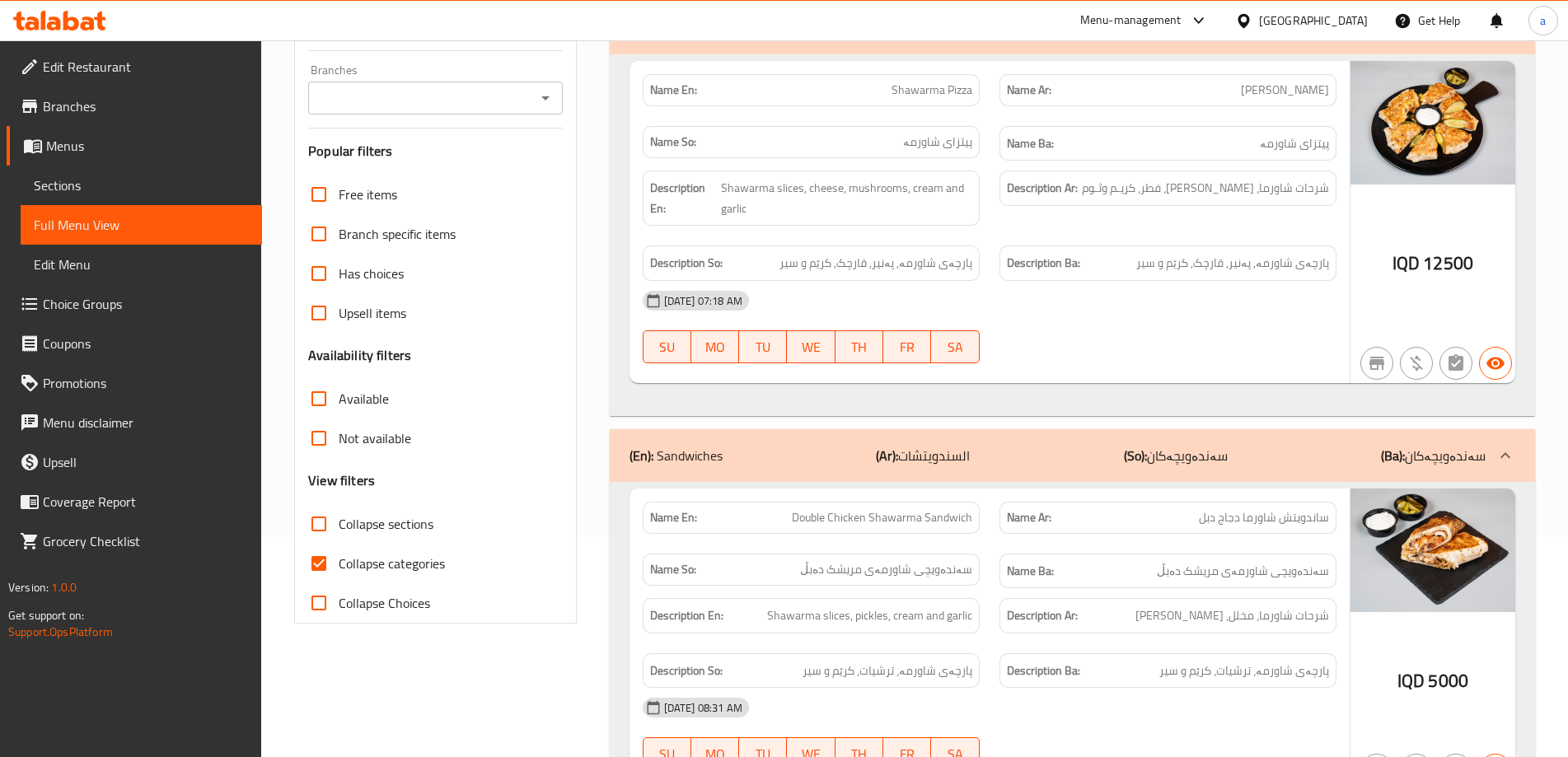
type input "shawa"
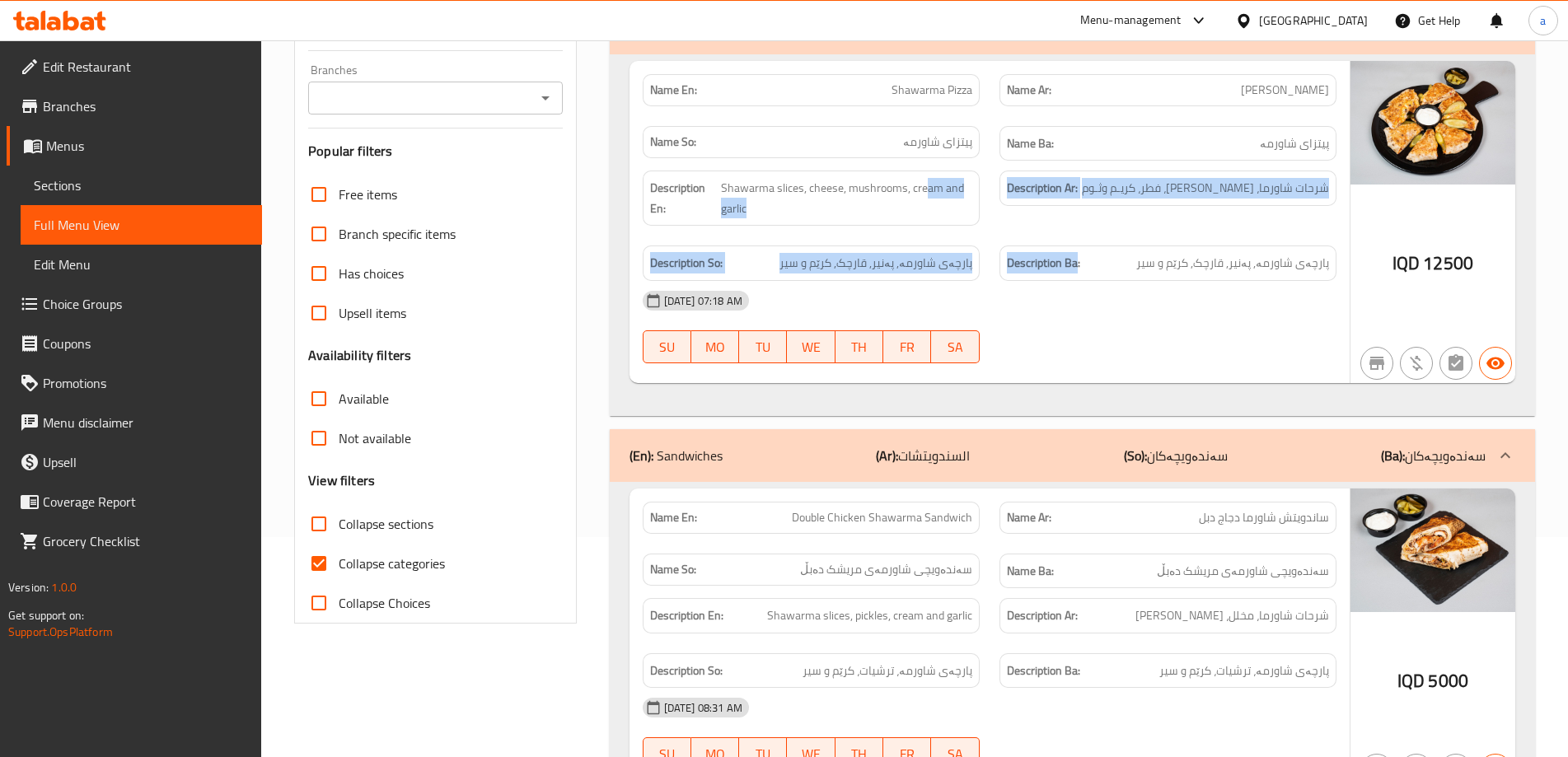
drag, startPoint x: 927, startPoint y: 163, endPoint x: 1044, endPoint y: 320, distance: 195.8
click at [1083, 238] on div "Description En: Shawarma slices, cheese, mushrooms, cream and garlic Descriptio…" at bounding box center [989, 226] width 714 height 130
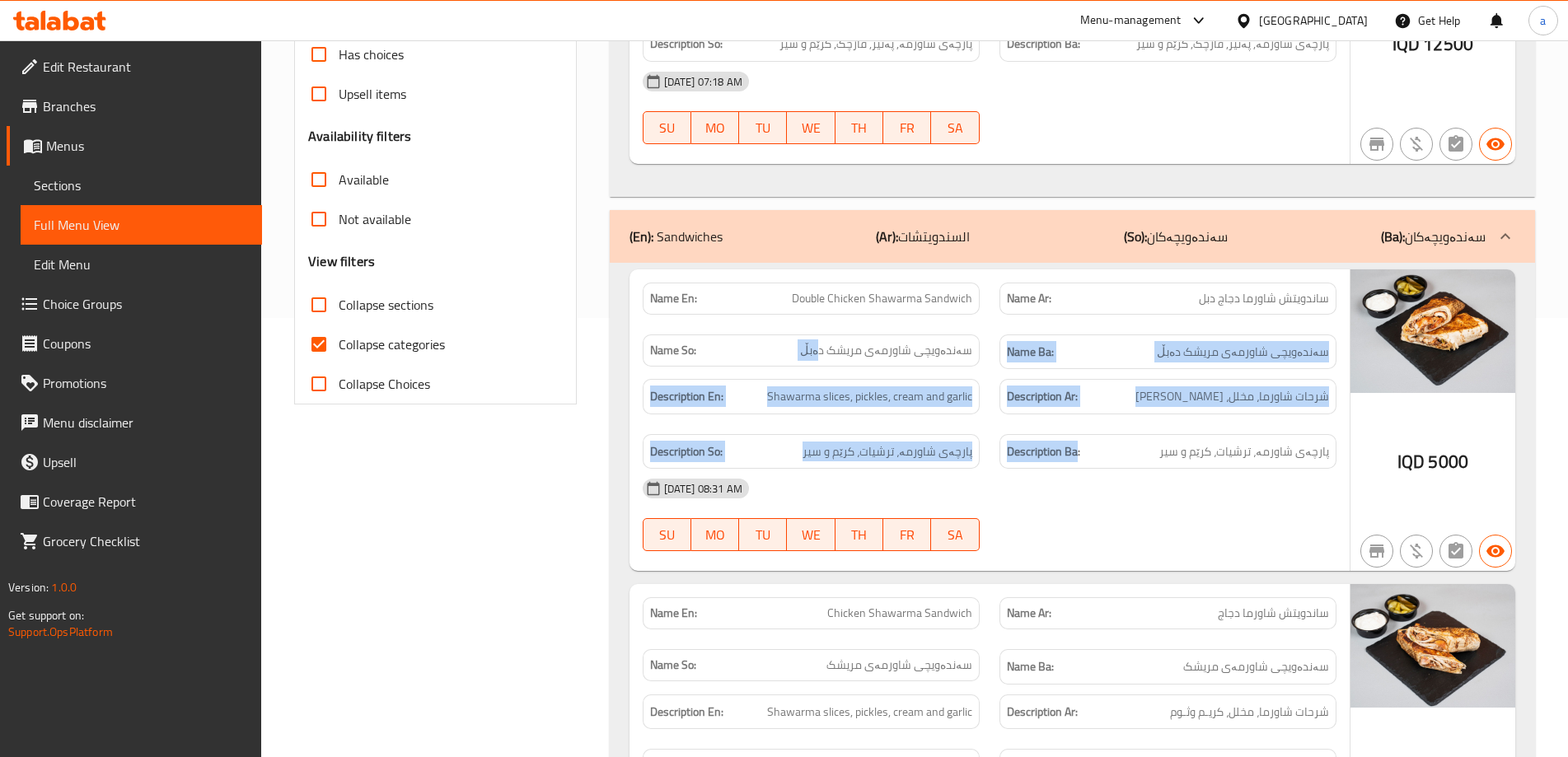
drag, startPoint x: 833, startPoint y: 362, endPoint x: 1055, endPoint y: 481, distance: 251.9
click at [1086, 459] on div "Name En: Double Chicken Shawarma Sandwich Name Ar: ساندويتش شاورما دجاج دبل Nam…" at bounding box center [989, 421] width 720 height 303
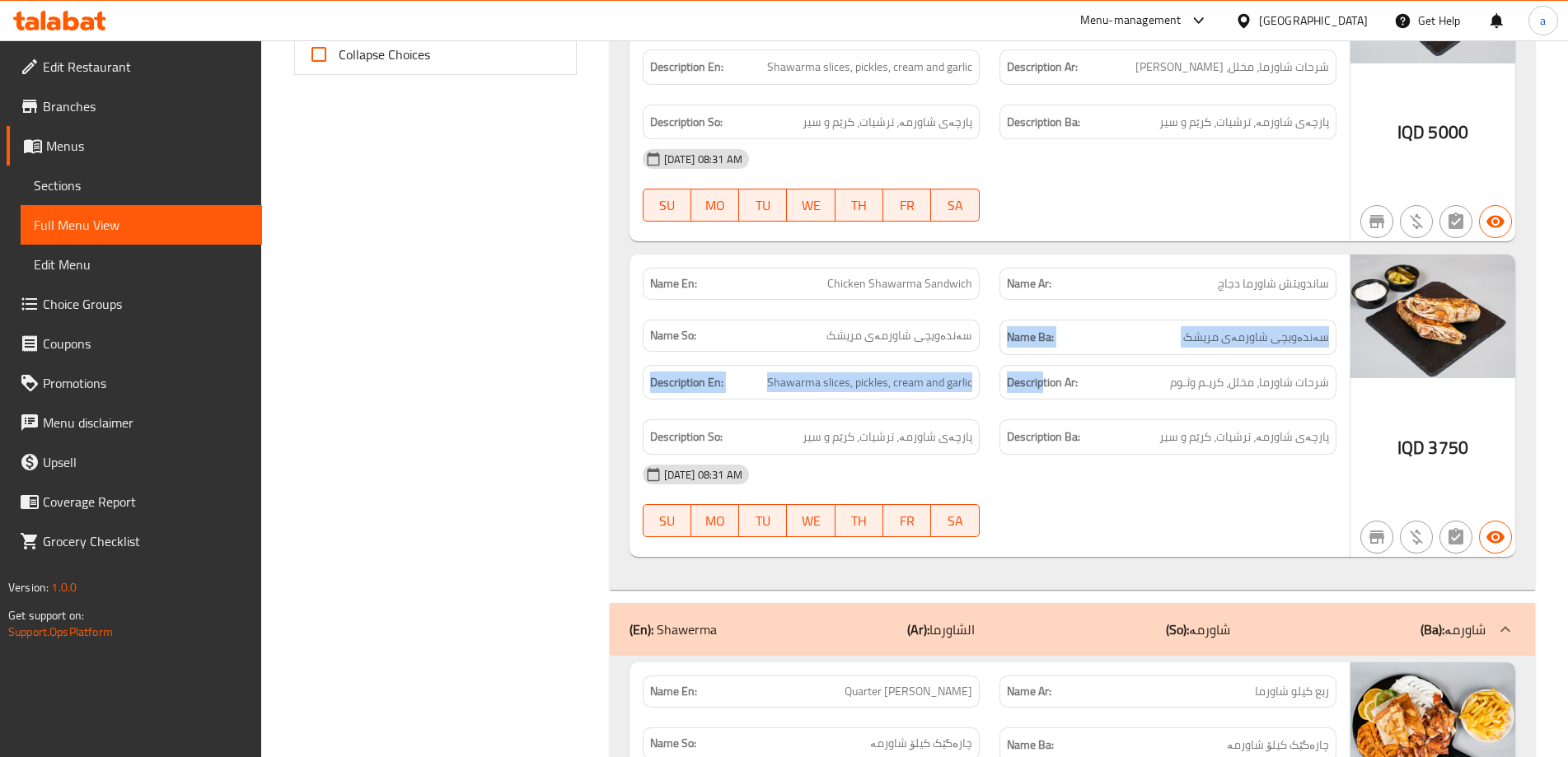
drag, startPoint x: 841, startPoint y: 353, endPoint x: 1042, endPoint y: 407, distance: 208.1
click at [1042, 407] on div "Name En: Chicken Shawarma Sandwich Name Ar: ساندويتش شاورما دجاج Name So: سەندە…" at bounding box center [989, 406] width 720 height 303
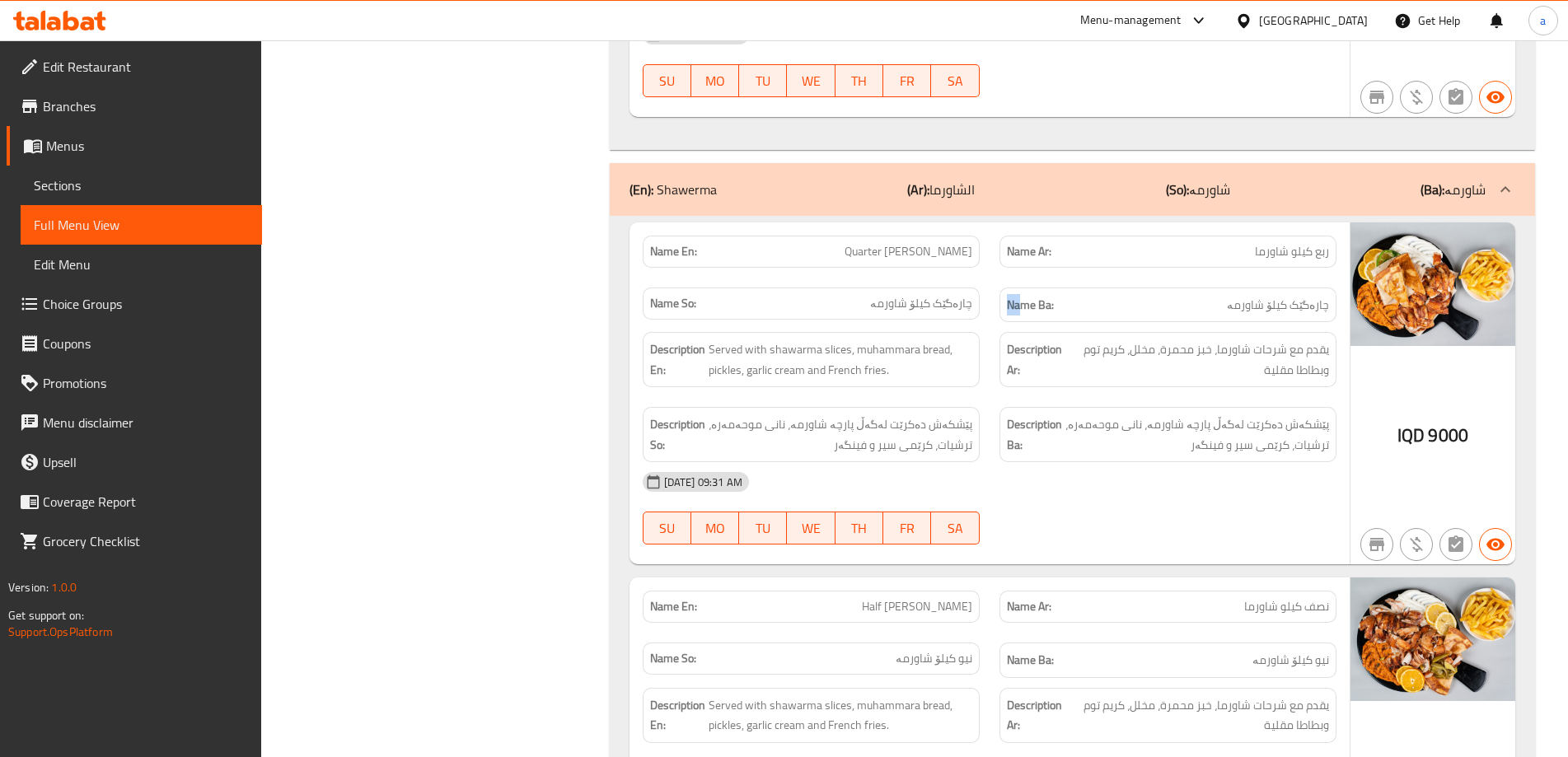
drag, startPoint x: 949, startPoint y: 308, endPoint x: 1040, endPoint y: 334, distance: 94.6
click at [1034, 310] on div "Name En: Quarter Kilo Shawarma Name Ar: ربع كيلو شاورما Name So: چارەگێک کیلۆ ش…" at bounding box center [989, 280] width 714 height 107
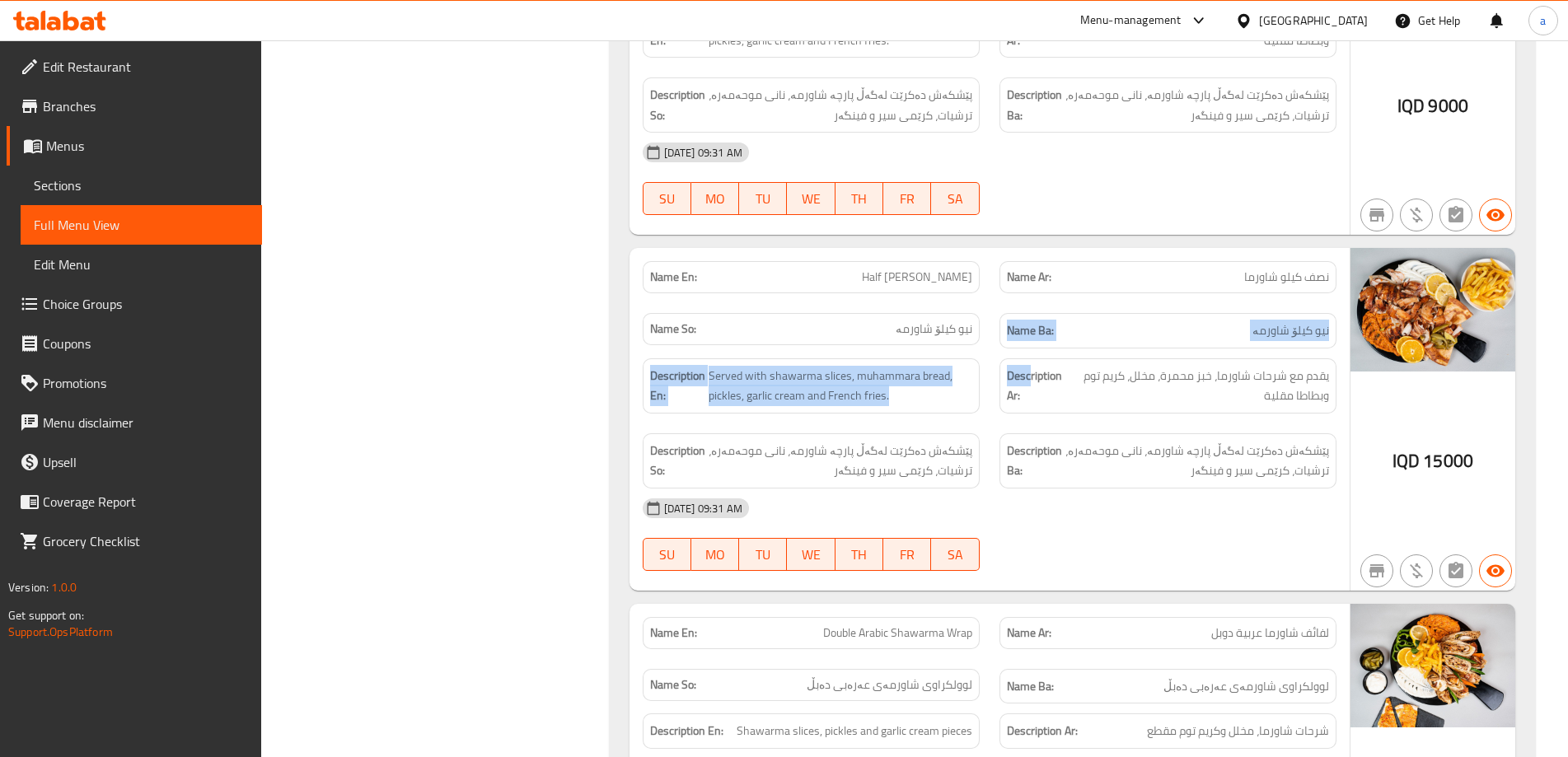
drag, startPoint x: 832, startPoint y: 345, endPoint x: 1029, endPoint y: 382, distance: 200.4
click at [1029, 382] on div "Name En: Half Kilo Shawarma Name Ar: نصف كيلو شاورما Name So: نیو کیلۆ شاورمە N…" at bounding box center [989, 419] width 720 height 342
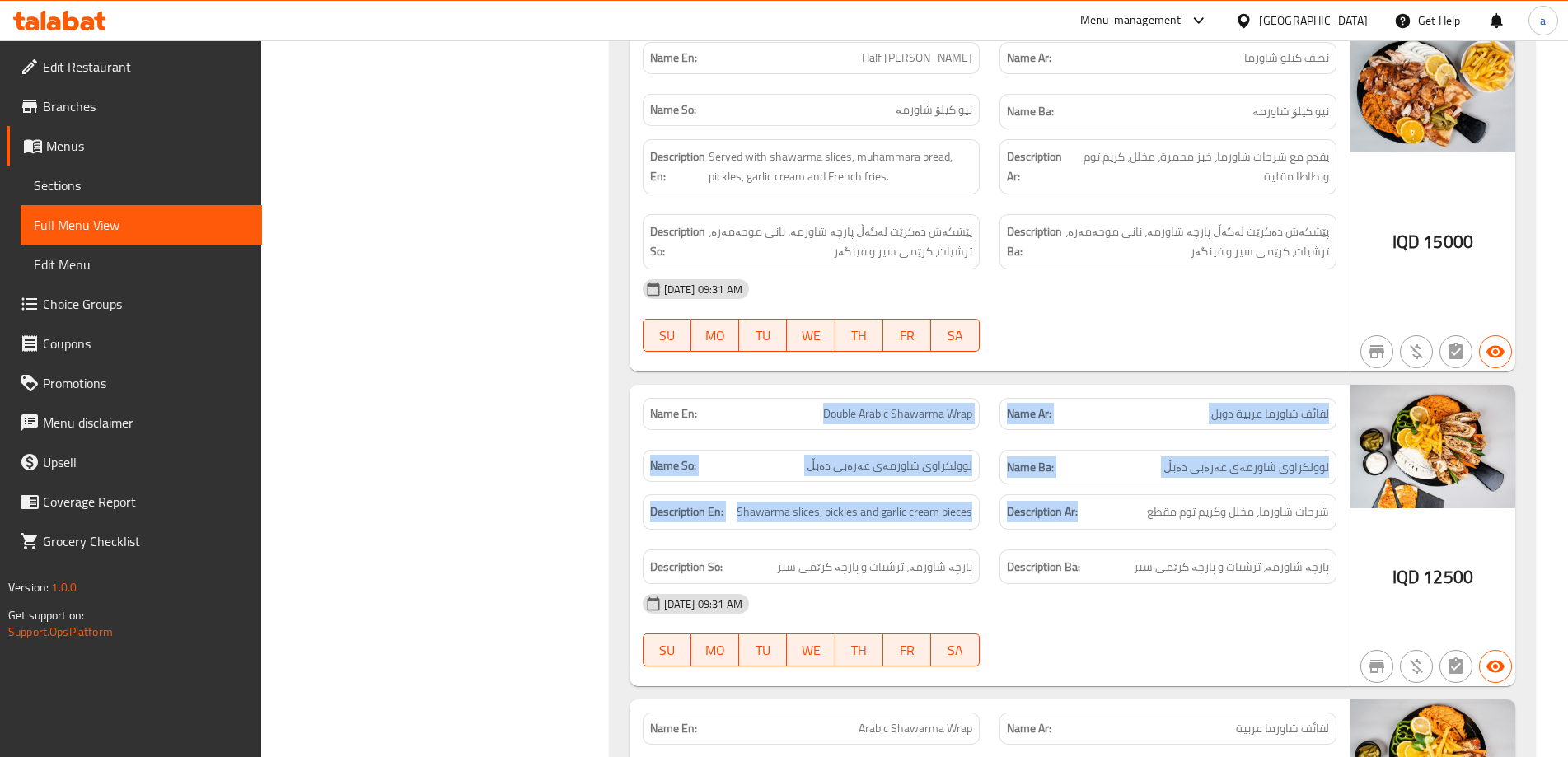
drag, startPoint x: 824, startPoint y: 434, endPoint x: 1079, endPoint y: 527, distance: 271.4
click at [1079, 527] on div "Name En: Double Arabic Shawarma Wrap Name Ar: لفائف شاورما عربية دوبل Name So: …" at bounding box center [989, 536] width 720 height 303
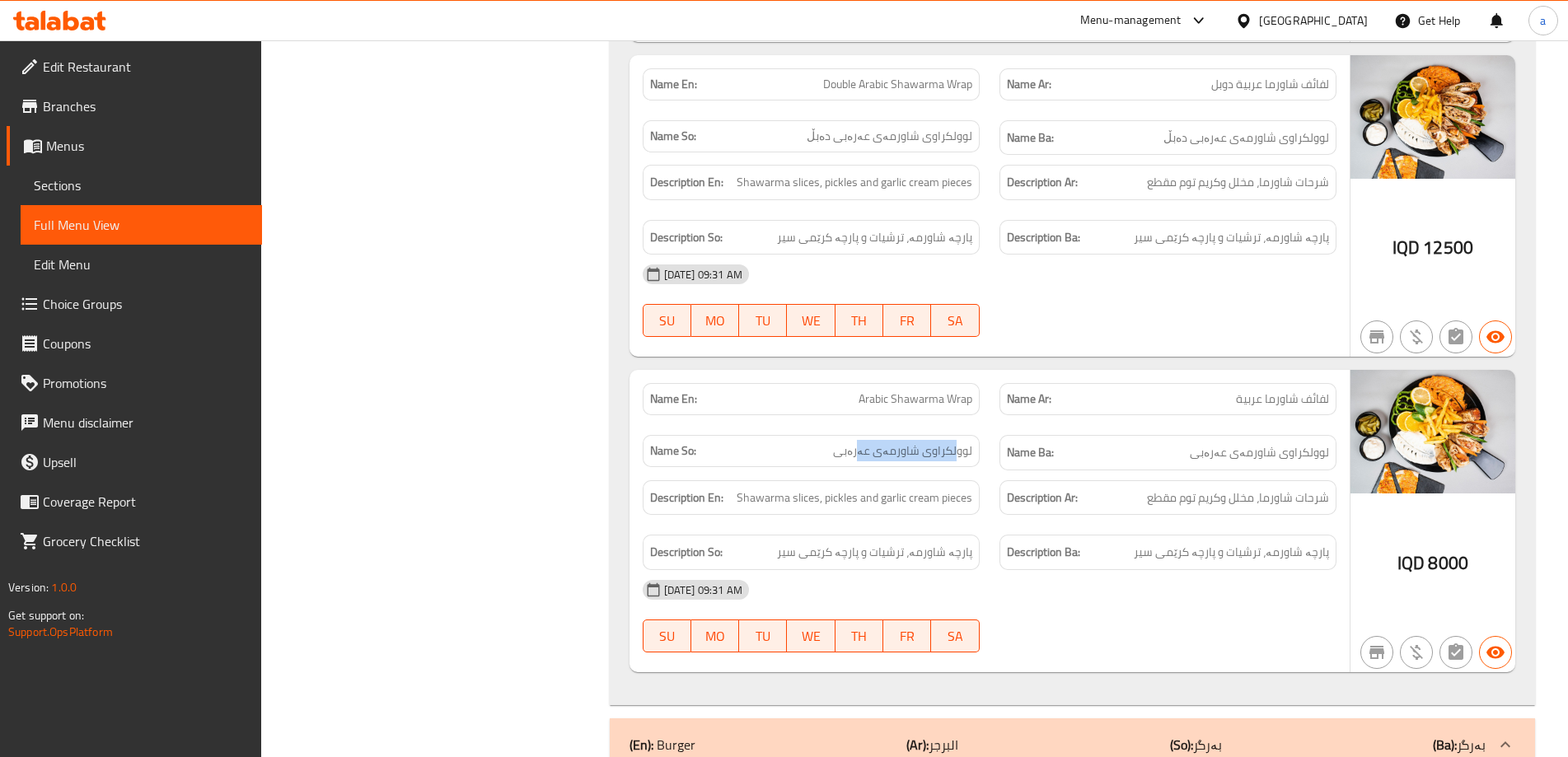
drag, startPoint x: 861, startPoint y: 427, endPoint x: 1100, endPoint y: 521, distance: 256.8
click at [1027, 484] on div "Name En: Arabic Shawarma Wrap Name Ar: لفائف شاورما عربية Name So: لوولکراوی شا…" at bounding box center [989, 521] width 720 height 303
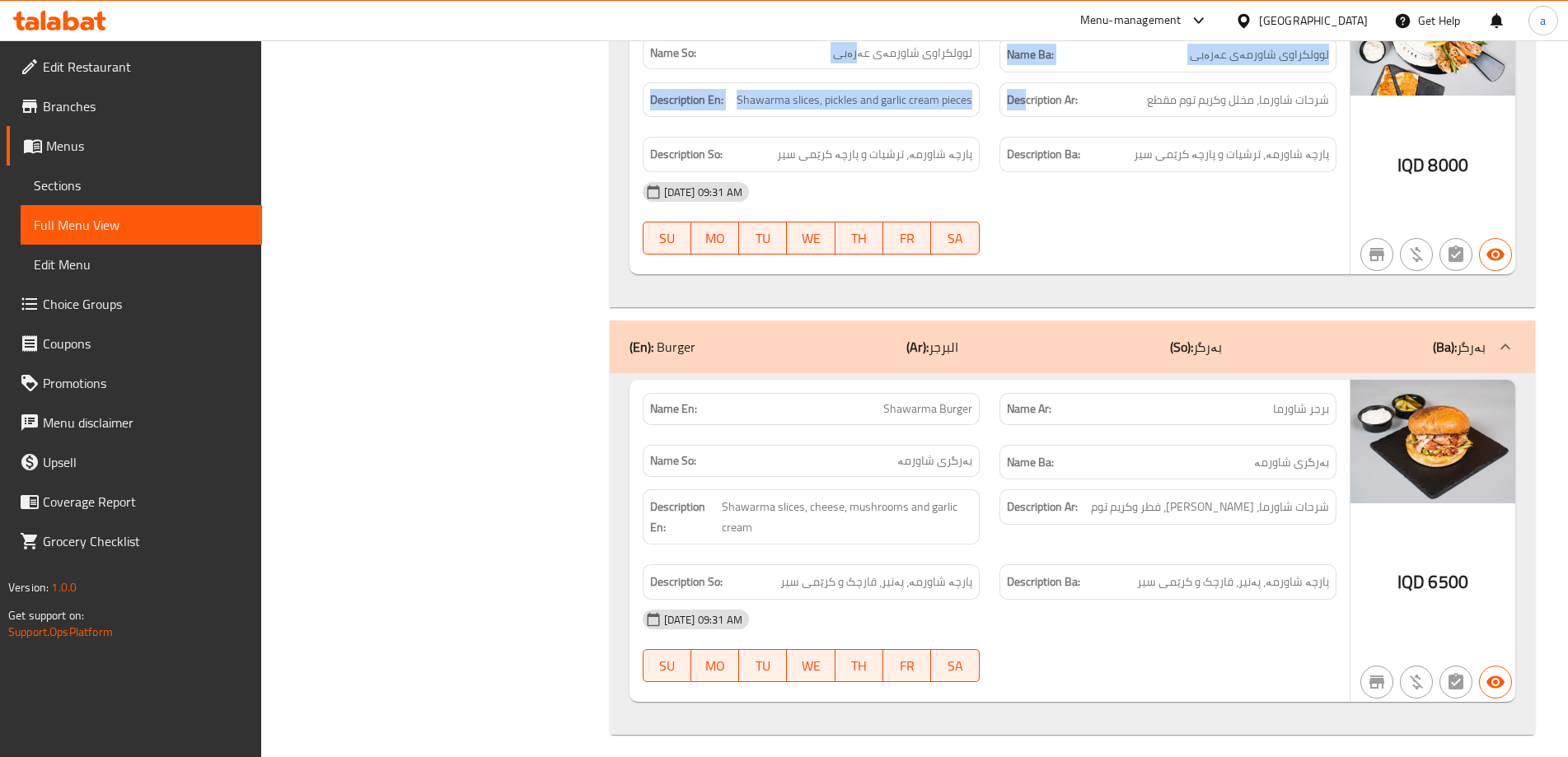
scroll to position [2496, 0]
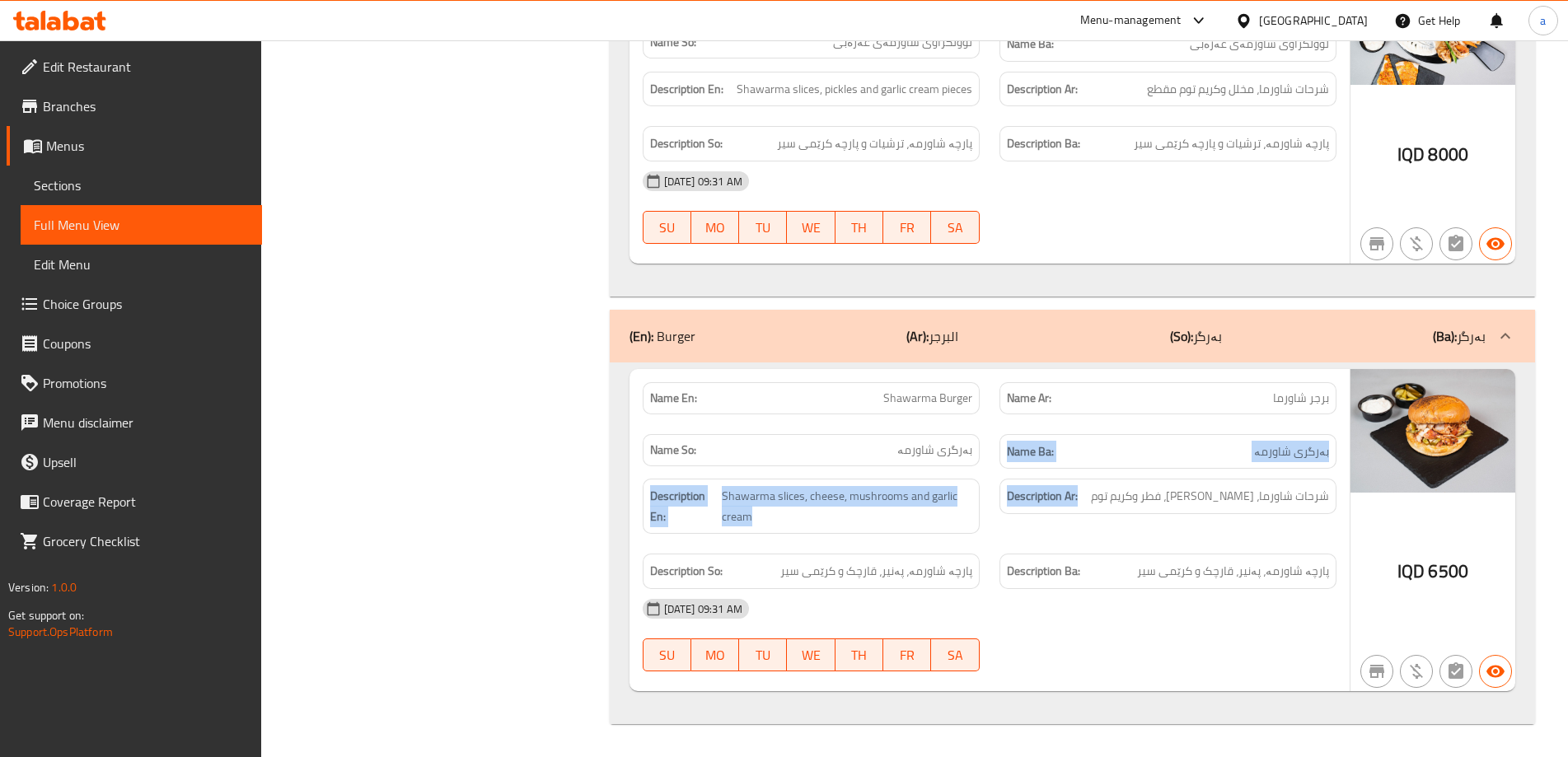
drag, startPoint x: 898, startPoint y: 436, endPoint x: 1117, endPoint y: 503, distance: 229.0
click at [1117, 503] on div "Name En: Shawarma Burger Name Ar: برجر شاورما Name So: بەرگری شاورمە Name Ba: ب…" at bounding box center [989, 530] width 720 height 322
click at [897, 430] on div "Name So: بەرگری شاورمە" at bounding box center [810, 452] width 356 height 55
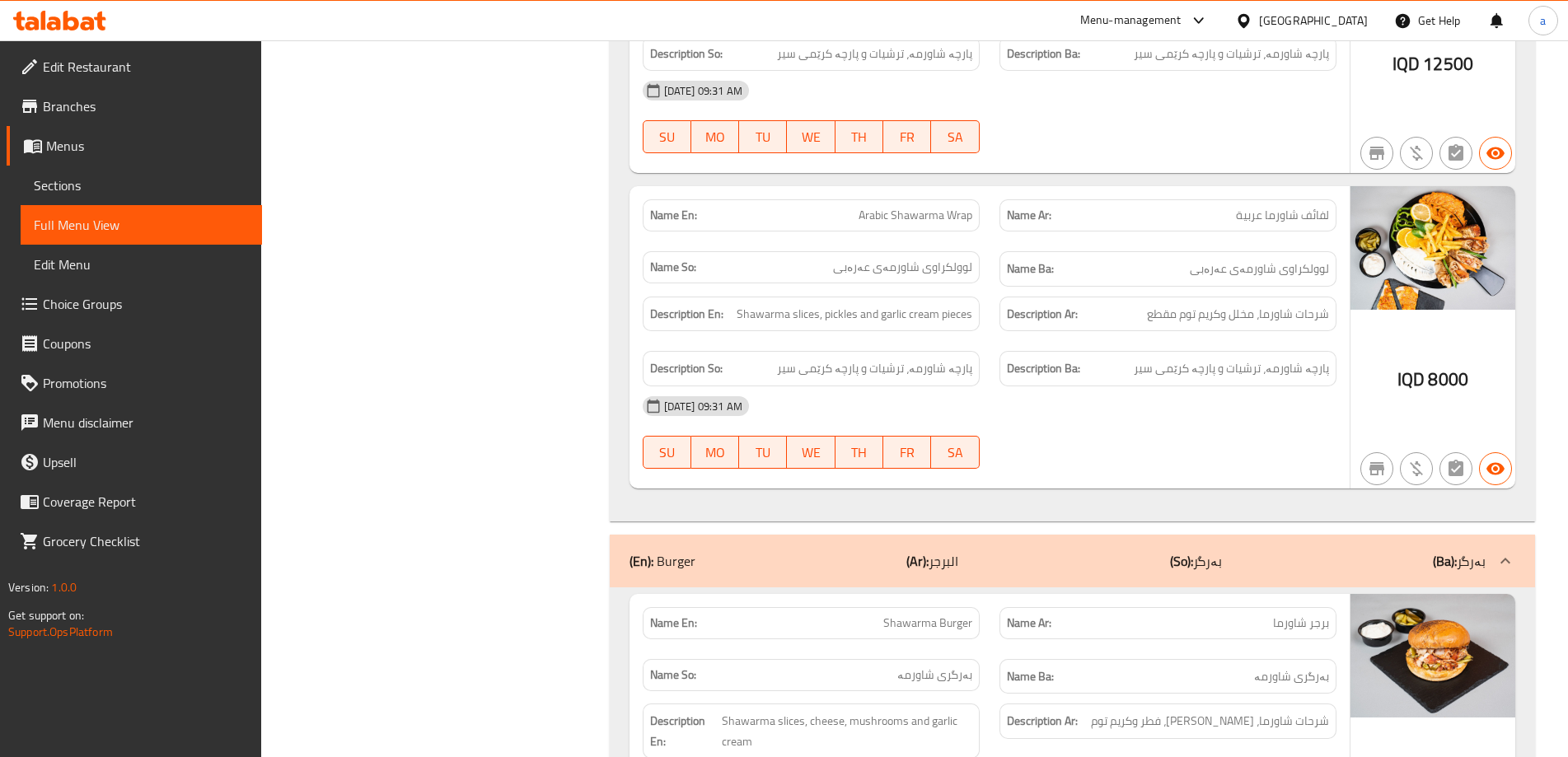
scroll to position [2057, 0]
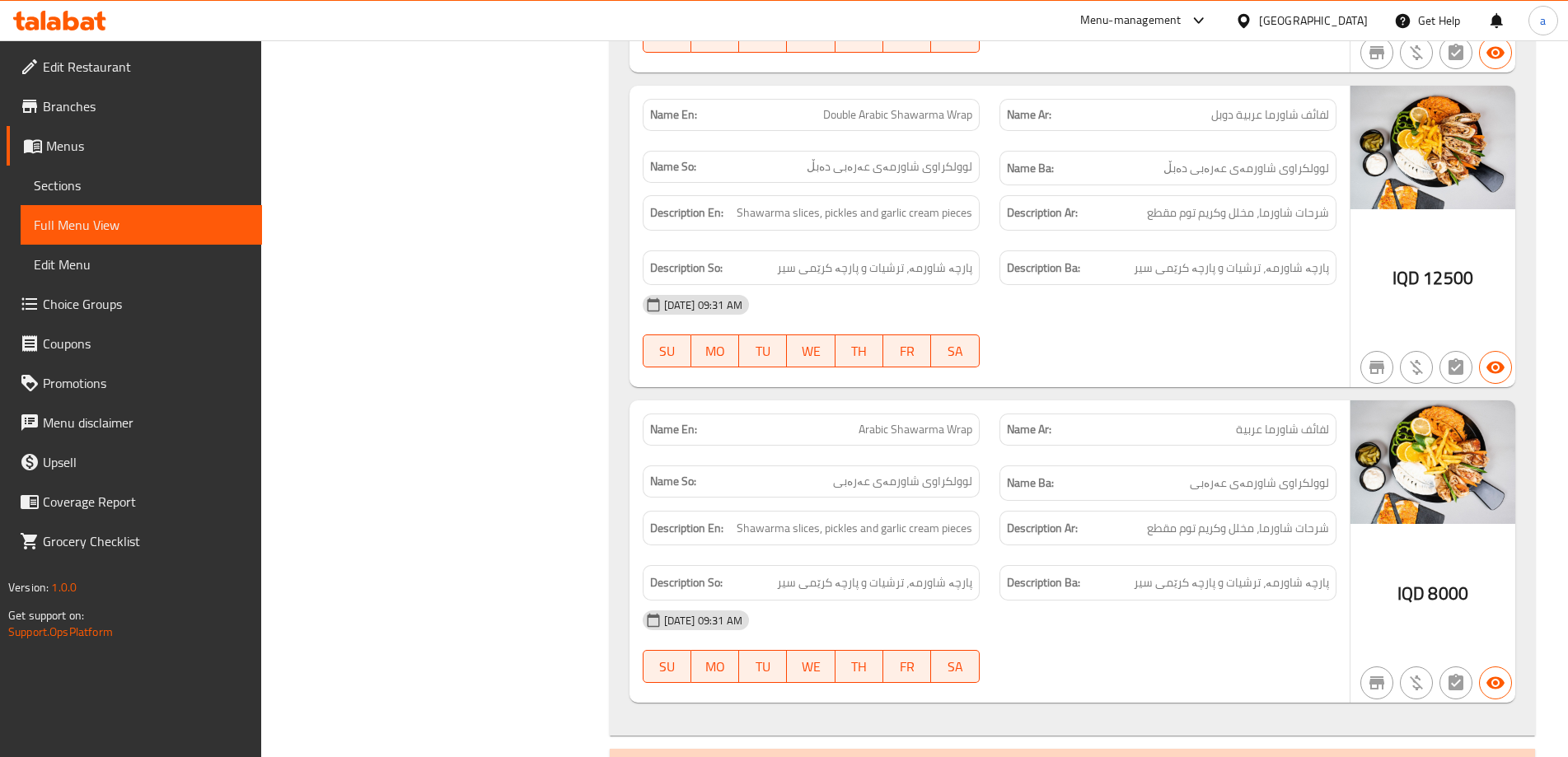
click at [93, 9] on div at bounding box center [60, 20] width 120 height 33
click at [85, 23] on icon at bounding box center [88, 24] width 14 height 14
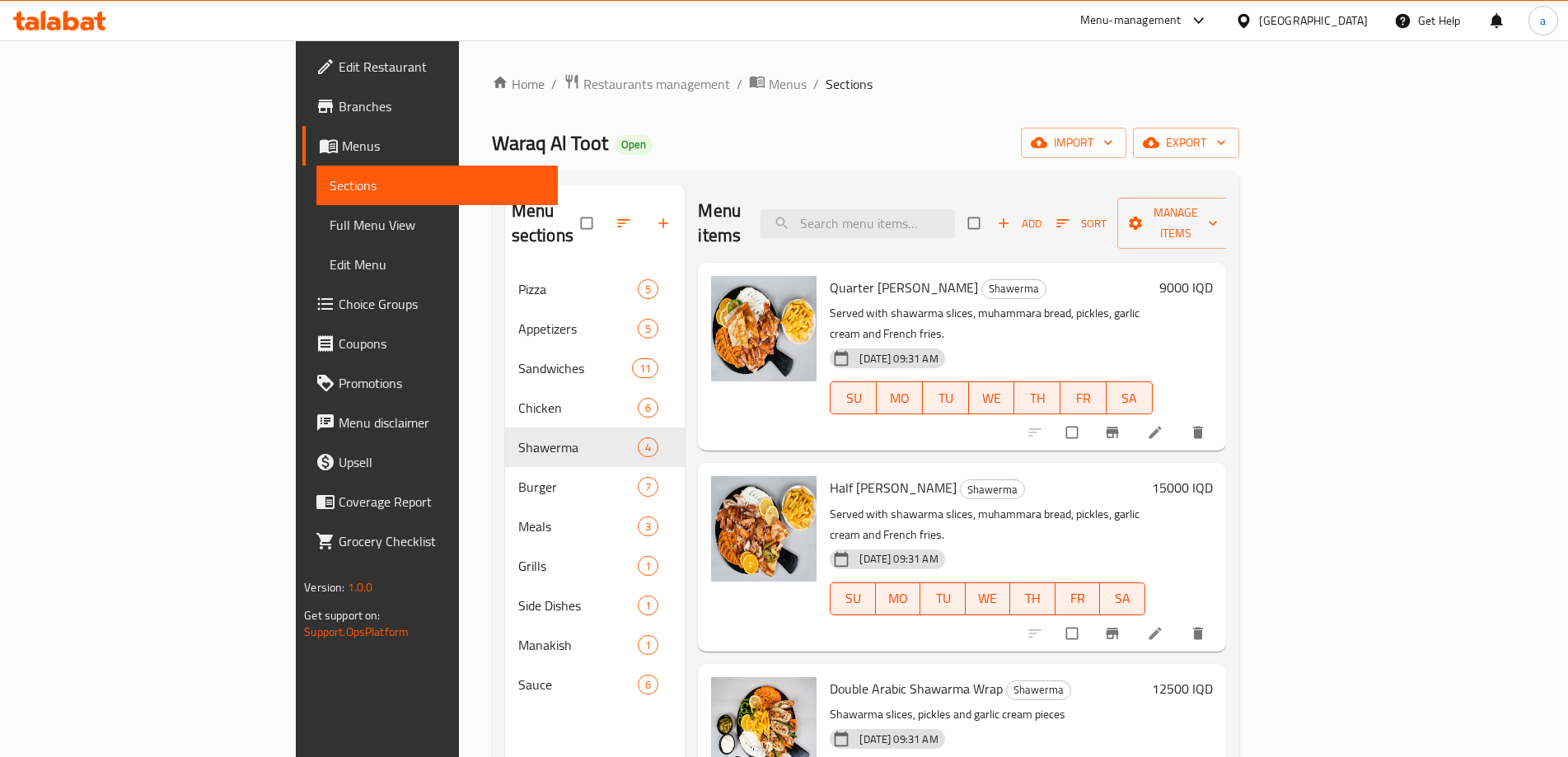
click at [339, 63] on span "Edit Restaurant" at bounding box center [442, 67] width 206 height 19
